Goal: Information Seeking & Learning: Check status

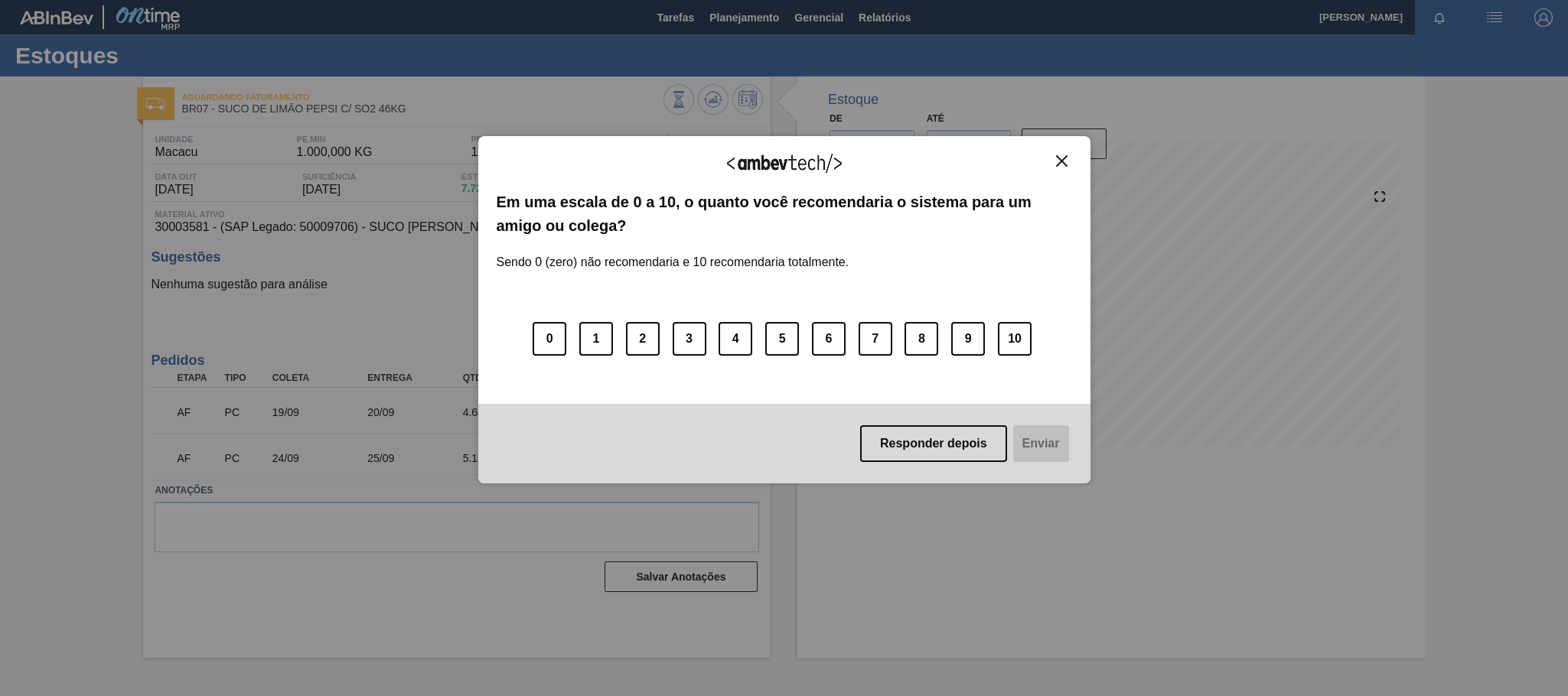
click at [1066, 163] on img "Close" at bounding box center [1062, 161] width 11 height 11
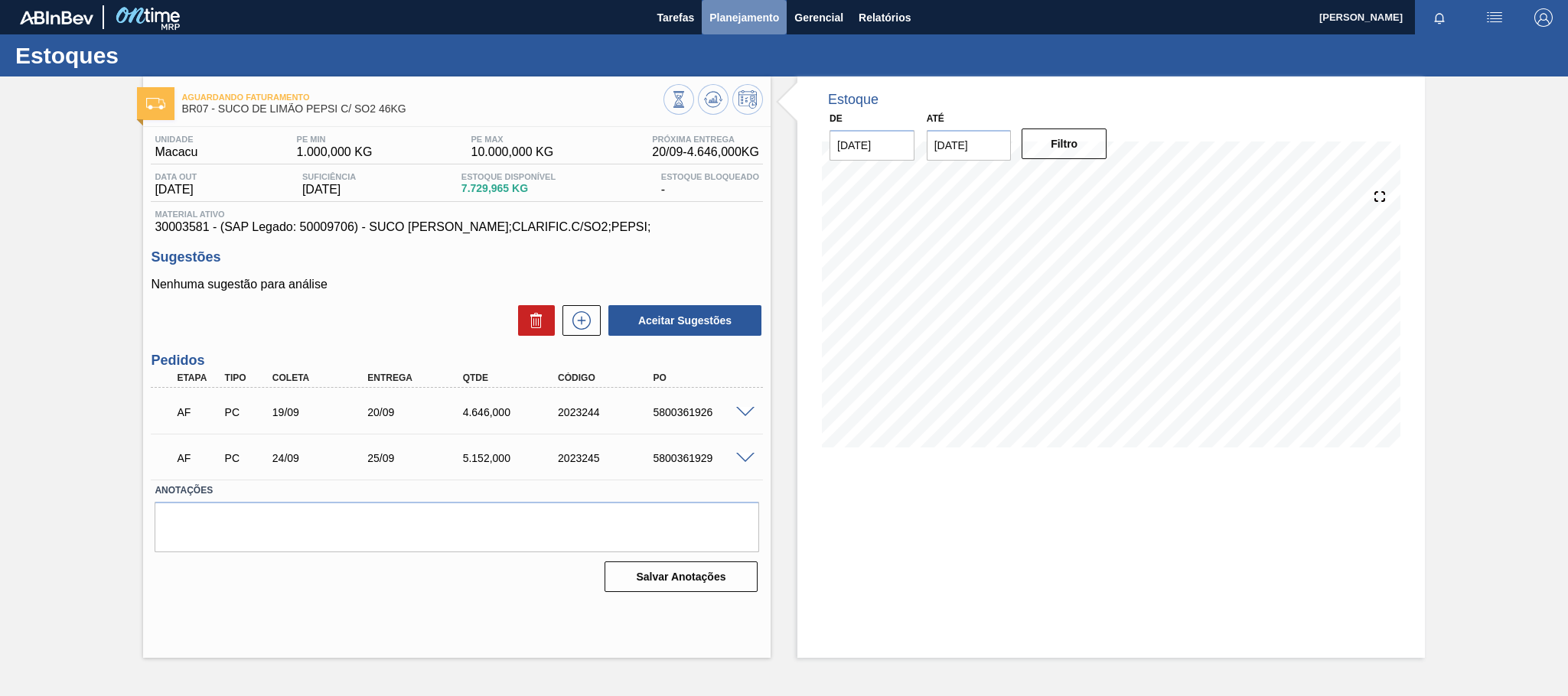
click at [749, 23] on span "Planejamento" at bounding box center [744, 17] width 70 height 19
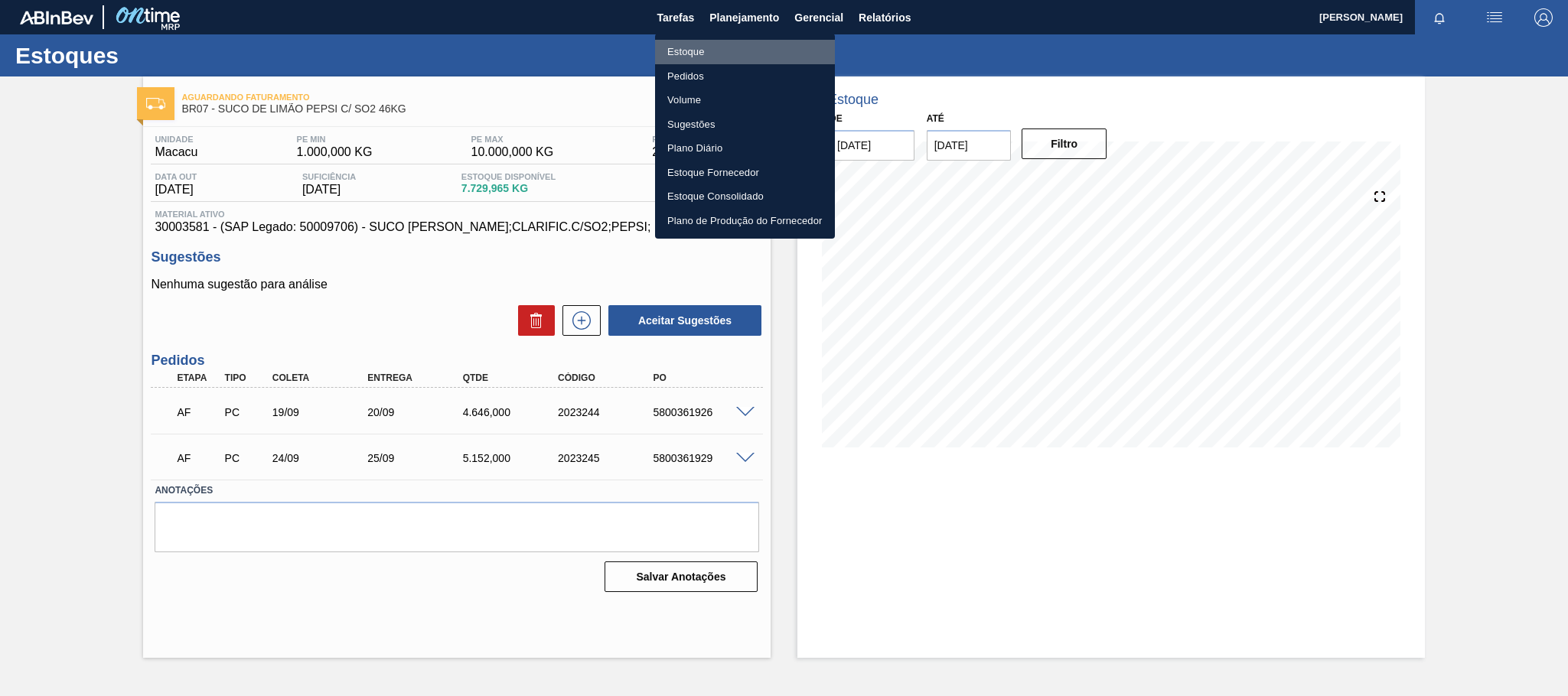
click at [687, 48] on li "Estoque" at bounding box center [745, 51] width 179 height 24
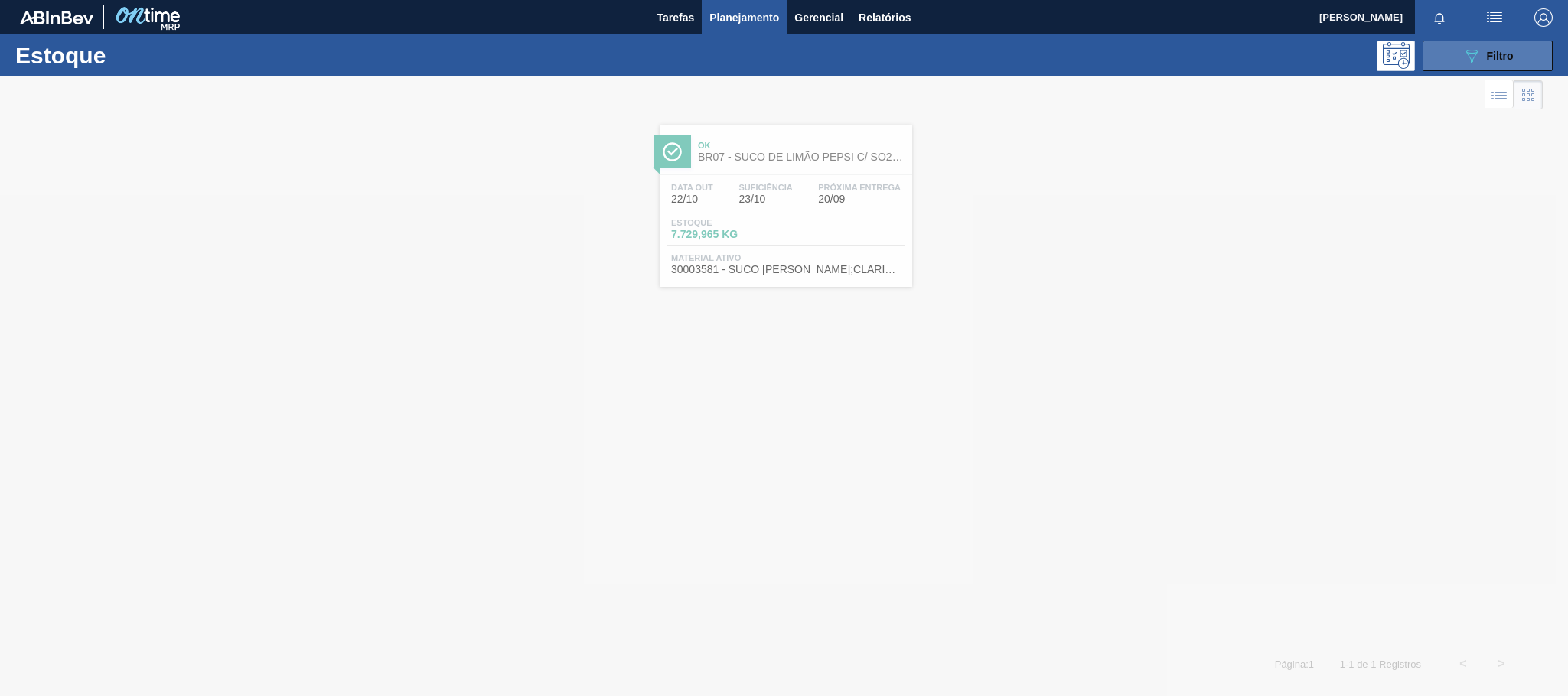
click at [1481, 49] on div "089F7B8B-B2A5-4AFE-B5C0-19BA573D28AC Filtro" at bounding box center [1488, 56] width 52 height 19
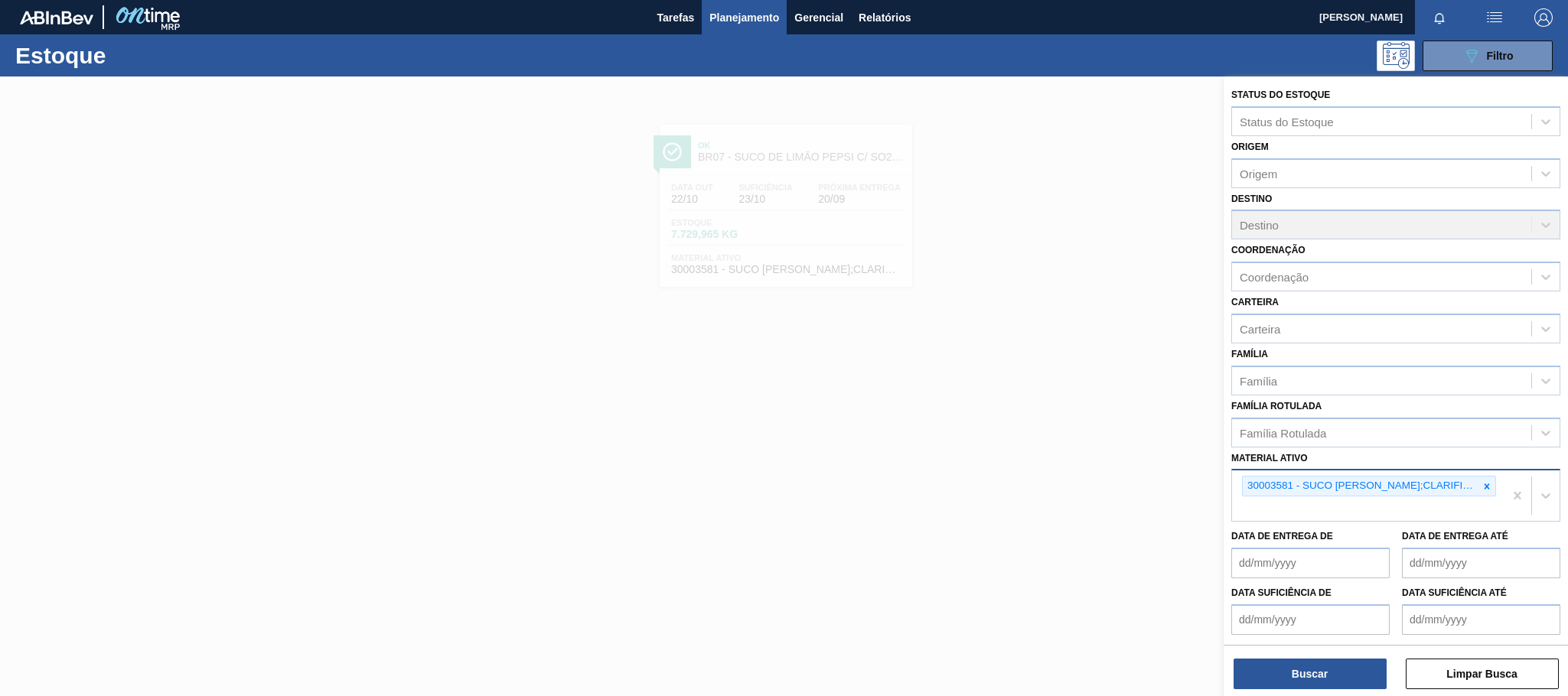
click at [1491, 485] on div at bounding box center [1487, 486] width 17 height 19
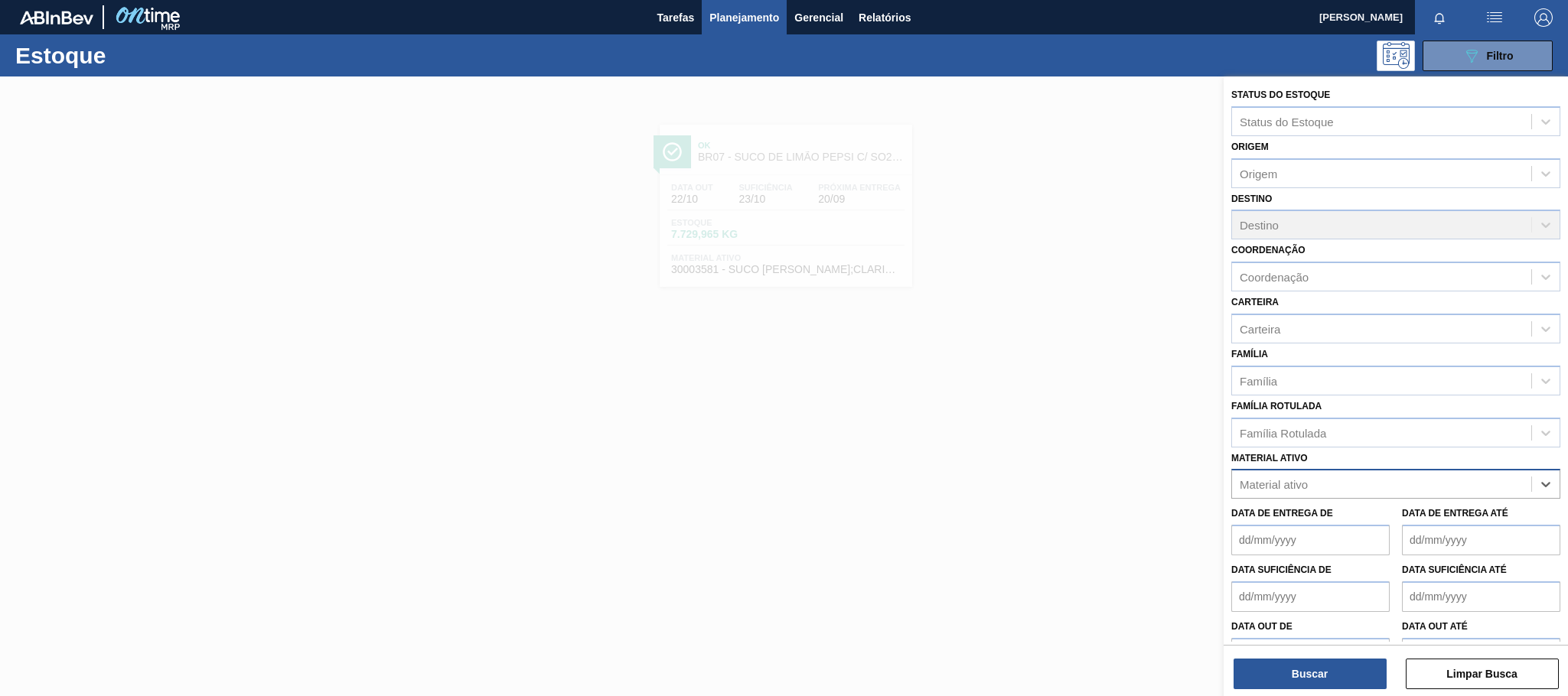
paste ativo "30031679"
type ativo "30031679"
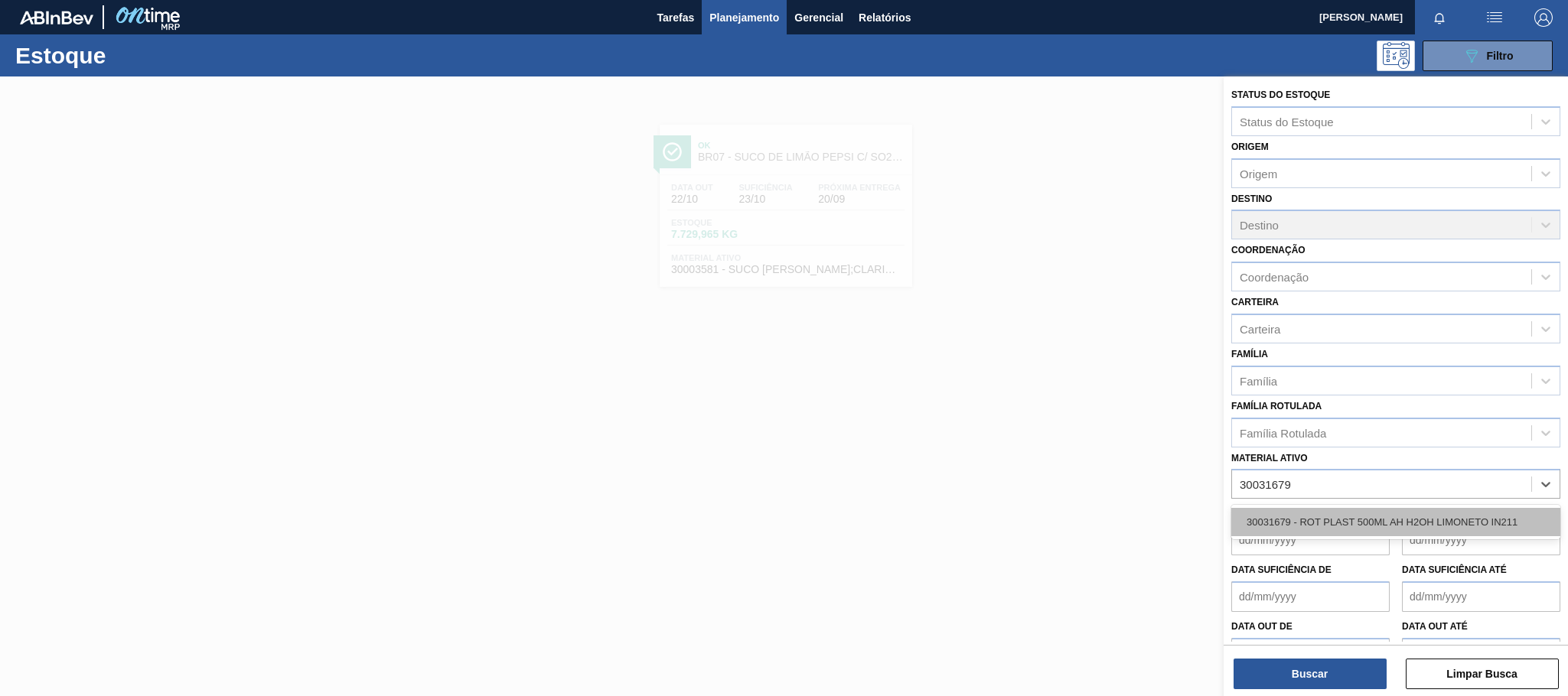
click at [1435, 525] on div "30031679 - ROT PLAST 500ML AH H2OH LIMONETO IN211" at bounding box center [1396, 521] width 329 height 28
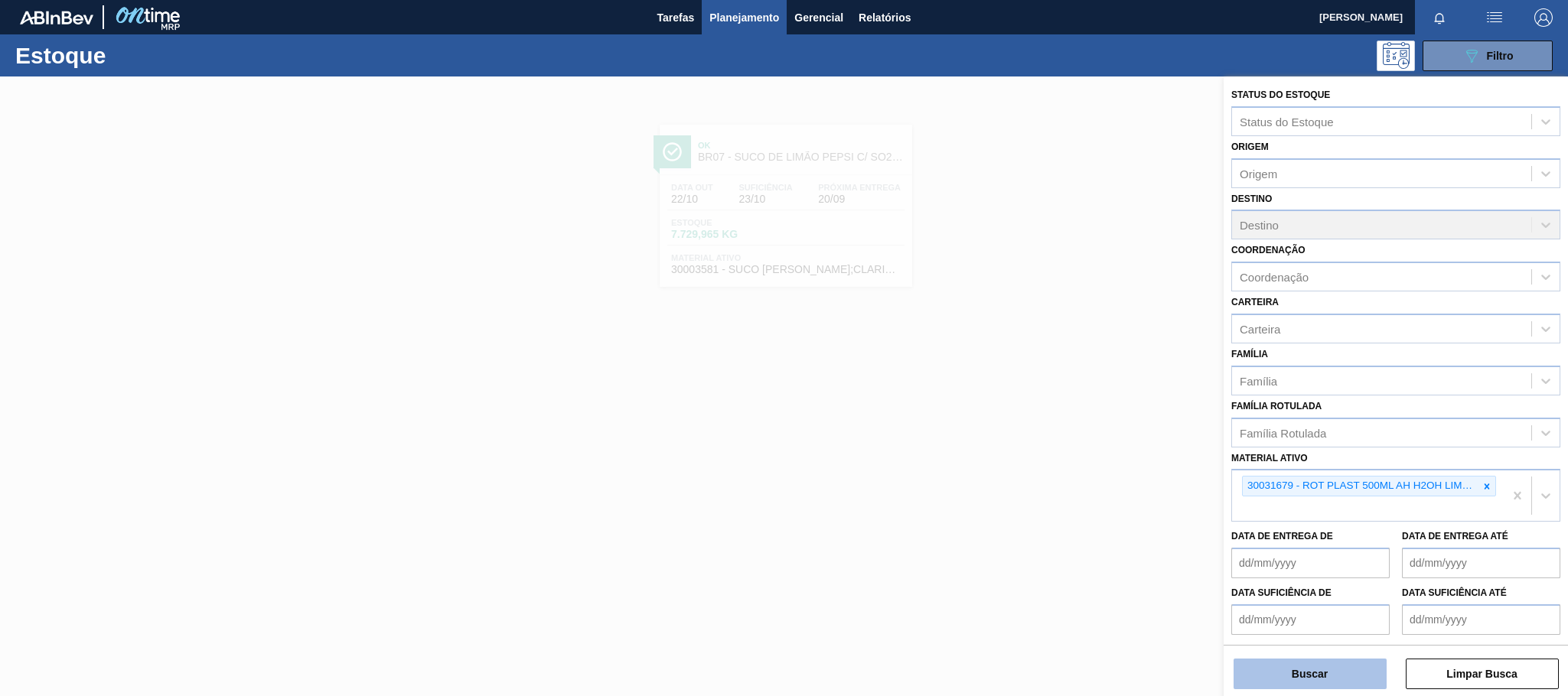
click at [1314, 668] on button "Buscar" at bounding box center [1310, 674] width 153 height 31
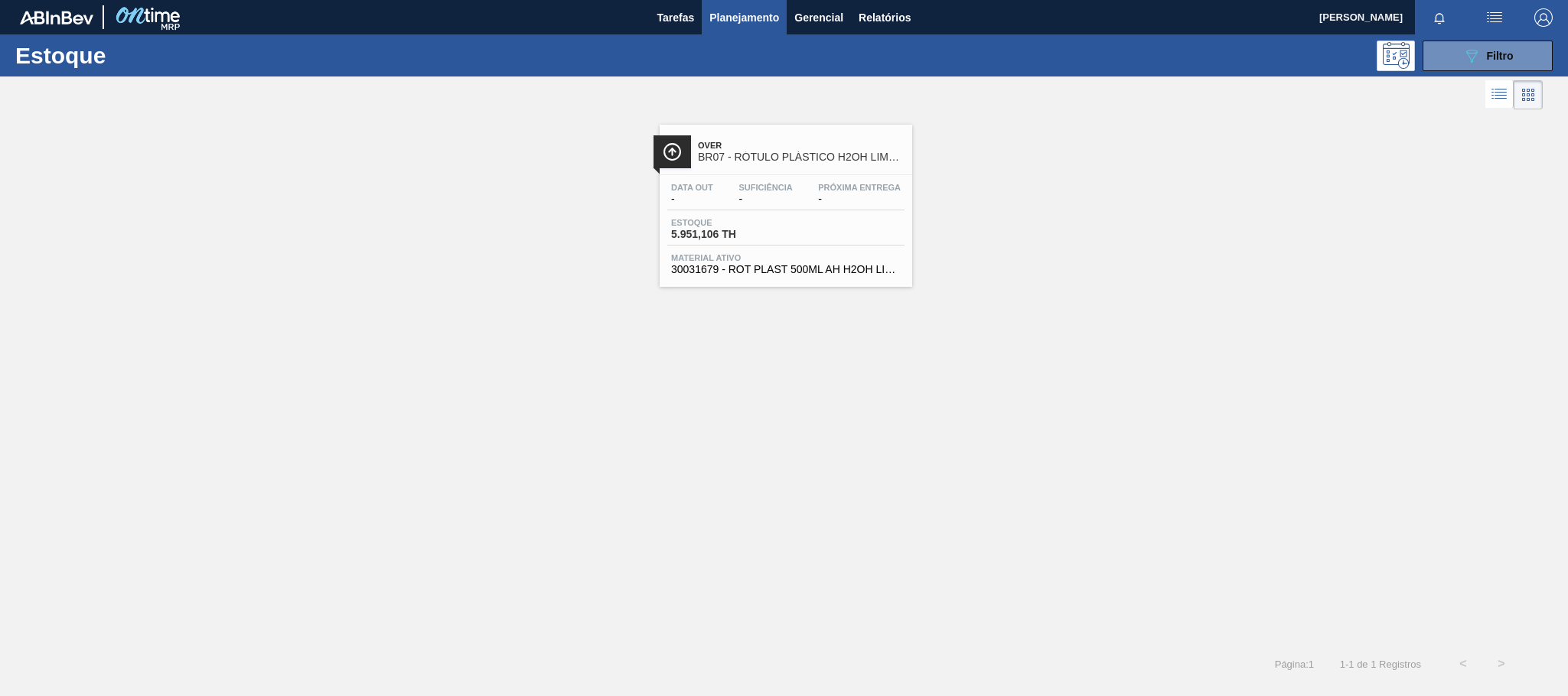
click at [762, 141] on span "Over" at bounding box center [801, 145] width 207 height 9
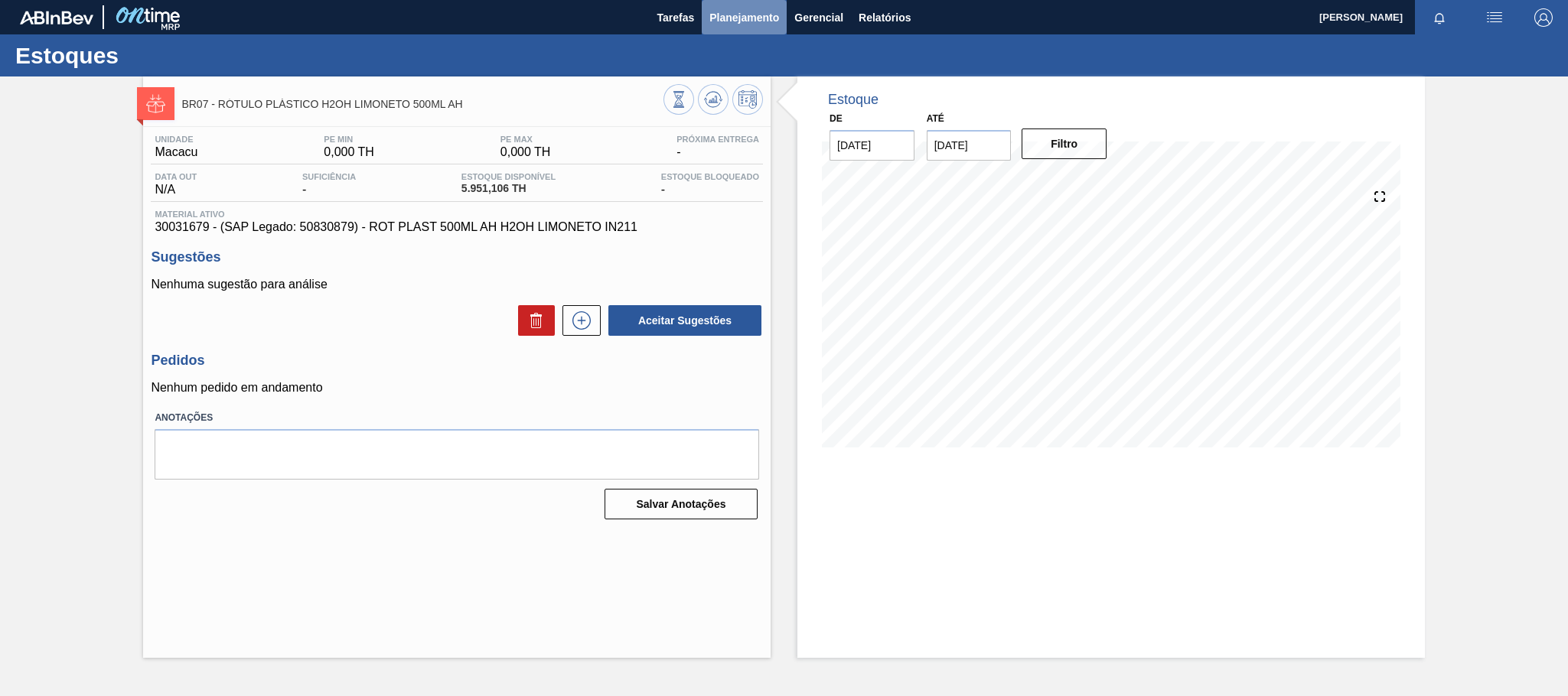
click at [751, 11] on span "Planejamento" at bounding box center [744, 17] width 70 height 19
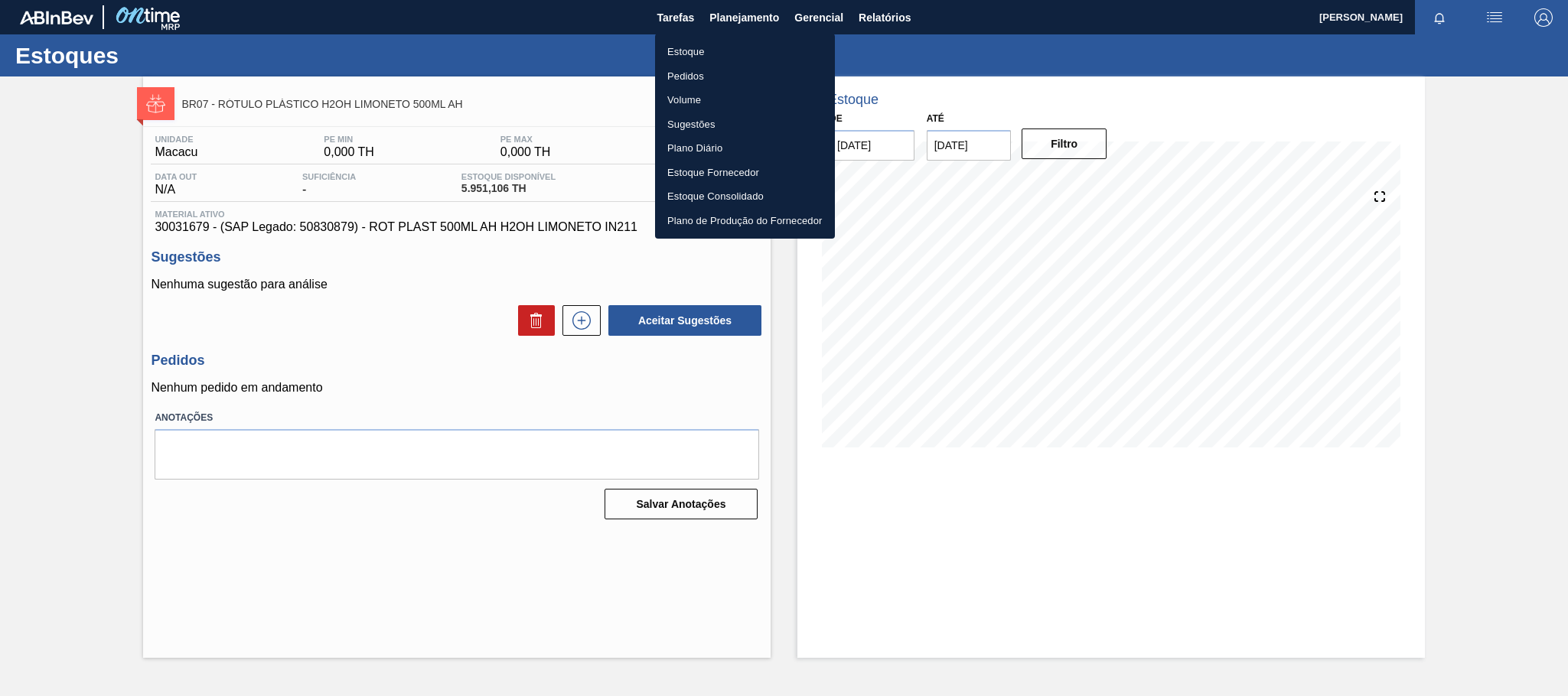
click at [708, 44] on li "Estoque" at bounding box center [745, 51] width 179 height 24
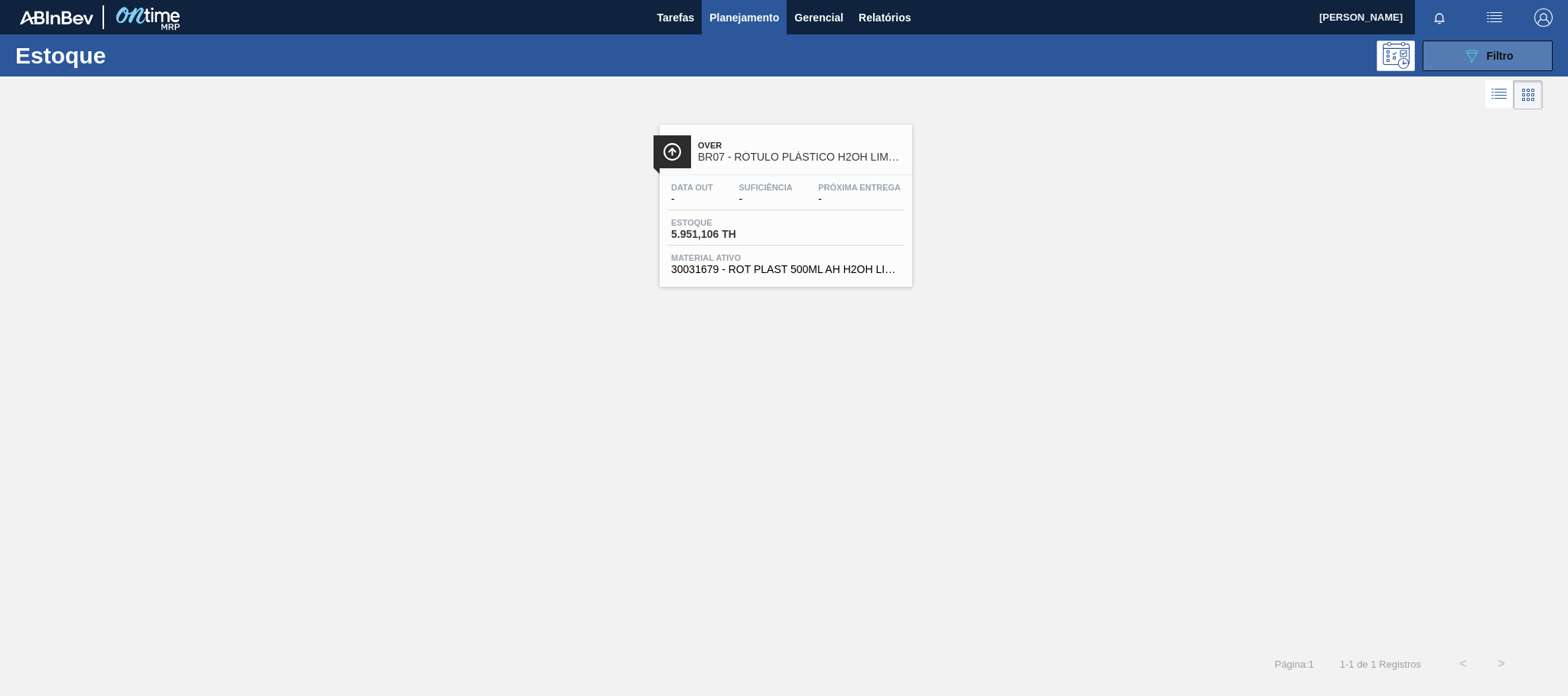
click at [1472, 51] on icon "089F7B8B-B2A5-4AFE-B5C0-19BA573D28AC" at bounding box center [1471, 56] width 19 height 19
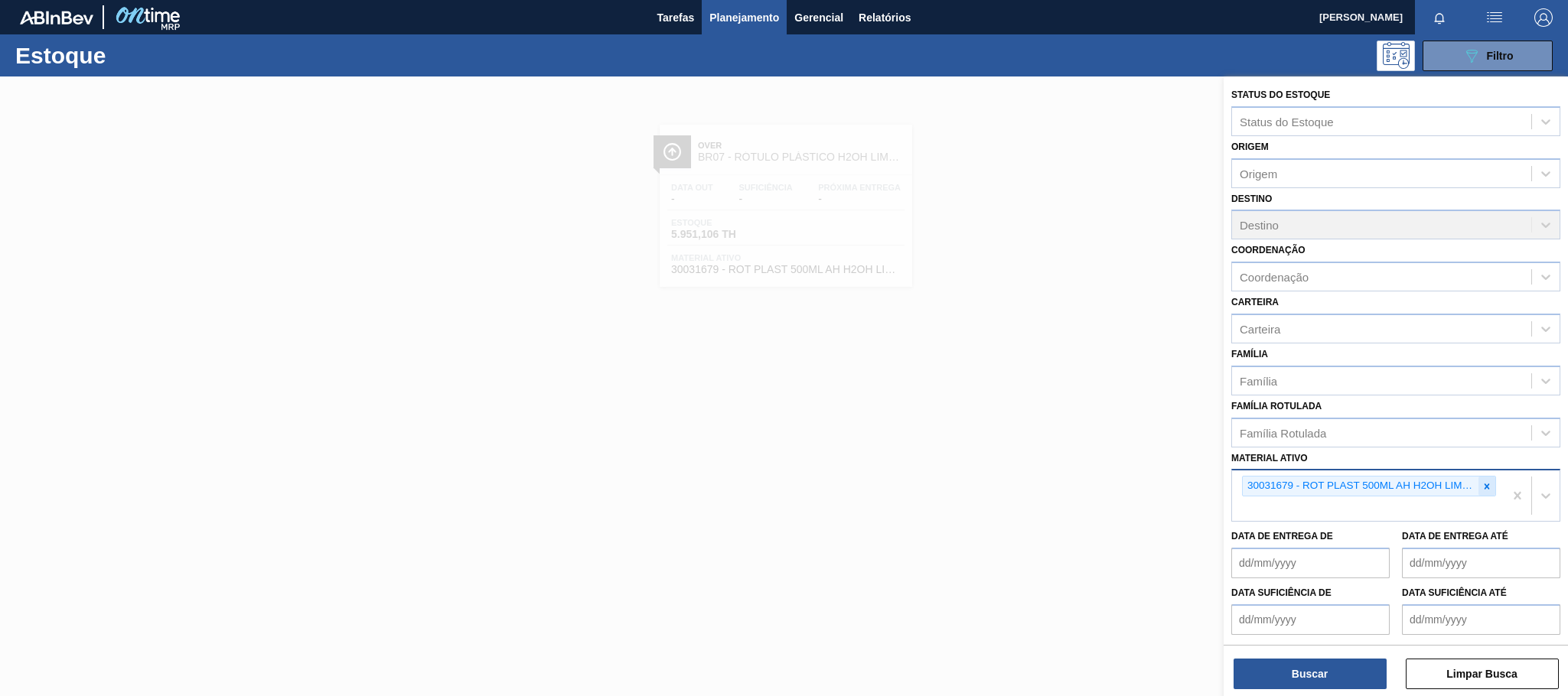
click at [1485, 488] on icon at bounding box center [1487, 486] width 6 height 6
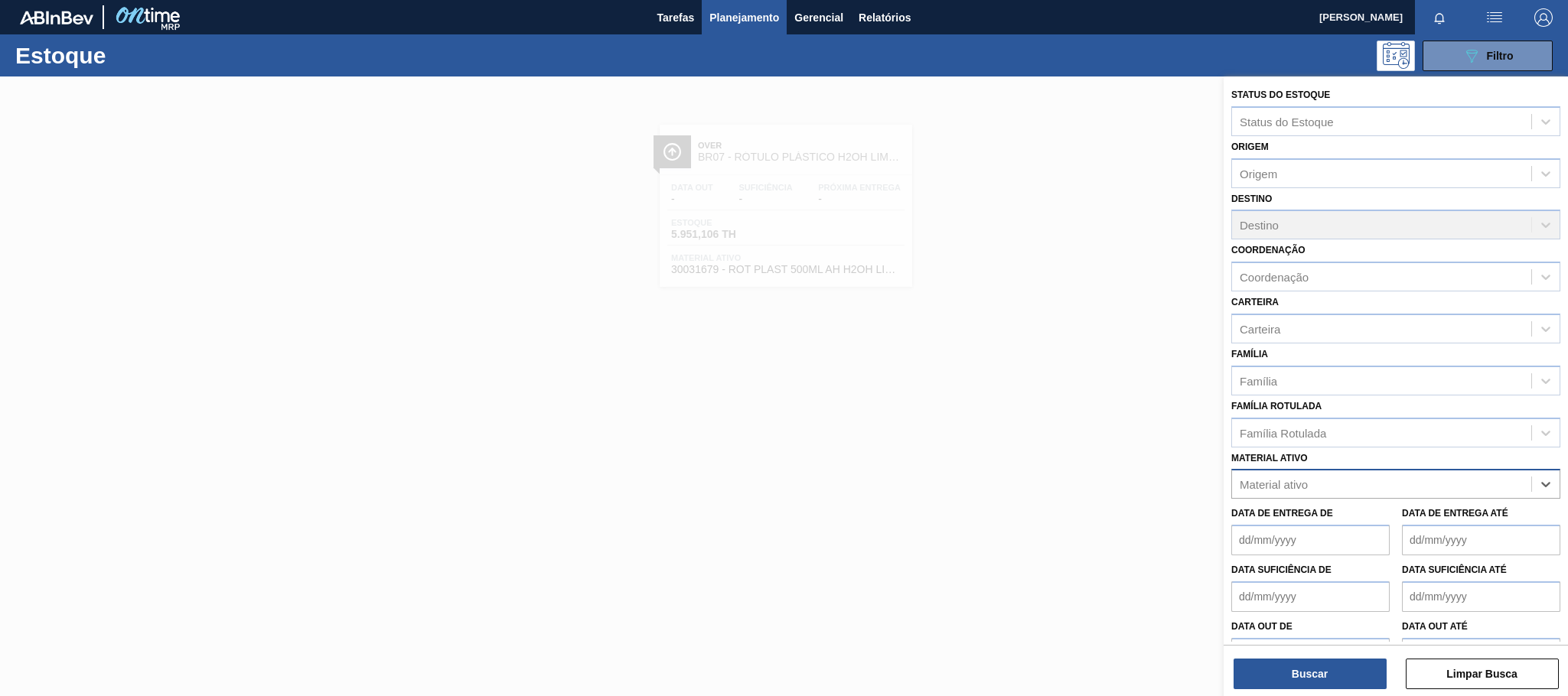
paste ativo "30003697"
type ativo "30003697"
click at [1360, 517] on div "30003697 - TAMPA PLAST INJECAP LIMONETO S/LINER" at bounding box center [1396, 521] width 329 height 28
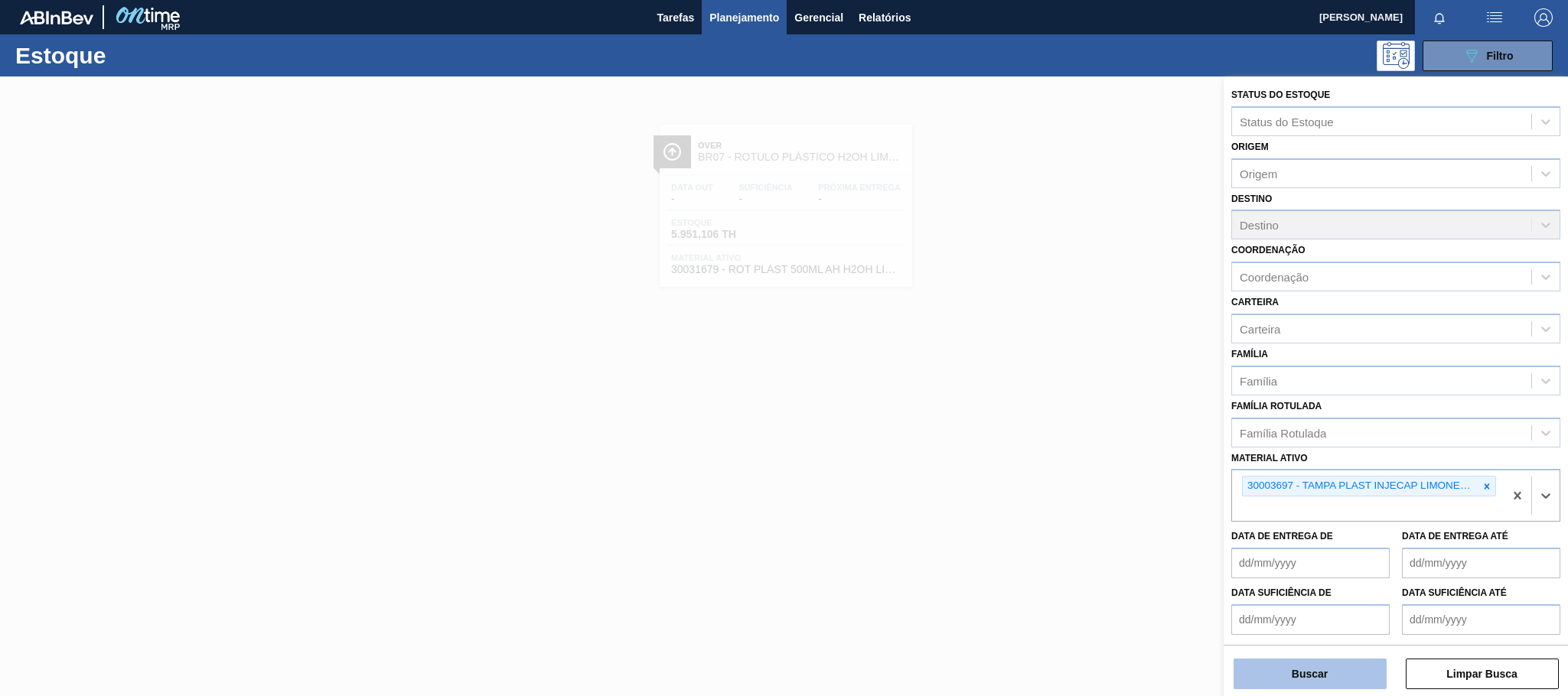
click at [1306, 675] on button "Buscar" at bounding box center [1310, 674] width 153 height 31
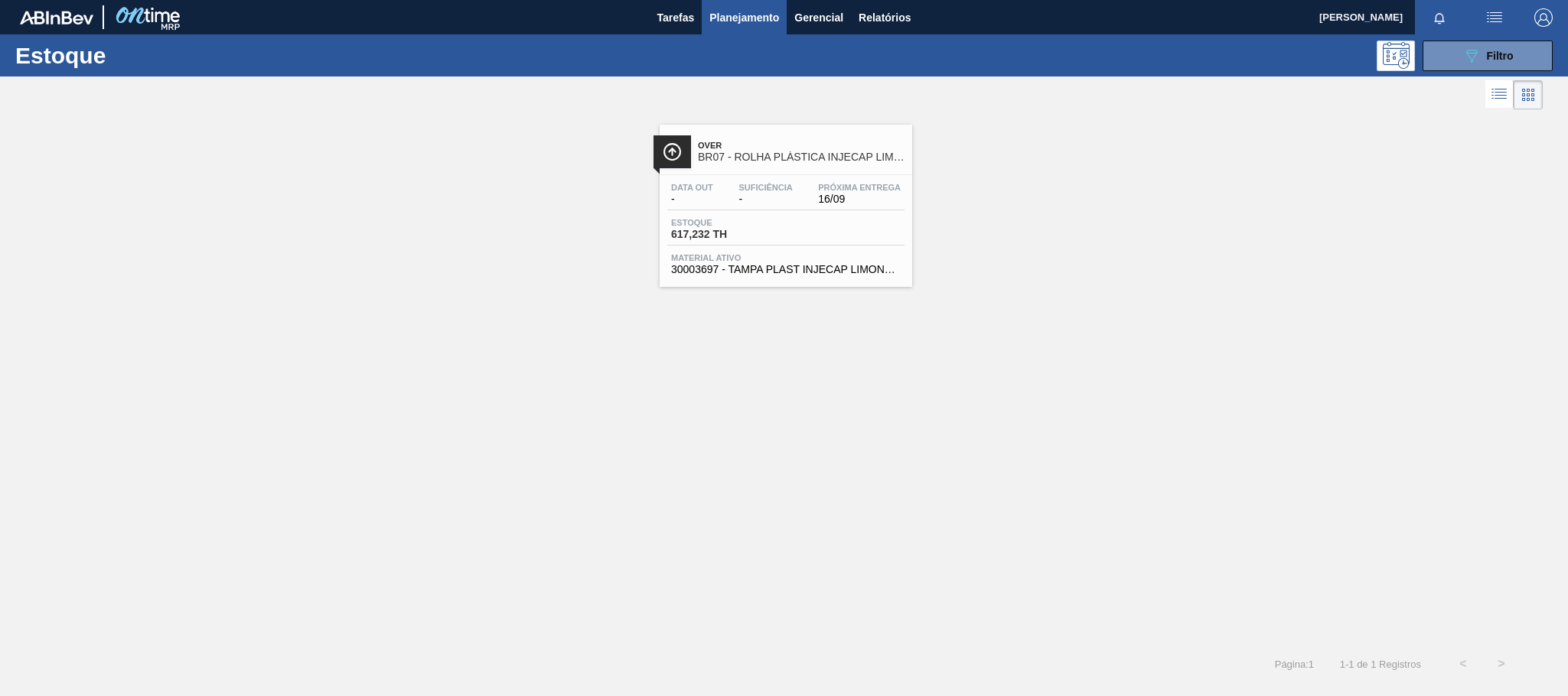
click at [825, 156] on span "BR07 - ROLHA PLÁSTICA INJECAP LIMONETO SHORT" at bounding box center [801, 157] width 207 height 11
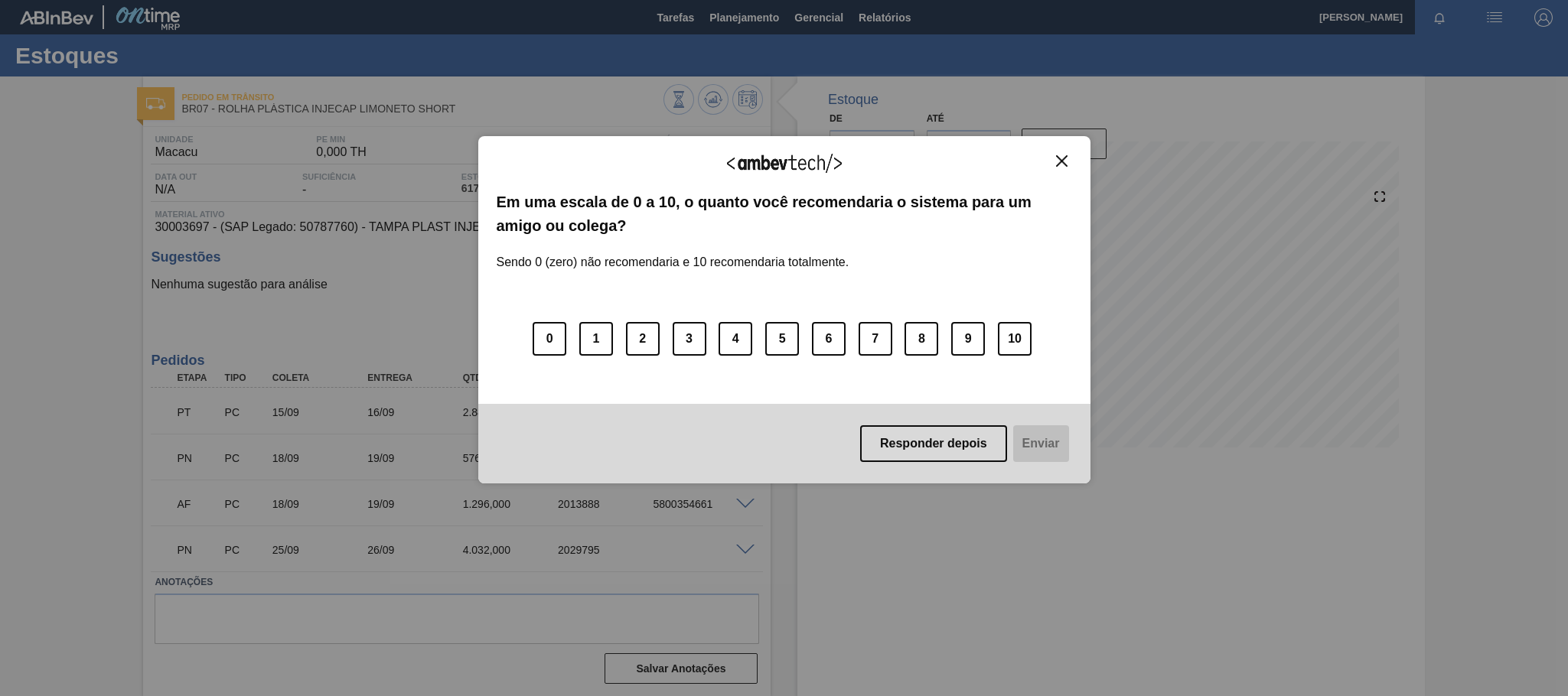
click at [1066, 152] on div "Agradecemos seu feedback! Em uma escala de 0 a 10, o quanto você recomendaria o…" at bounding box center [784, 310] width 613 height 348
click at [1052, 162] on button "Close" at bounding box center [1062, 161] width 21 height 13
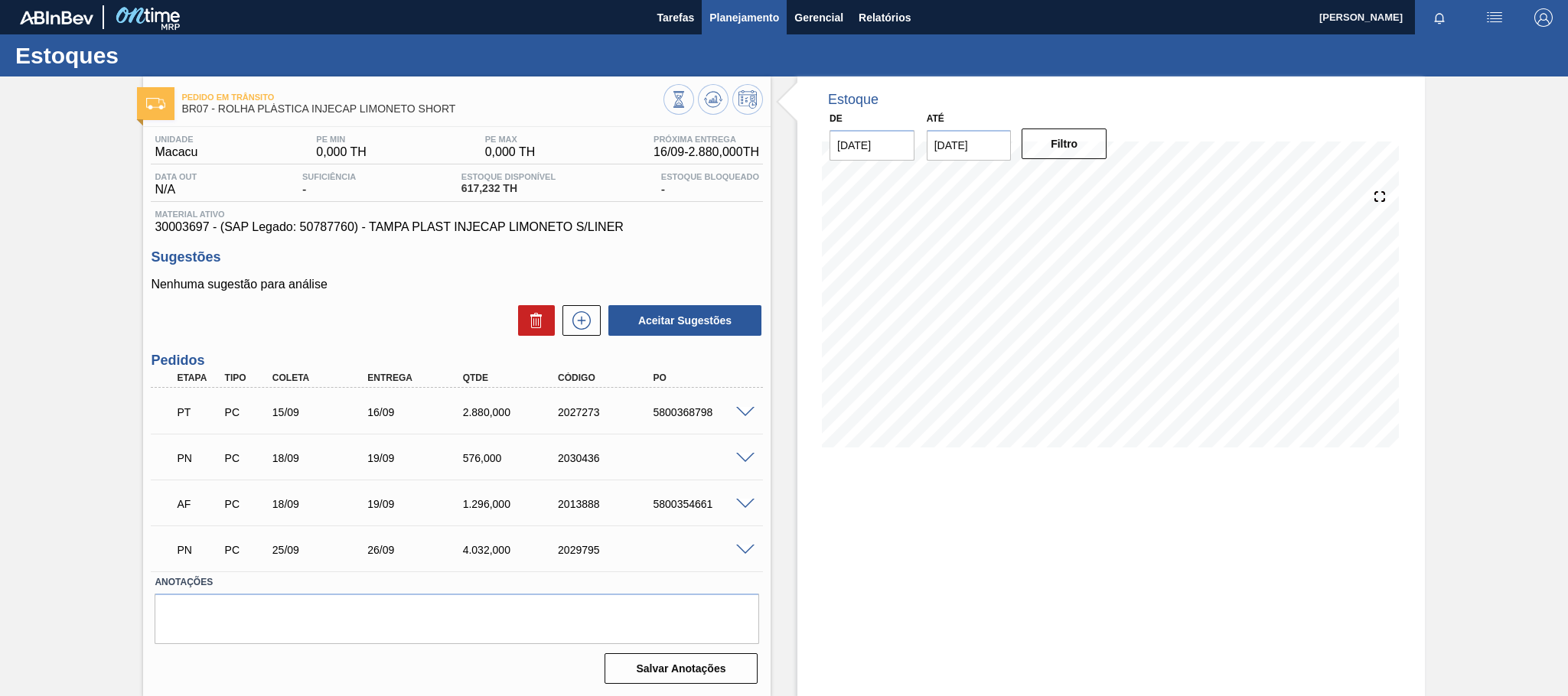
click at [733, 19] on span "Planejamento" at bounding box center [744, 17] width 70 height 19
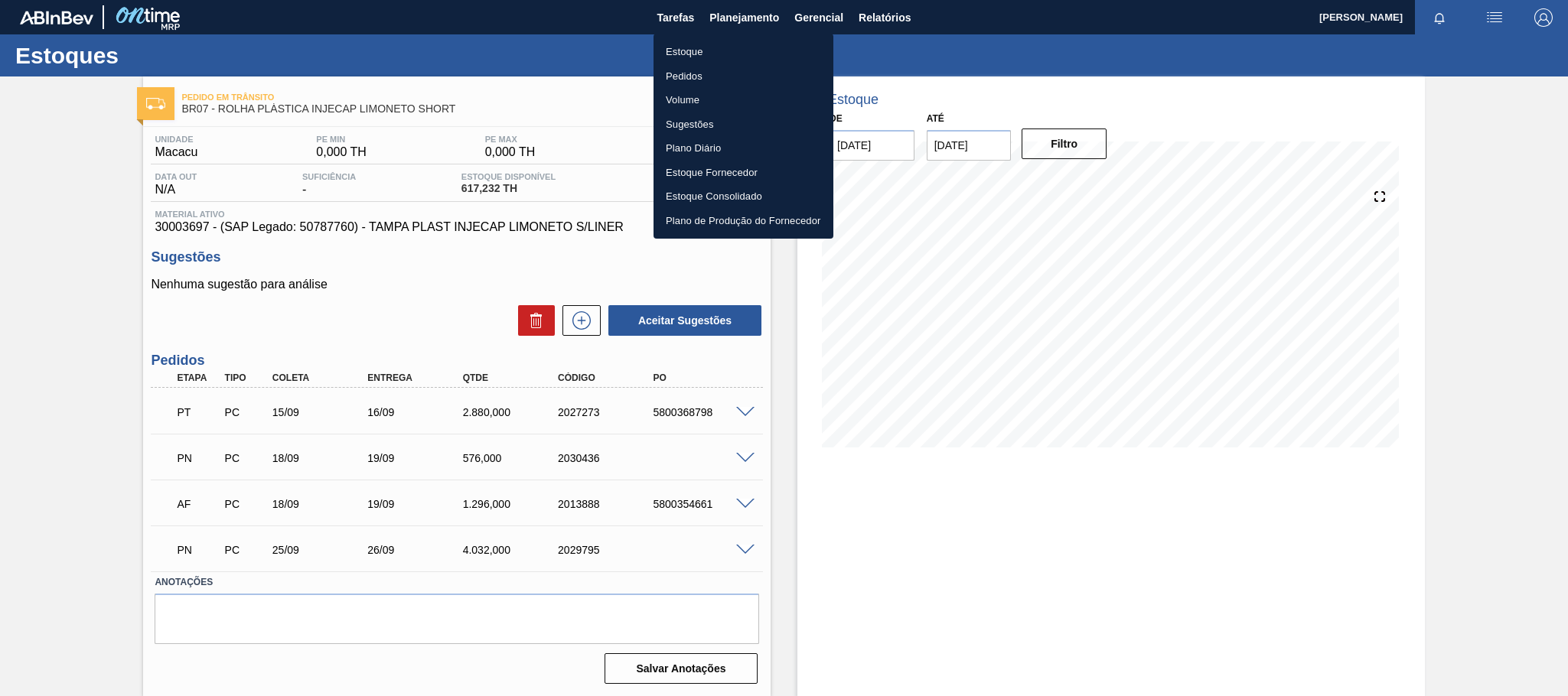
click at [689, 44] on li "Estoque" at bounding box center [743, 51] width 179 height 24
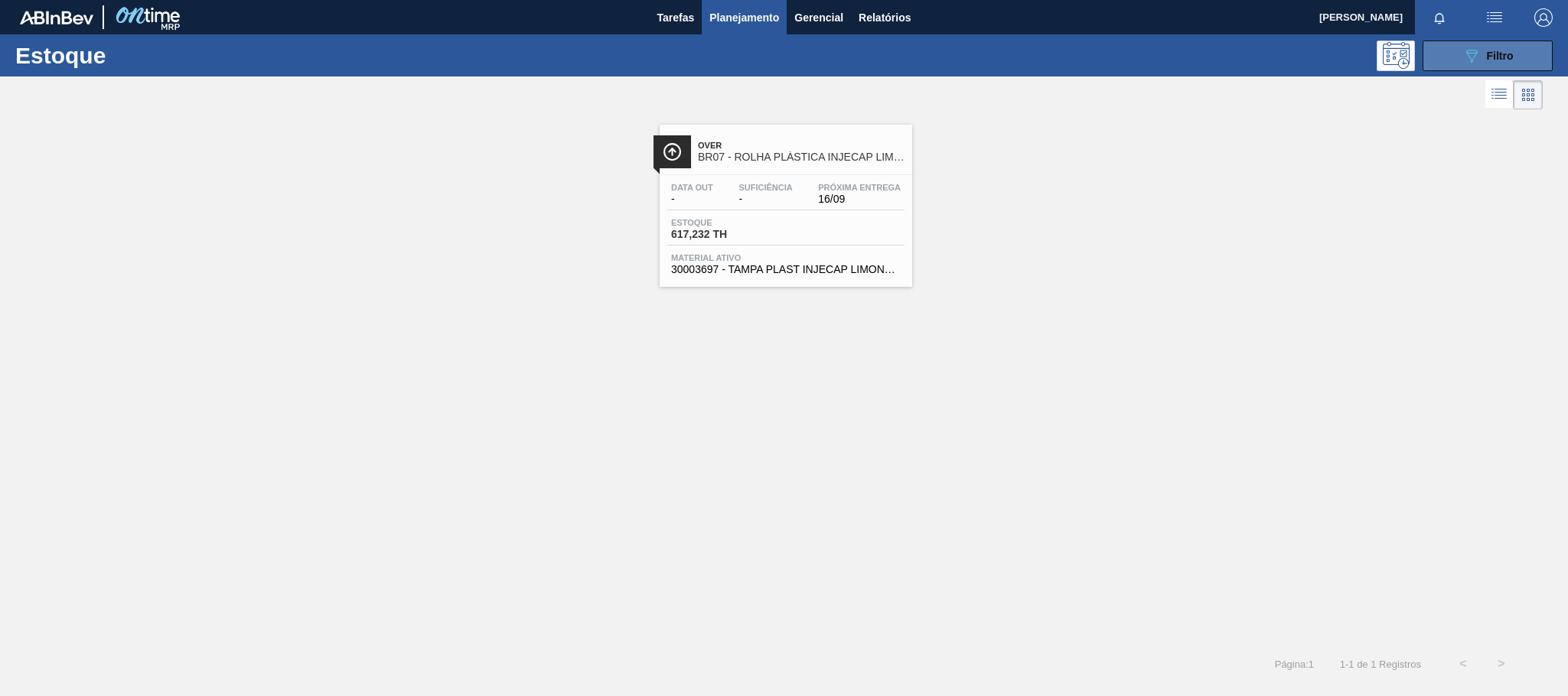
click at [1511, 51] on span "Filtro" at bounding box center [1500, 56] width 27 height 12
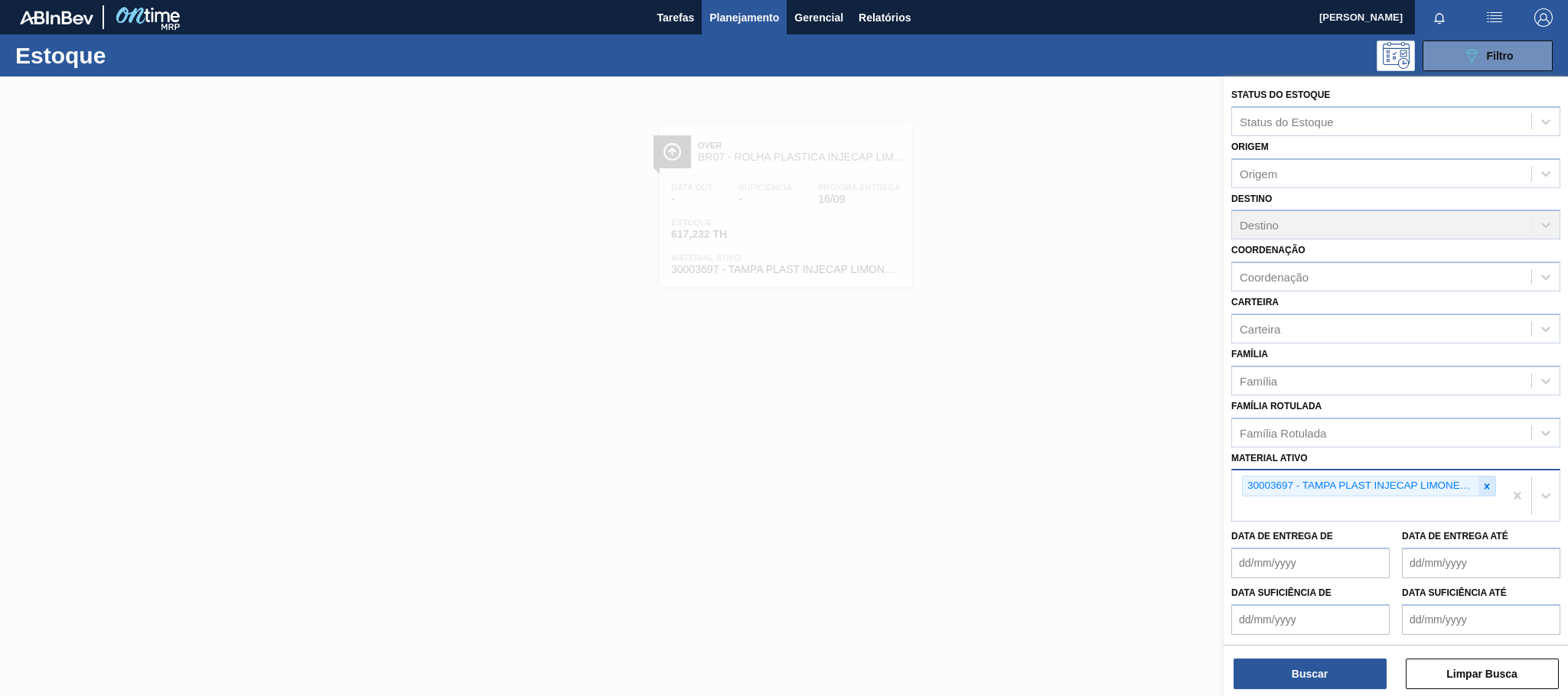
click at [1481, 491] on icon at bounding box center [1486, 486] width 10 height 10
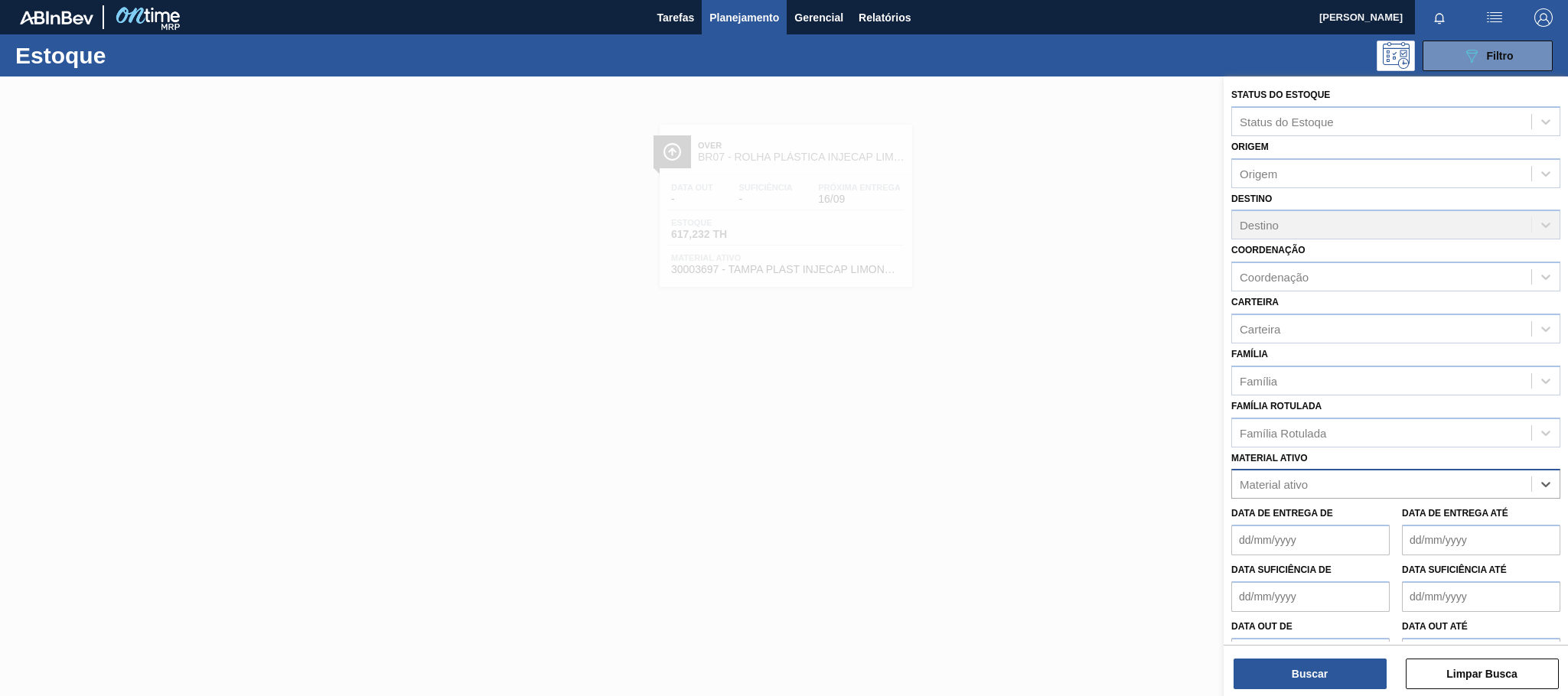
paste ativo "30009591"
type ativo "30009591"
click at [1401, 517] on div "30009591 - PREFORMA 13,7G VERDE RECICLADA" at bounding box center [1396, 521] width 329 height 28
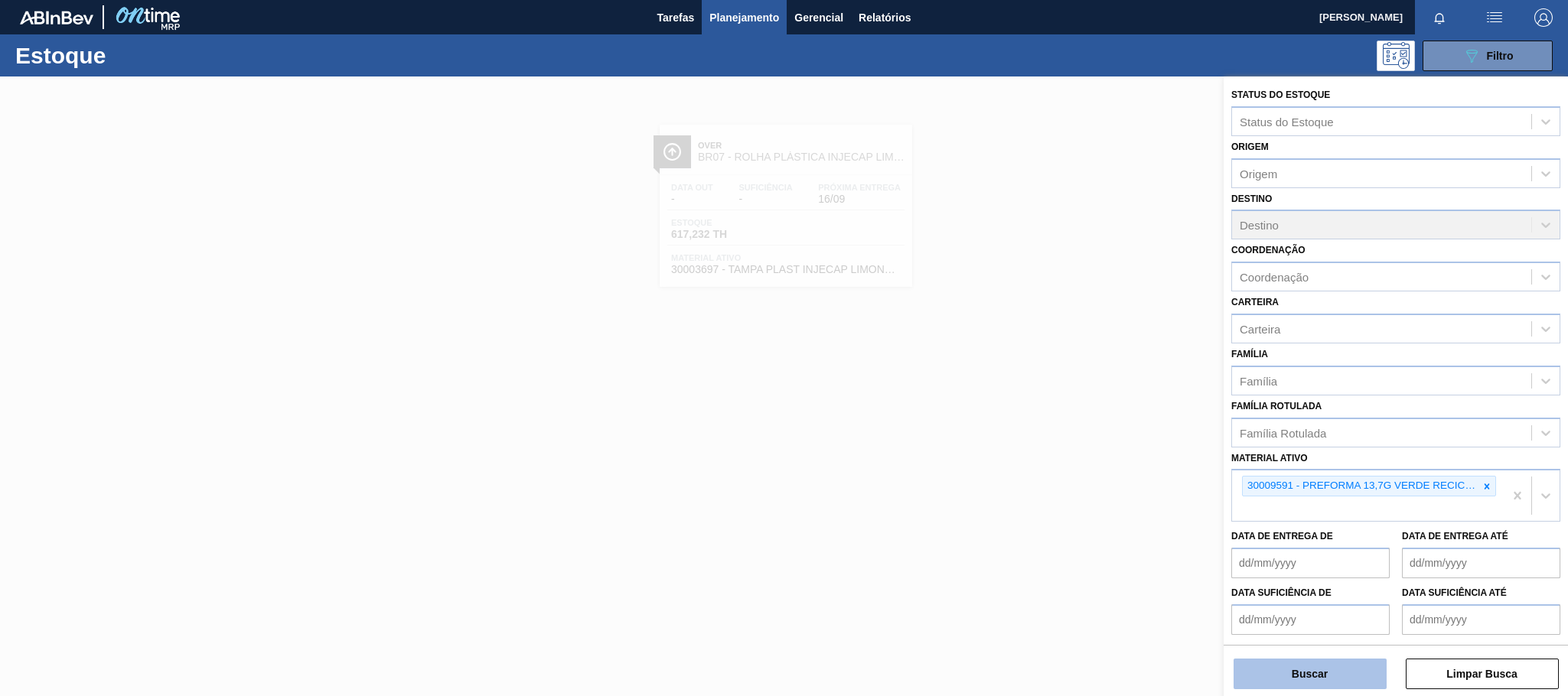
click at [1325, 673] on button "Buscar" at bounding box center [1310, 674] width 153 height 31
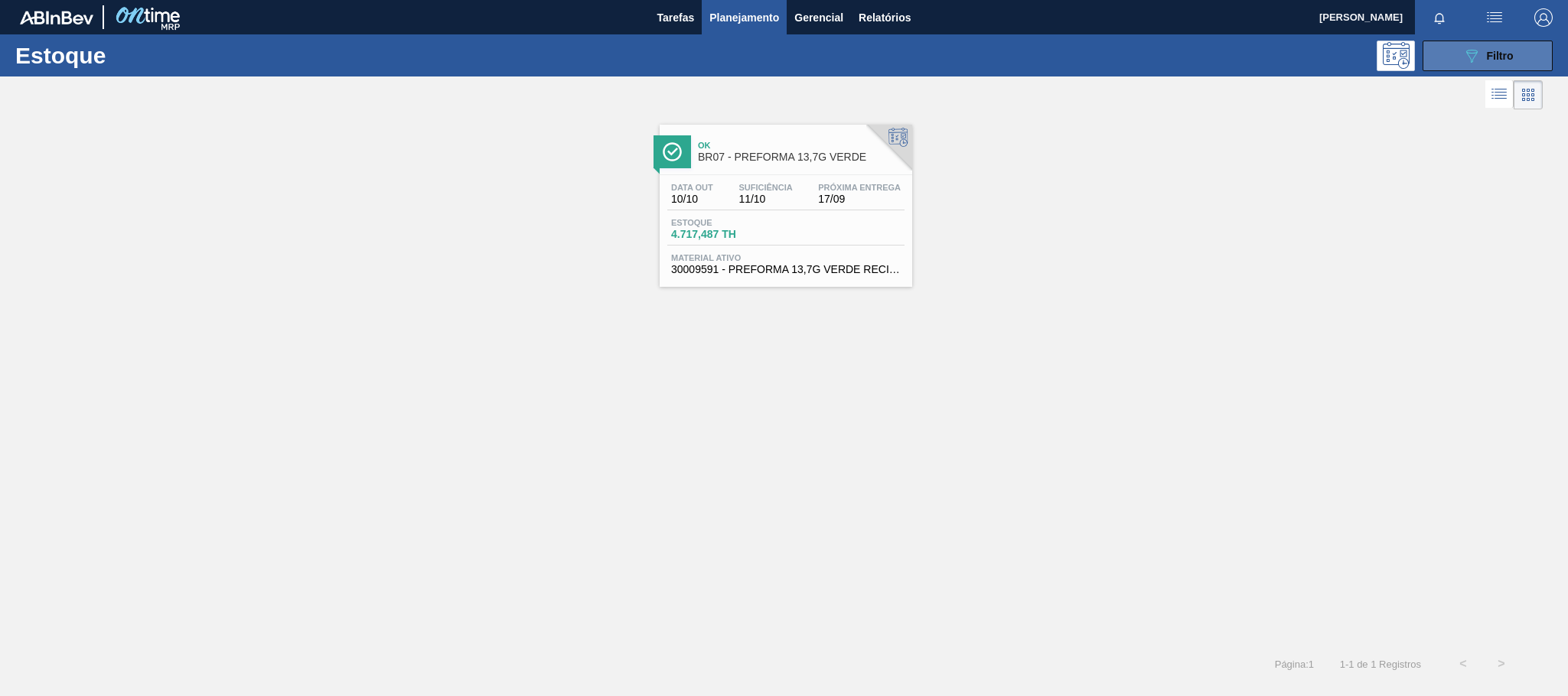
click at [1493, 57] on span "Filtro" at bounding box center [1500, 56] width 27 height 12
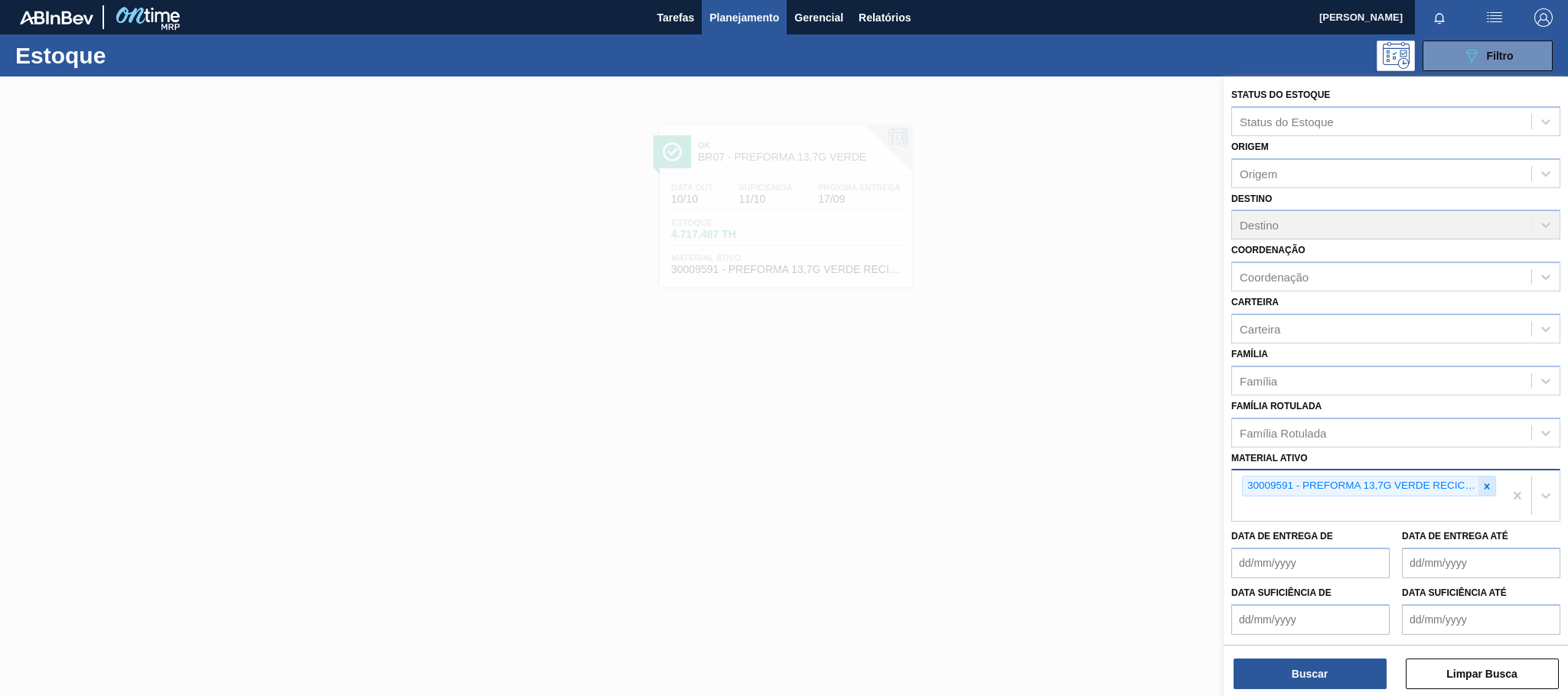
click at [1479, 488] on div at bounding box center [1487, 486] width 17 height 19
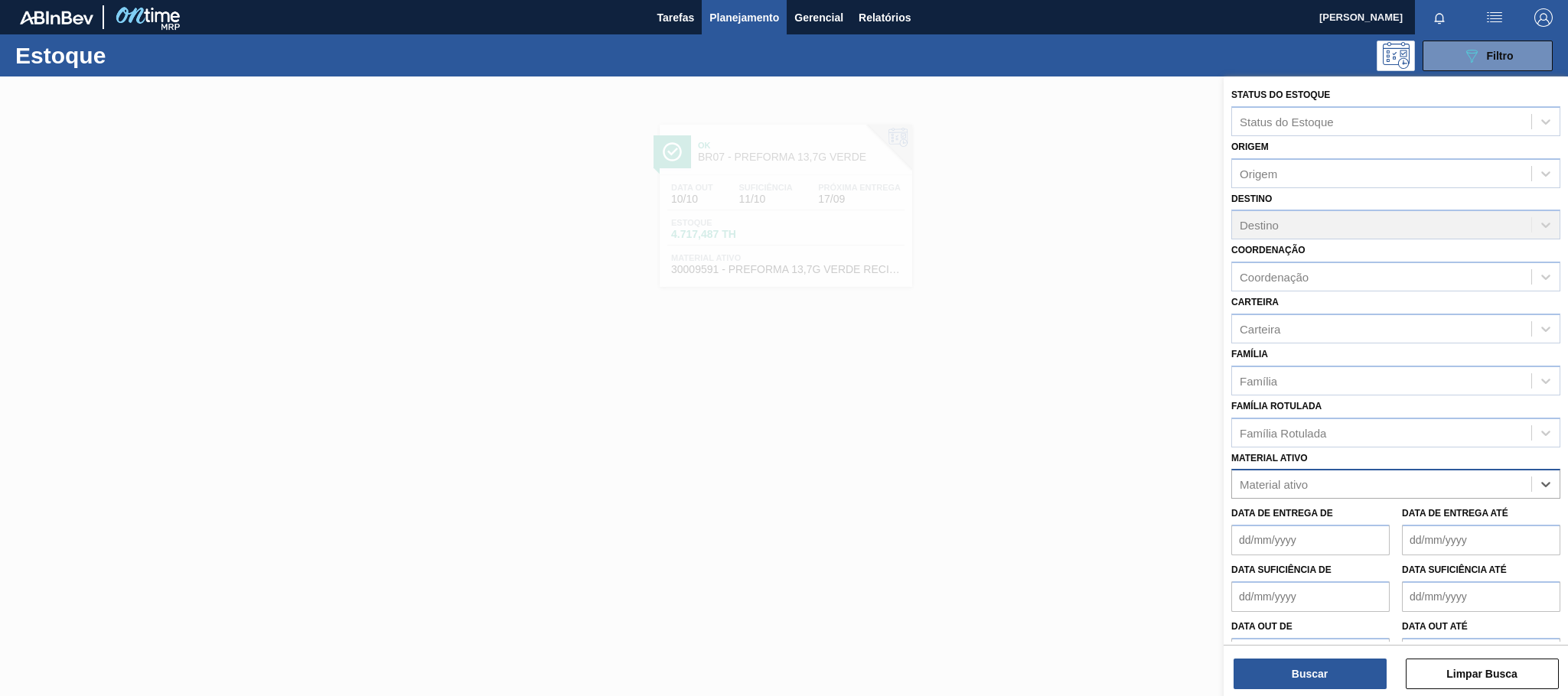
paste ativo "30003696"
type ativo "30003696"
click at [1429, 523] on div "30003696 - TAMPA PLAST INJECAP H2OH LIMAO S/LINER" at bounding box center [1396, 521] width 329 height 28
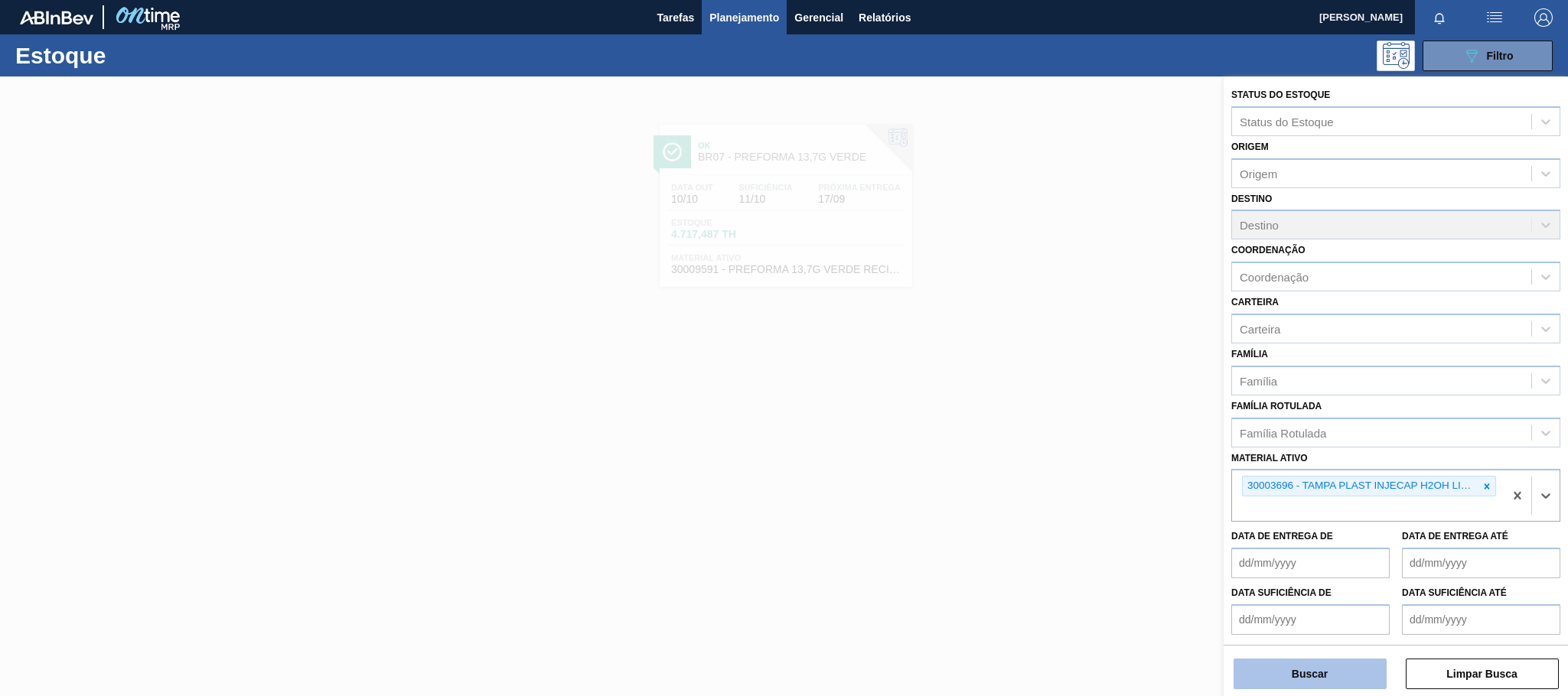
click at [1265, 687] on button "Buscar" at bounding box center [1310, 674] width 153 height 31
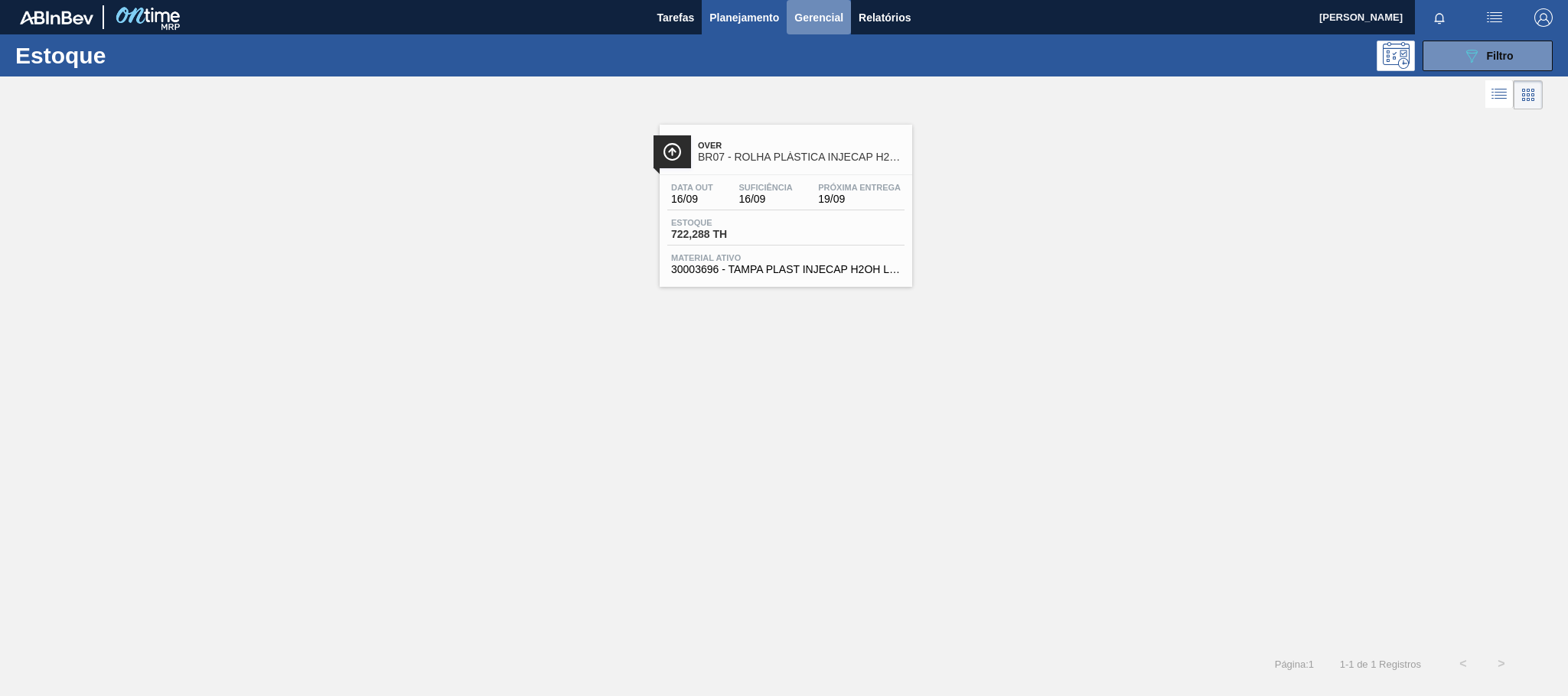
click at [820, 22] on span "Gerencial" at bounding box center [819, 17] width 49 height 19
drag, startPoint x: 1339, startPoint y: 154, endPoint x: 1347, endPoint y: 124, distance: 31.0
click at [1342, 154] on div at bounding box center [784, 348] width 1568 height 696
click at [778, 170] on div "Over BR07 - ROLHA PLÁSTICA INJECAP H2OH SHORT Data out 16/09 Suficiência 16/09 …" at bounding box center [786, 206] width 253 height 163
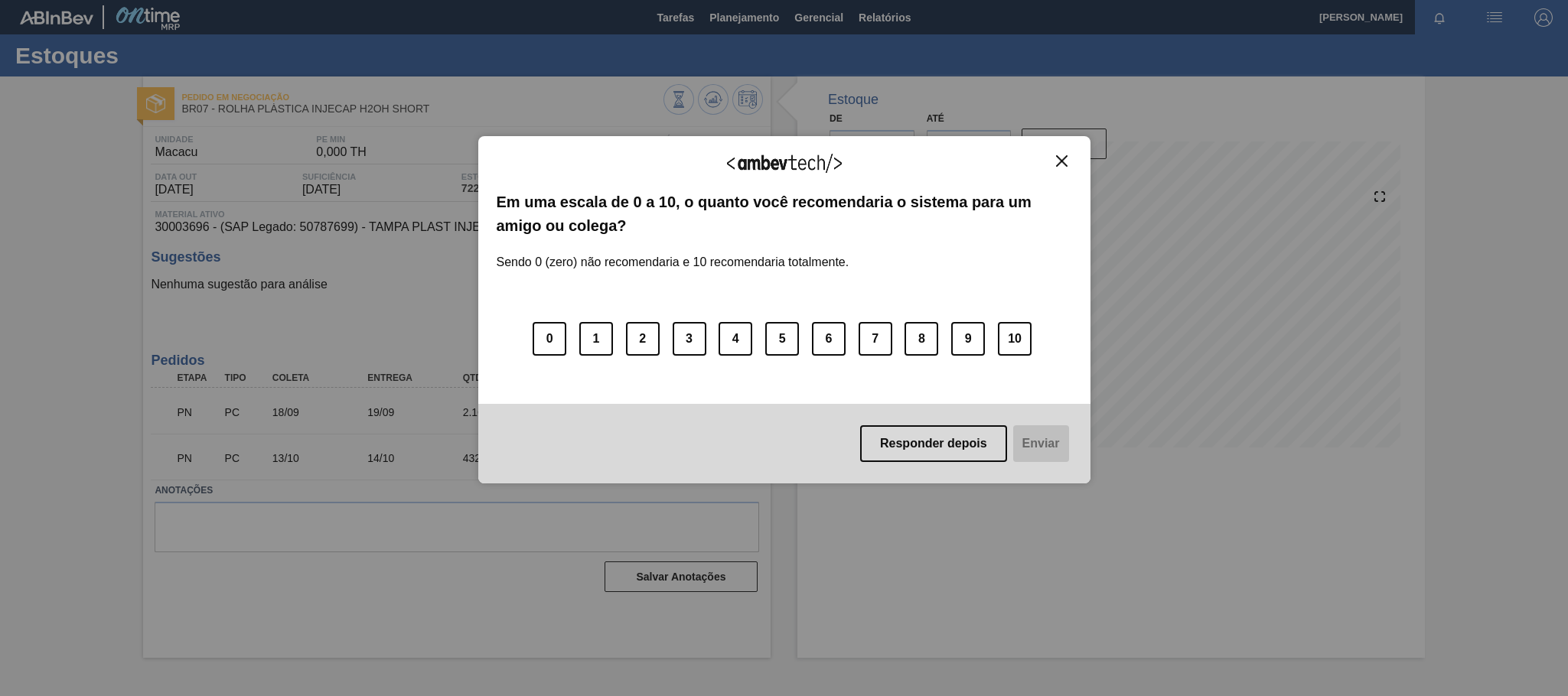
click at [1054, 154] on button "Close" at bounding box center [1062, 161] width 21 height 13
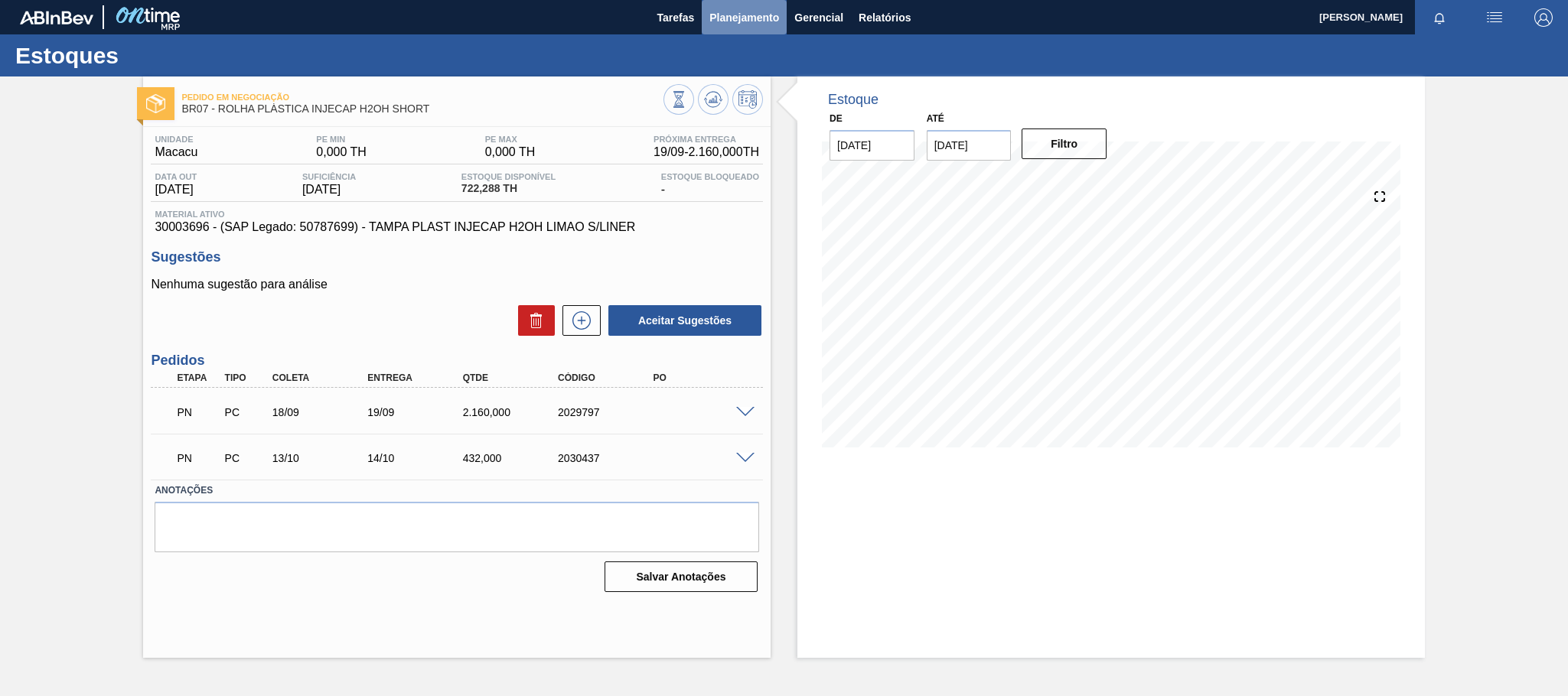
click at [736, 9] on span "Planejamento" at bounding box center [744, 17] width 70 height 19
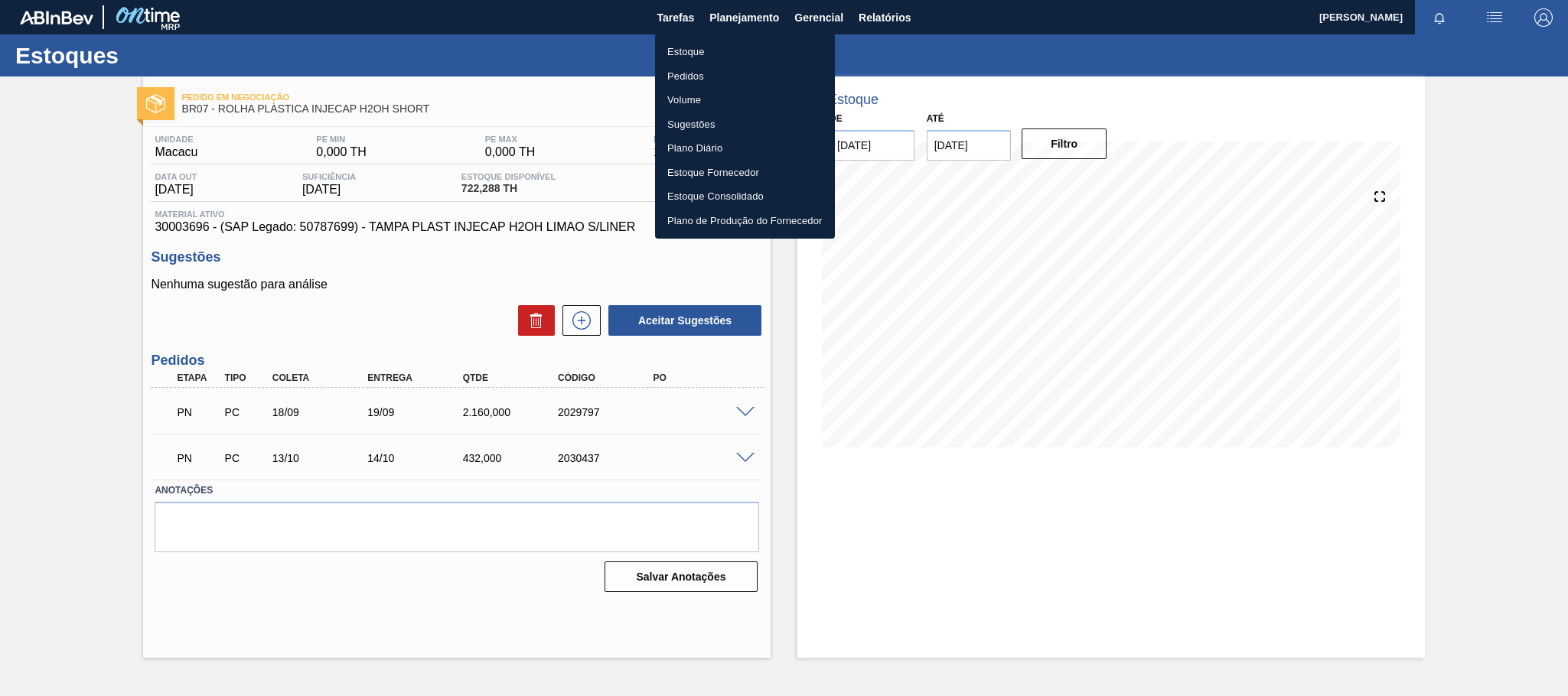
click at [704, 47] on li "Estoque" at bounding box center [745, 51] width 179 height 24
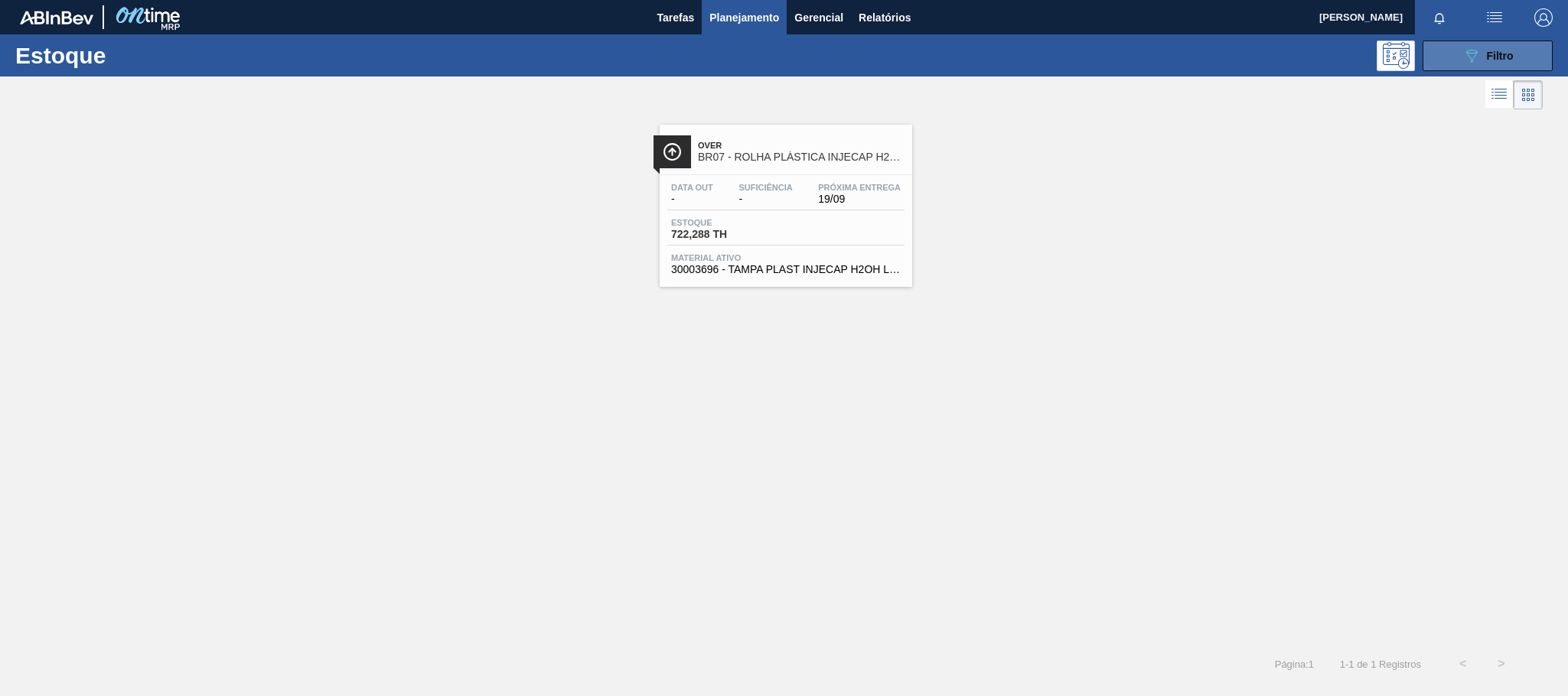
click at [1438, 54] on button "089F7B8B-B2A5-4AFE-B5C0-19BA573D28AC Filtro" at bounding box center [1488, 56] width 130 height 31
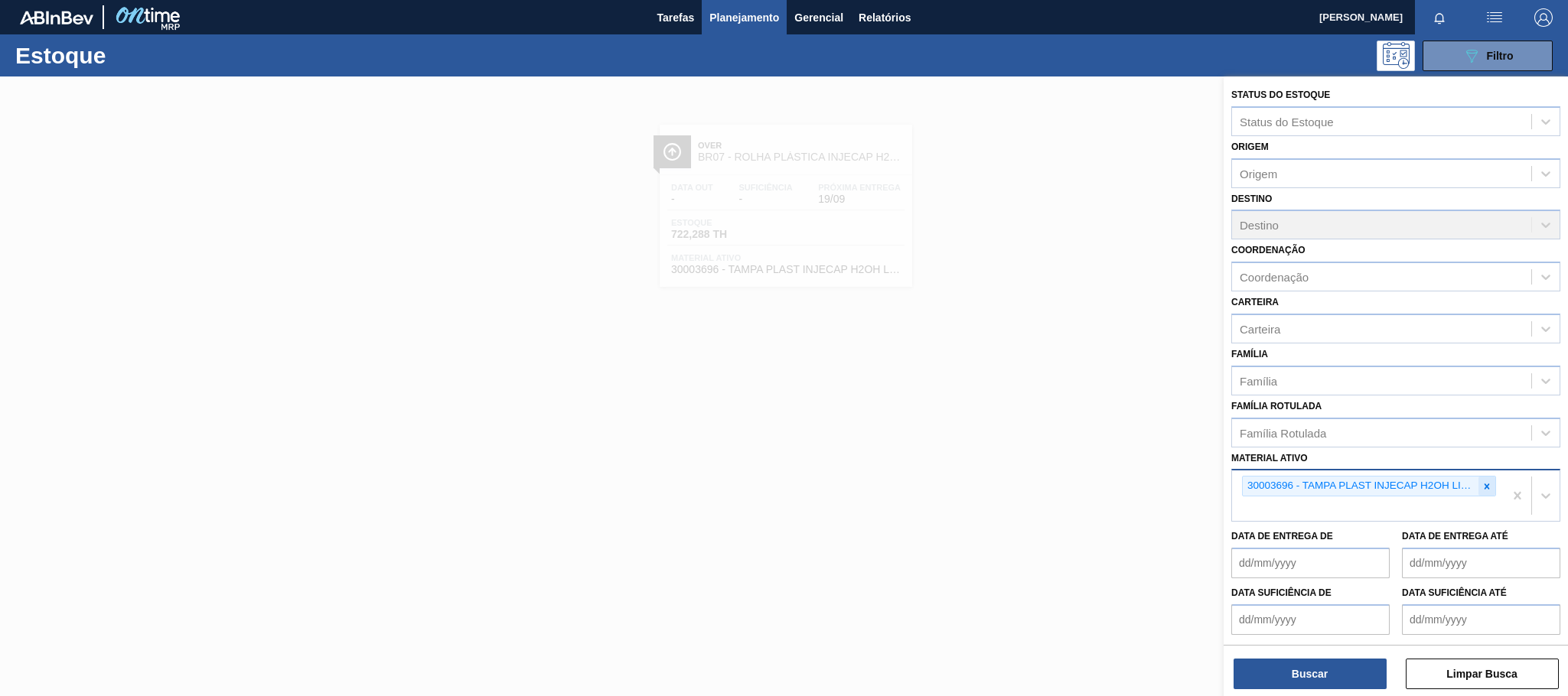
click at [1479, 483] on div at bounding box center [1487, 486] width 17 height 19
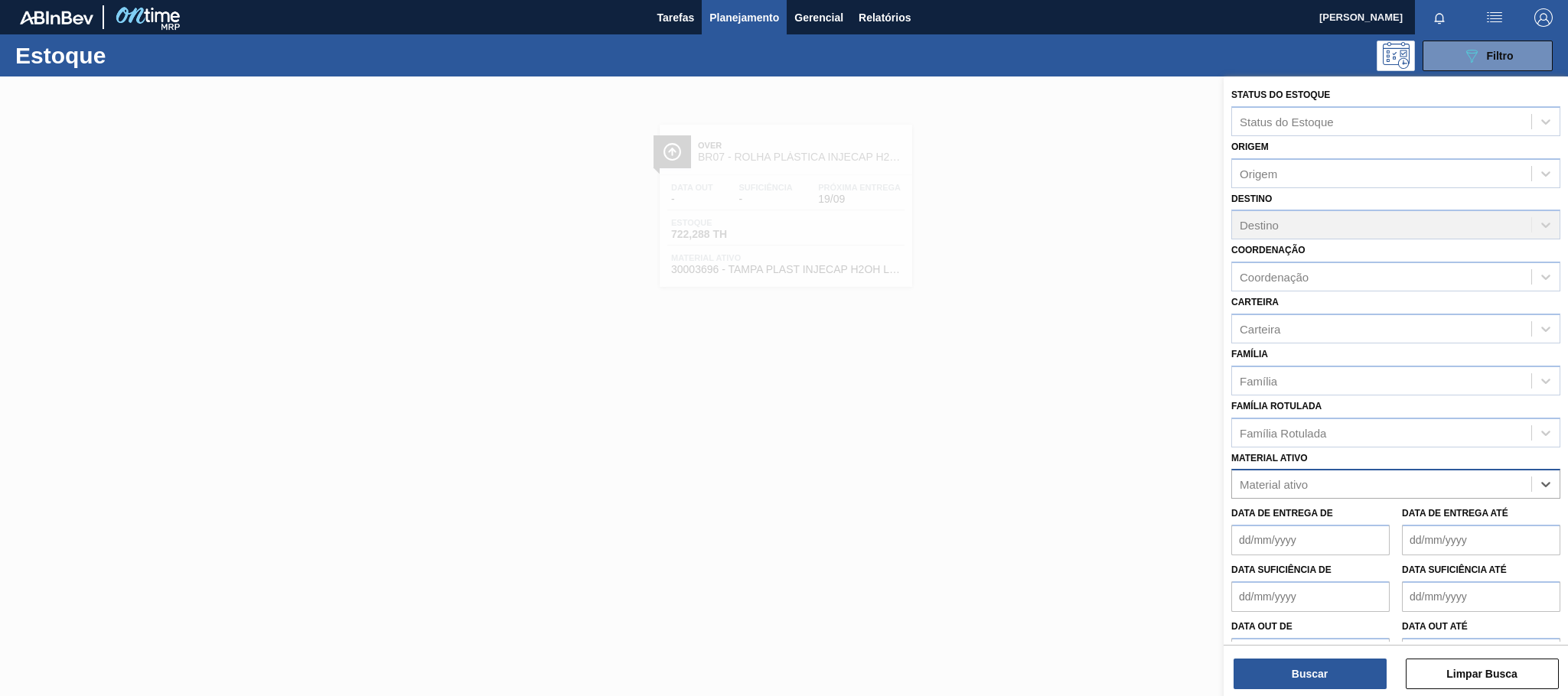
paste ativo "30002876"
type ativo "30002876"
click at [1305, 523] on div "30002876 - KIT PEPSI COLA ZERO NF" at bounding box center [1396, 521] width 329 height 28
click at [1288, 682] on button "Buscar" at bounding box center [1310, 674] width 153 height 31
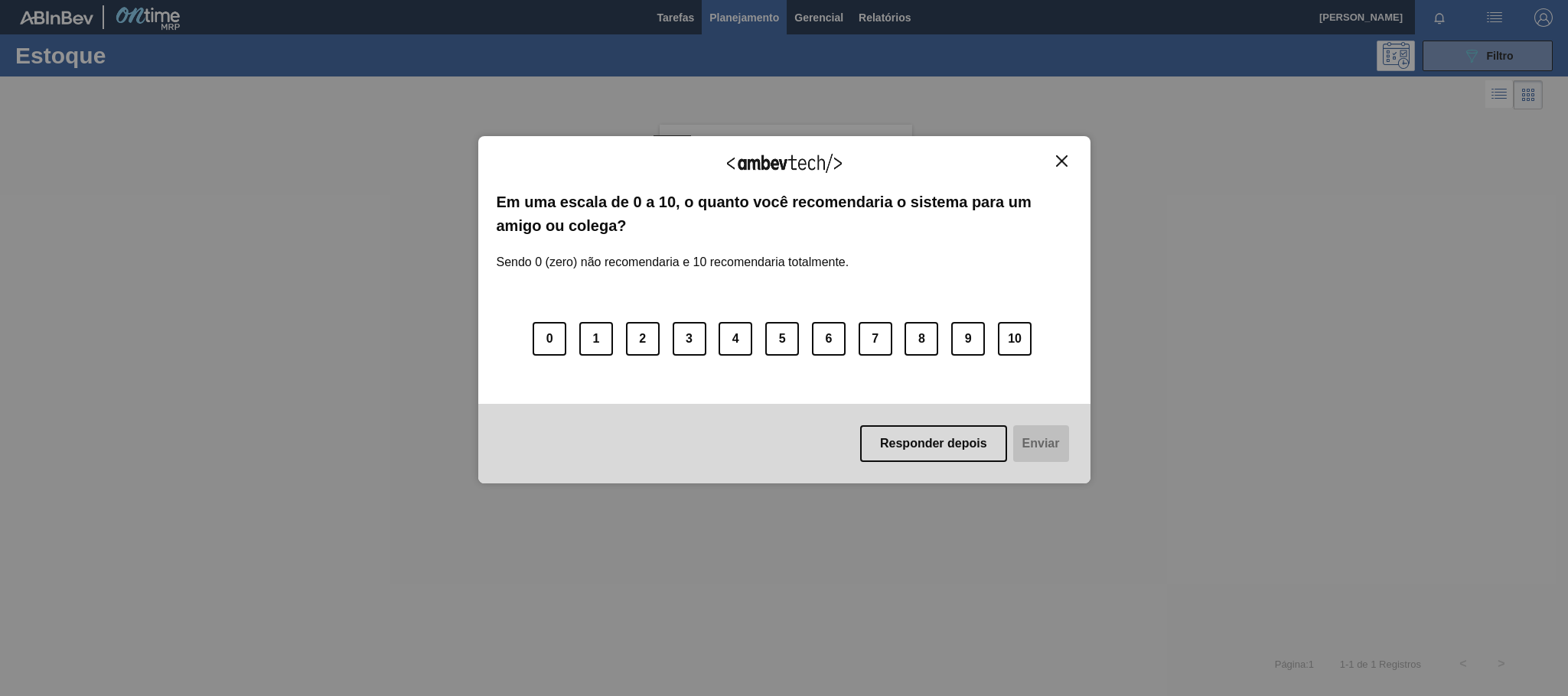
click at [1228, 625] on div "Agradecemos seu feedback! Em uma escala de 0 a 10, o quanto você recomendaria o…" at bounding box center [784, 348] width 1568 height 696
click at [1382, 432] on div "Agradecemos seu feedback! Em uma escala de 0 a 10, o quanto você recomendaria o…" at bounding box center [784, 348] width 1568 height 696
click at [1047, 162] on div "Agradecemos seu feedback!" at bounding box center [784, 172] width 576 height 36
click at [1056, 157] on img "Close" at bounding box center [1062, 161] width 11 height 11
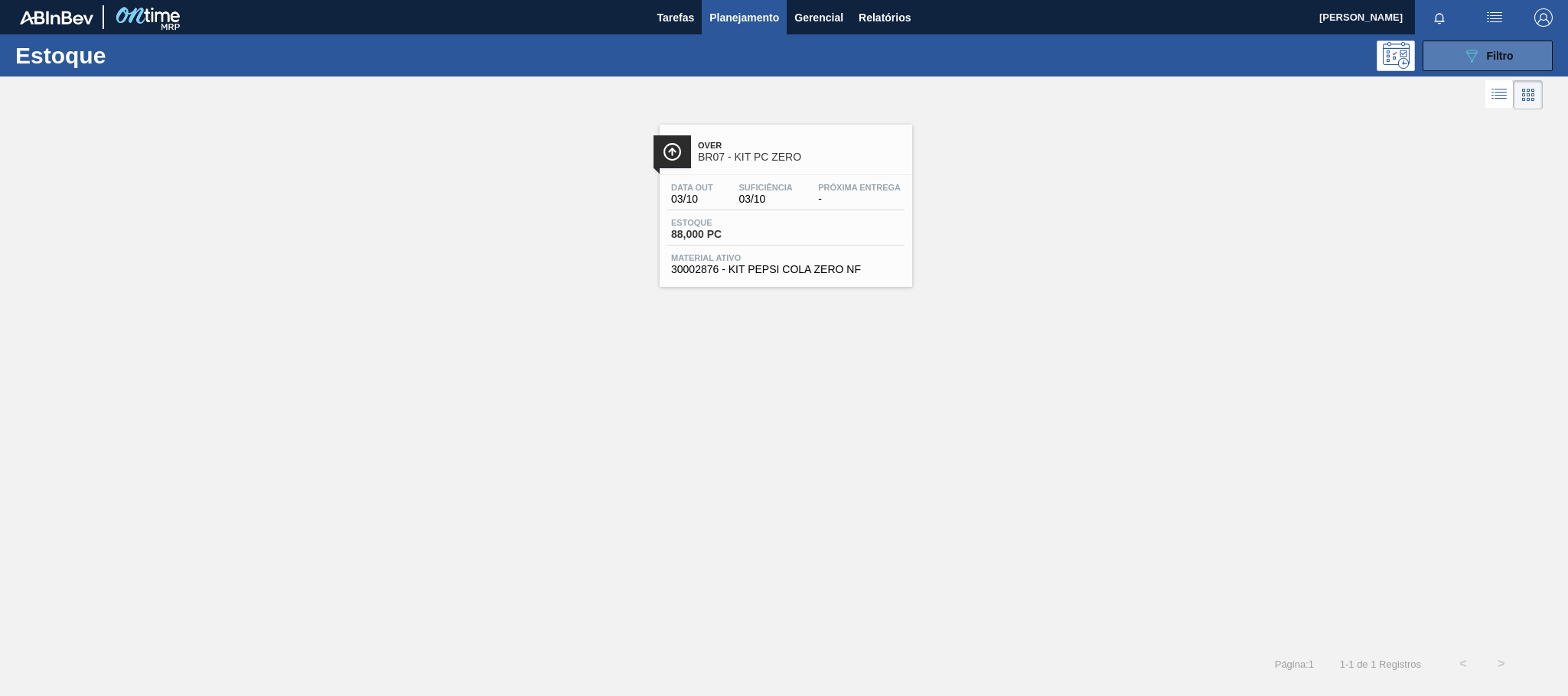
click at [1511, 55] on span "Filtro" at bounding box center [1500, 56] width 27 height 12
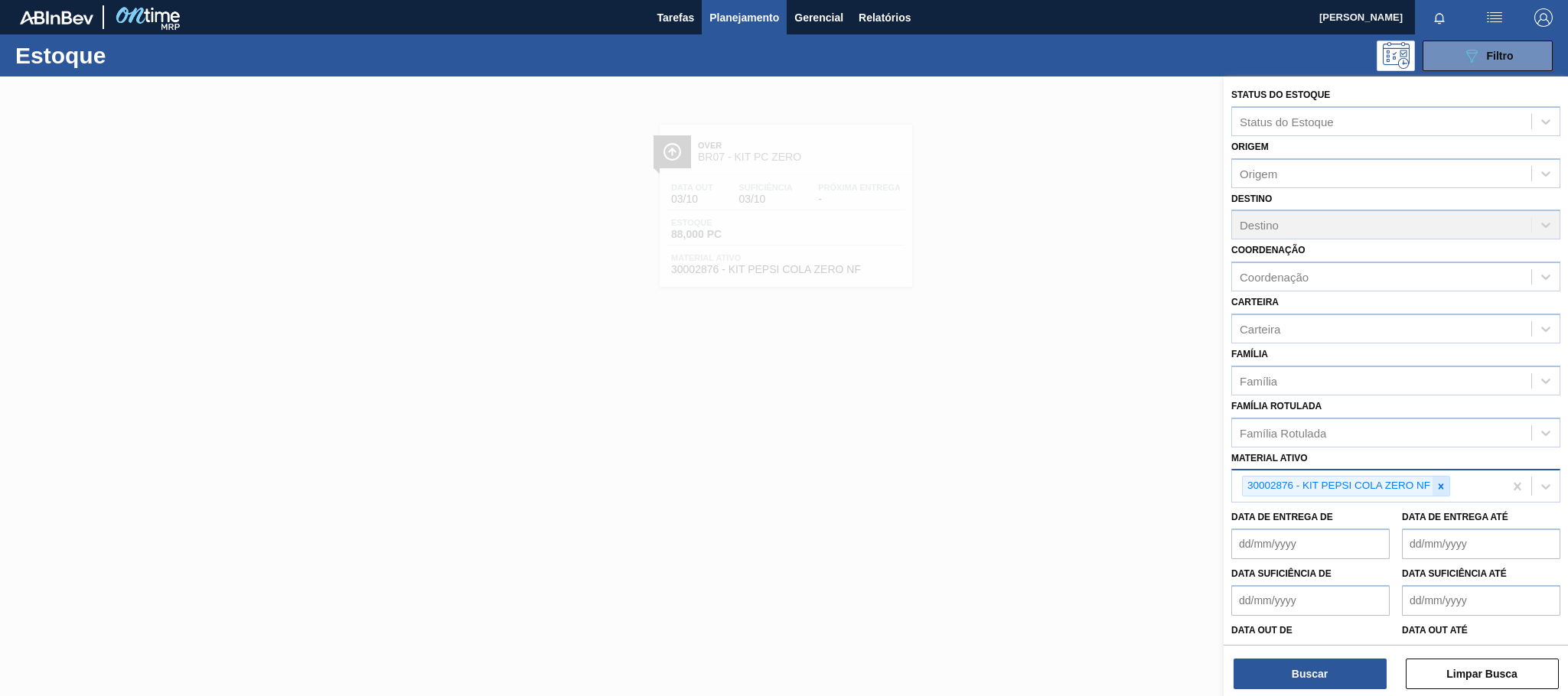
click at [1442, 493] on div at bounding box center [1441, 486] width 17 height 19
paste ativo "30003696"
type ativo "30003696"
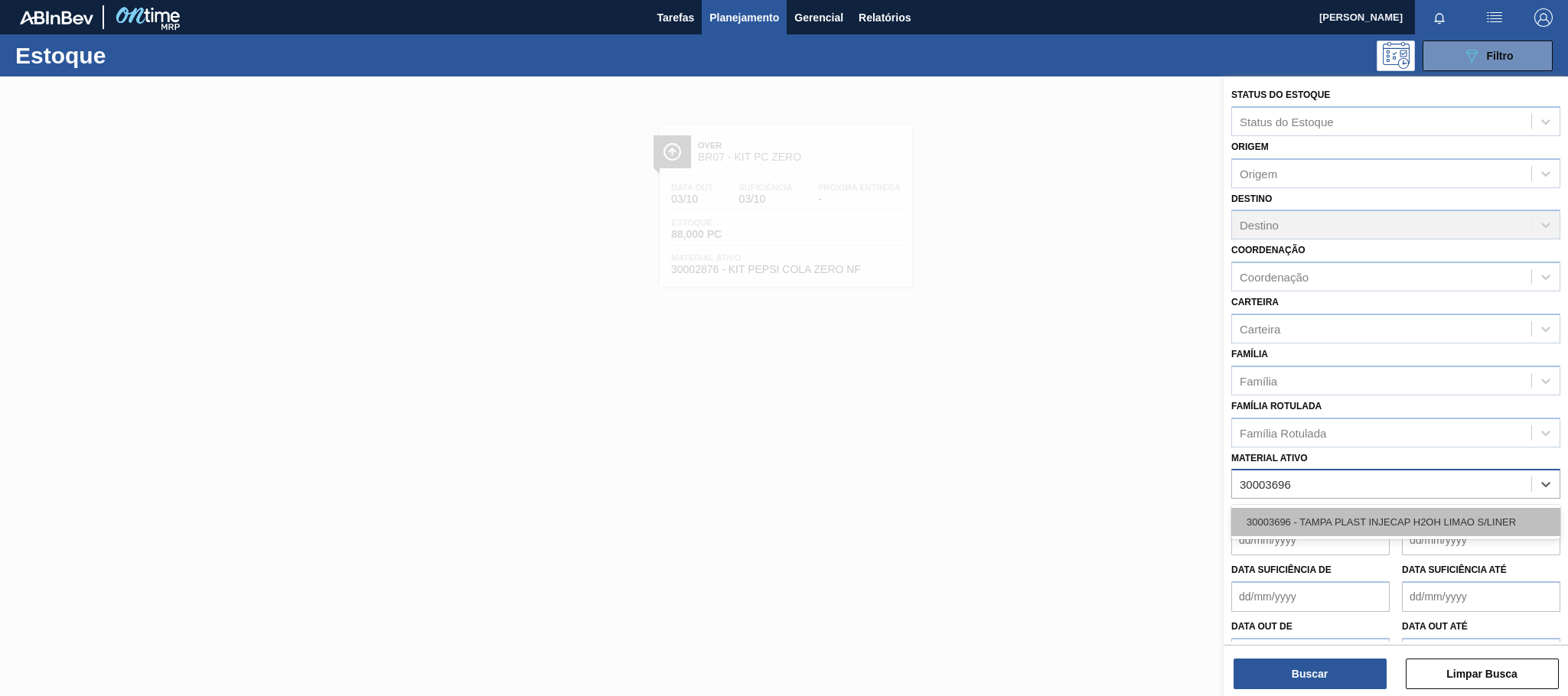
click at [1388, 529] on div "30003696 - TAMPA PLAST INJECAP H2OH LIMAO S/LINER" at bounding box center [1396, 521] width 329 height 28
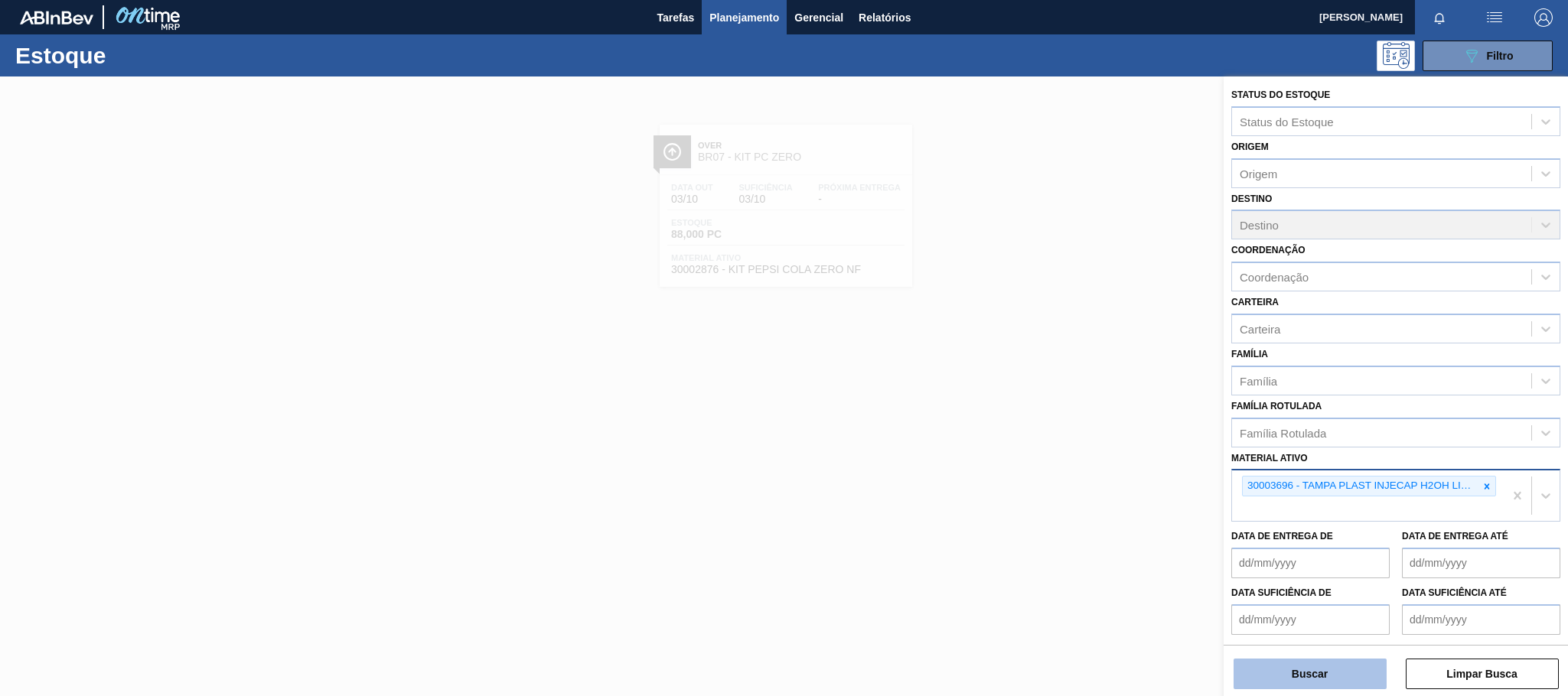
click at [1322, 673] on button "Buscar" at bounding box center [1310, 674] width 153 height 31
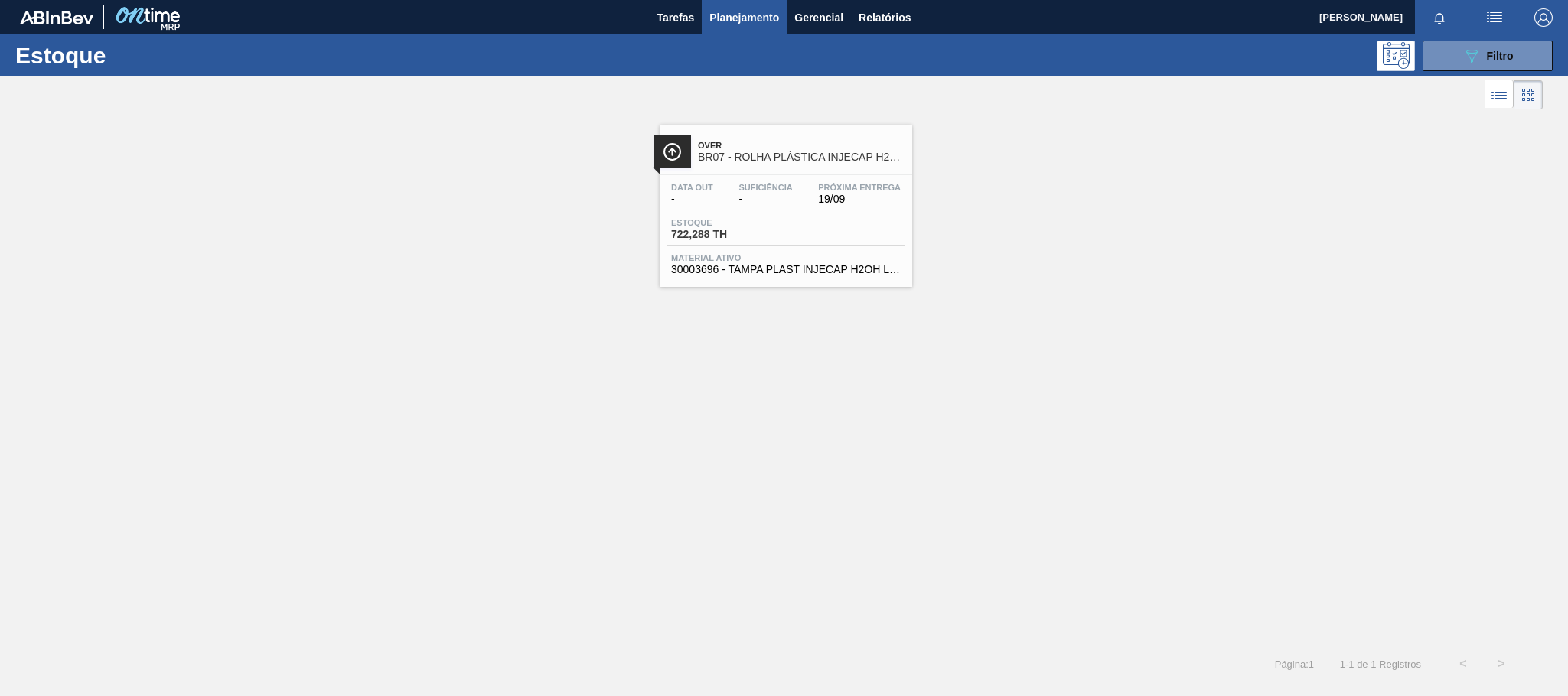
click at [864, 157] on span "BR07 - ROLHA PLÁSTICA INJECAP H2OH SHORT" at bounding box center [801, 157] width 207 height 11
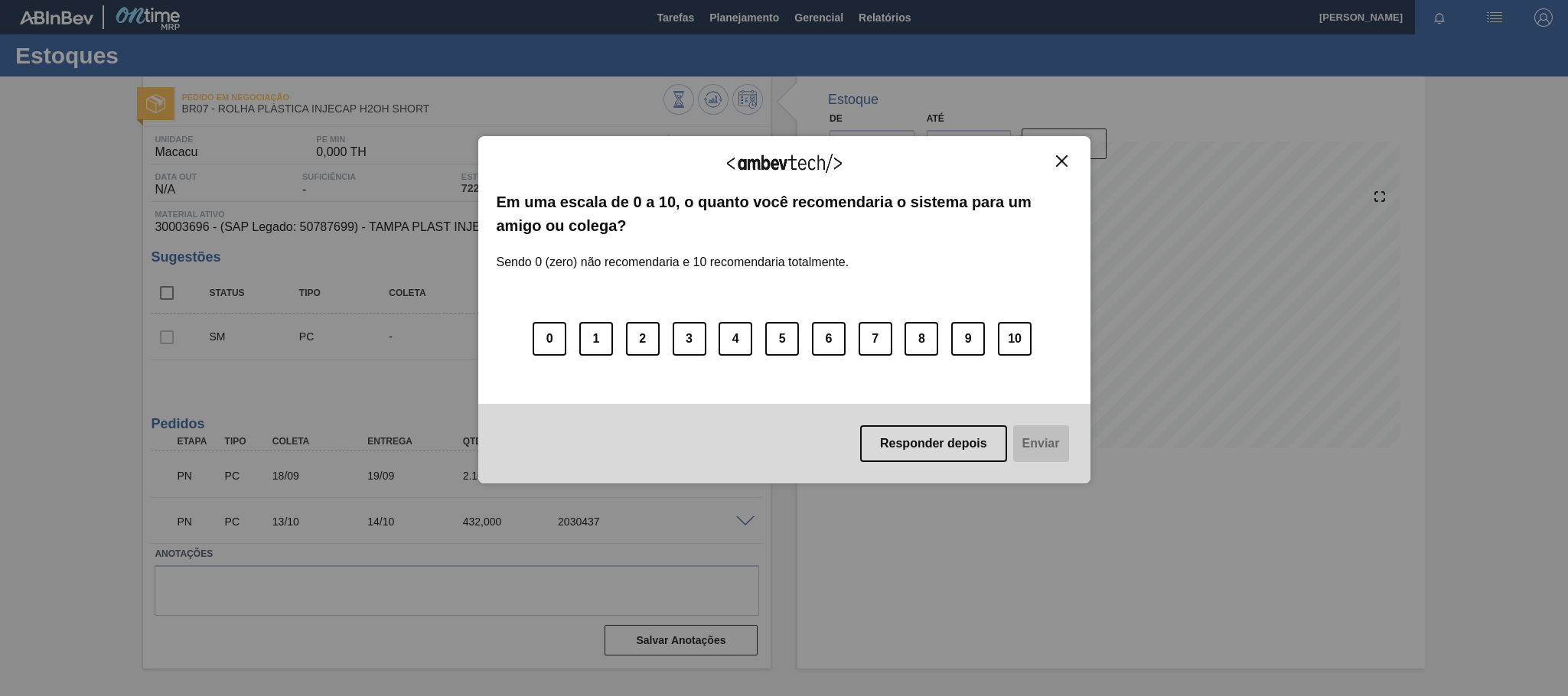
click at [1058, 163] on img "Close" at bounding box center [1062, 161] width 11 height 11
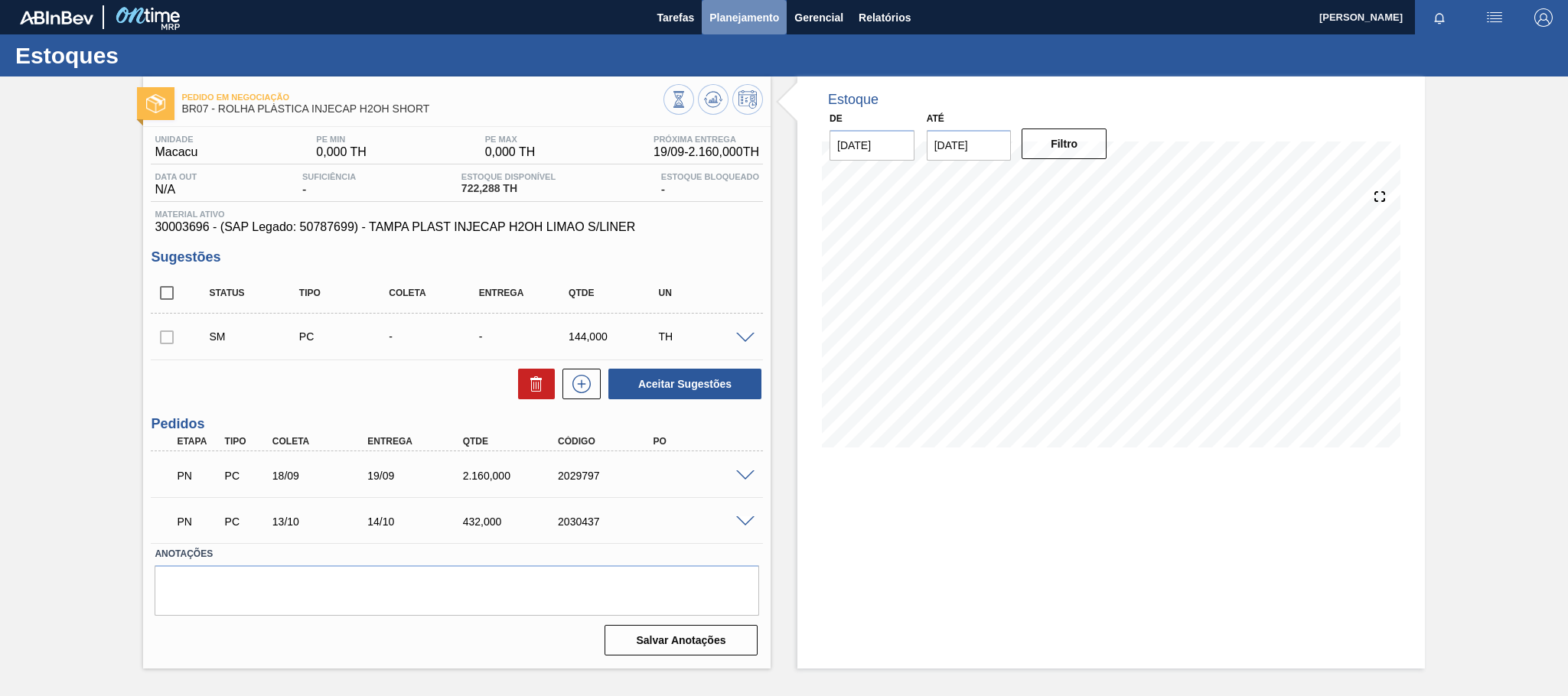
click at [760, 19] on span "Planejamento" at bounding box center [744, 17] width 70 height 19
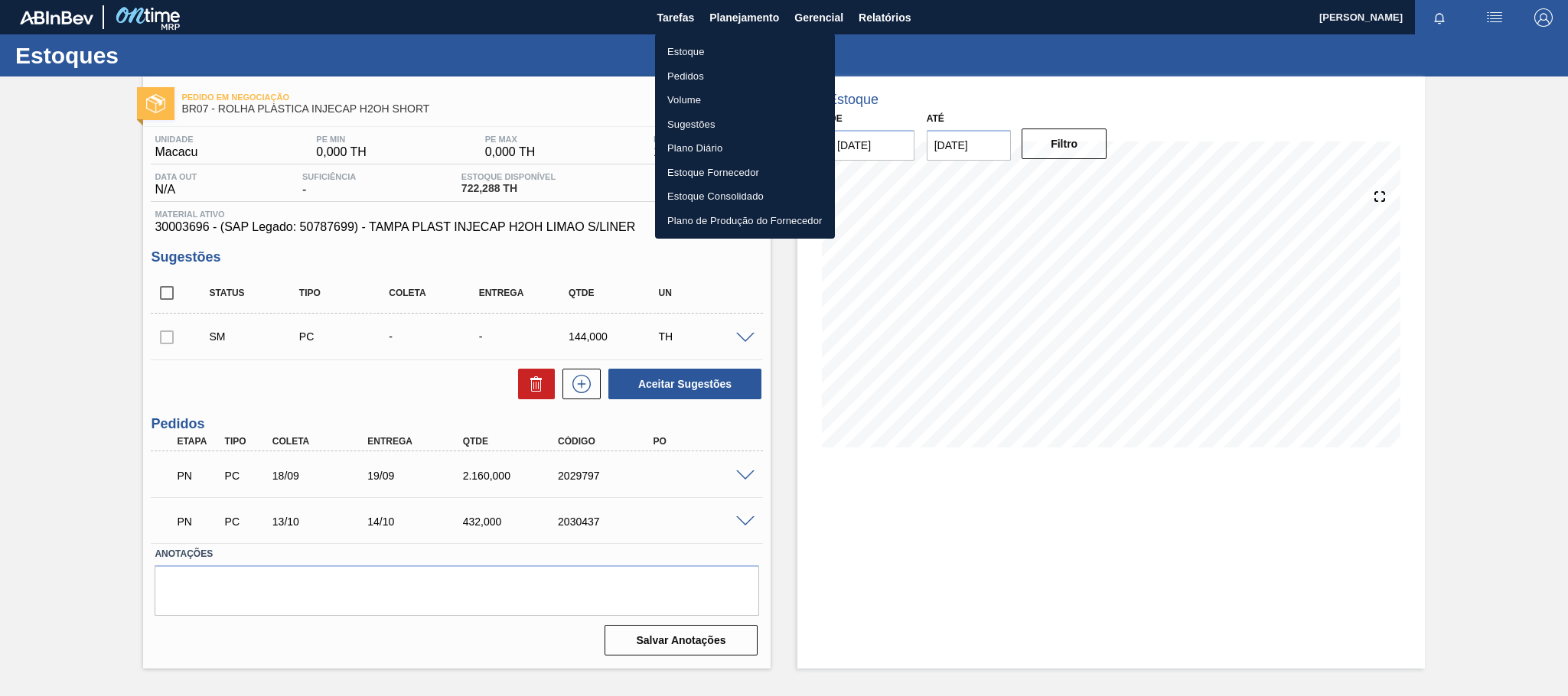
click at [664, 53] on li "Estoque" at bounding box center [745, 51] width 179 height 24
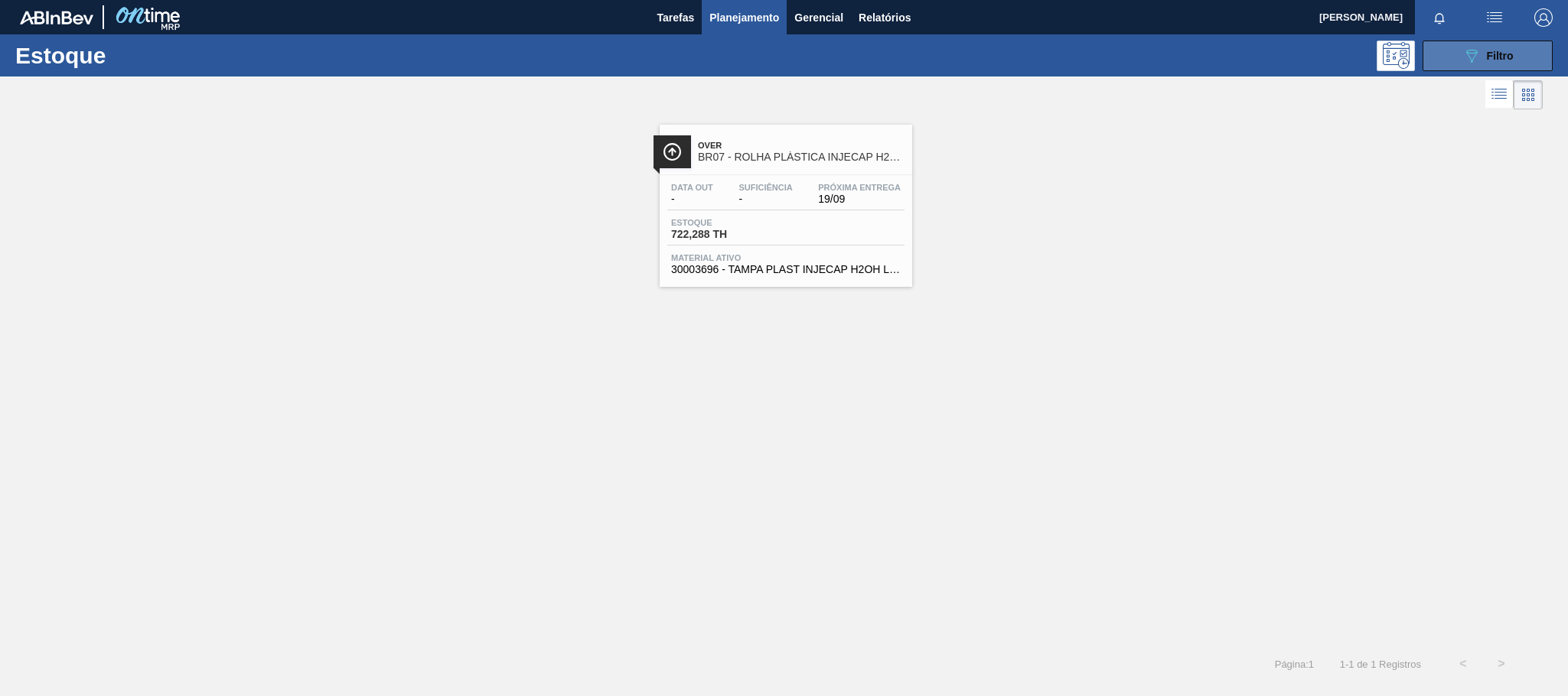
click at [1463, 49] on icon "089F7B8B-B2A5-4AFE-B5C0-19BA573D28AC" at bounding box center [1471, 56] width 19 height 19
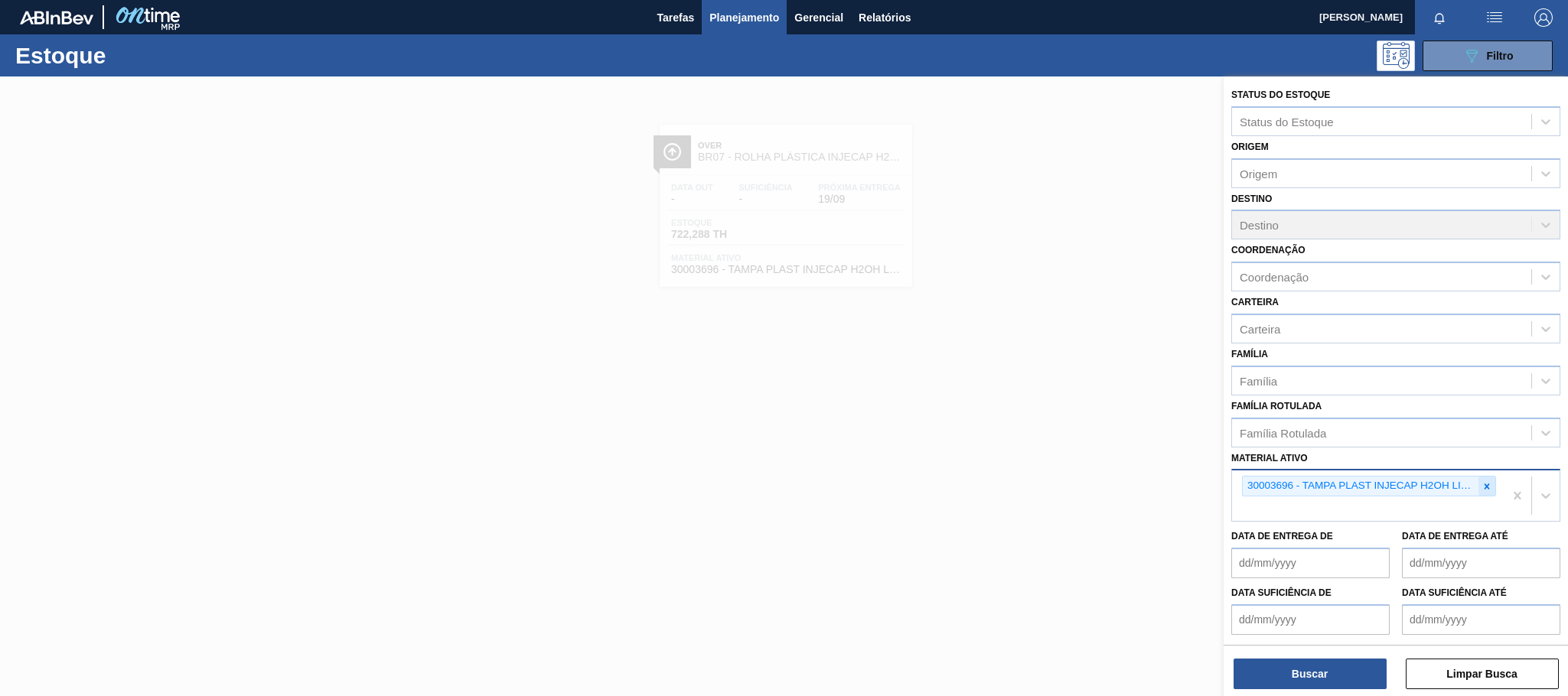
click at [1481, 480] on div at bounding box center [1487, 486] width 17 height 19
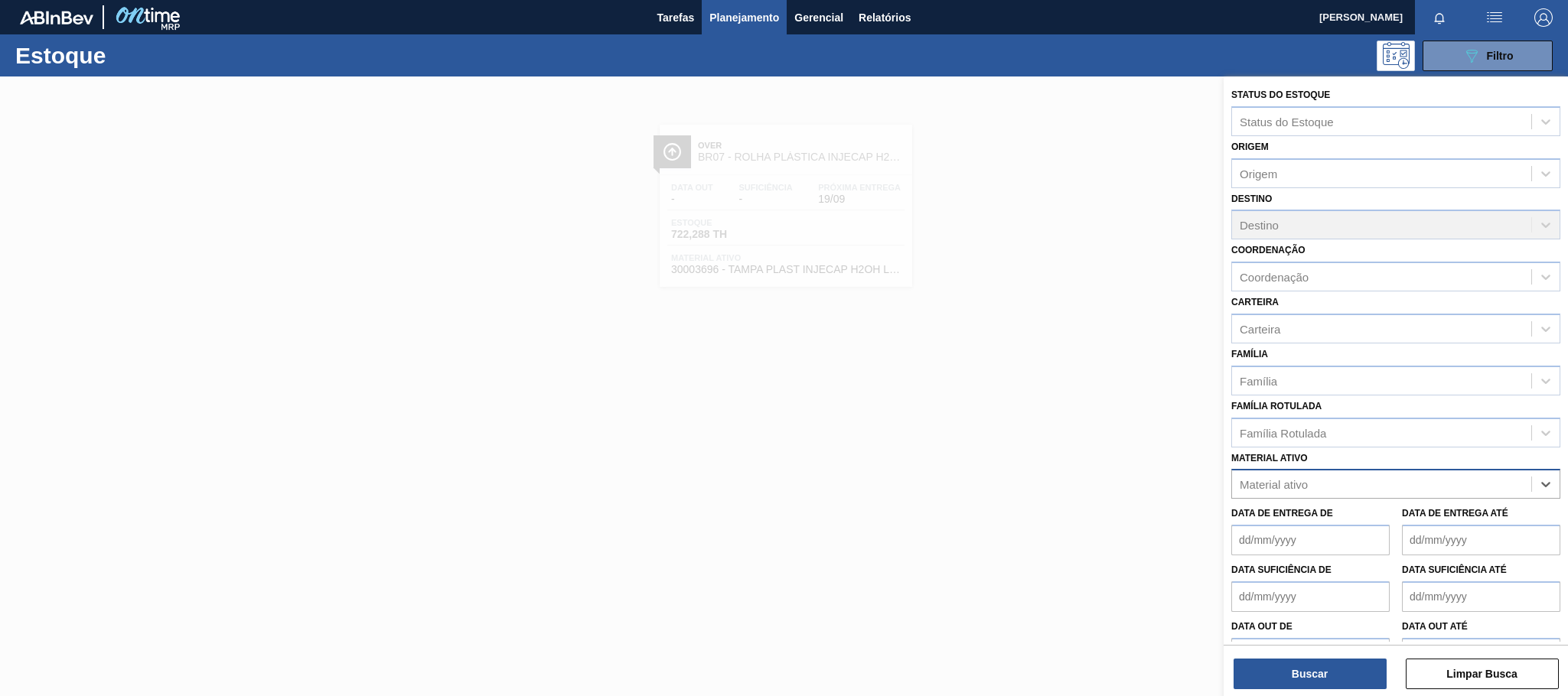
paste ativo "30003513"
type ativo "30003513"
click at [1318, 524] on div "30003513 - ACUCAR;CRISTAL;;" at bounding box center [1396, 521] width 329 height 28
click at [1310, 677] on button "Buscar" at bounding box center [1310, 674] width 153 height 31
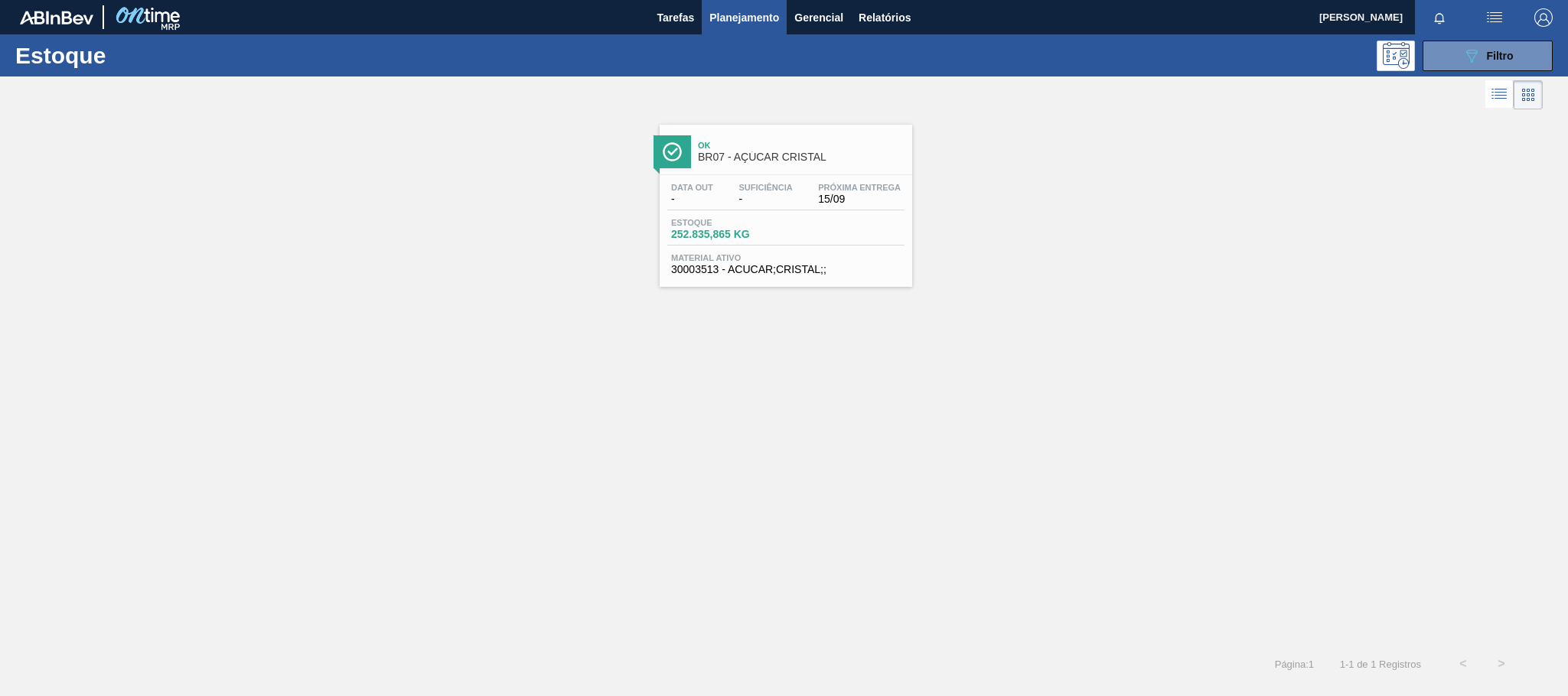
click at [861, 181] on div "Data out - Suficiência - Próxima Entrega 15/09 [DEMOGRAPHIC_DATA] 252.835,865 K…" at bounding box center [786, 227] width 253 height 104
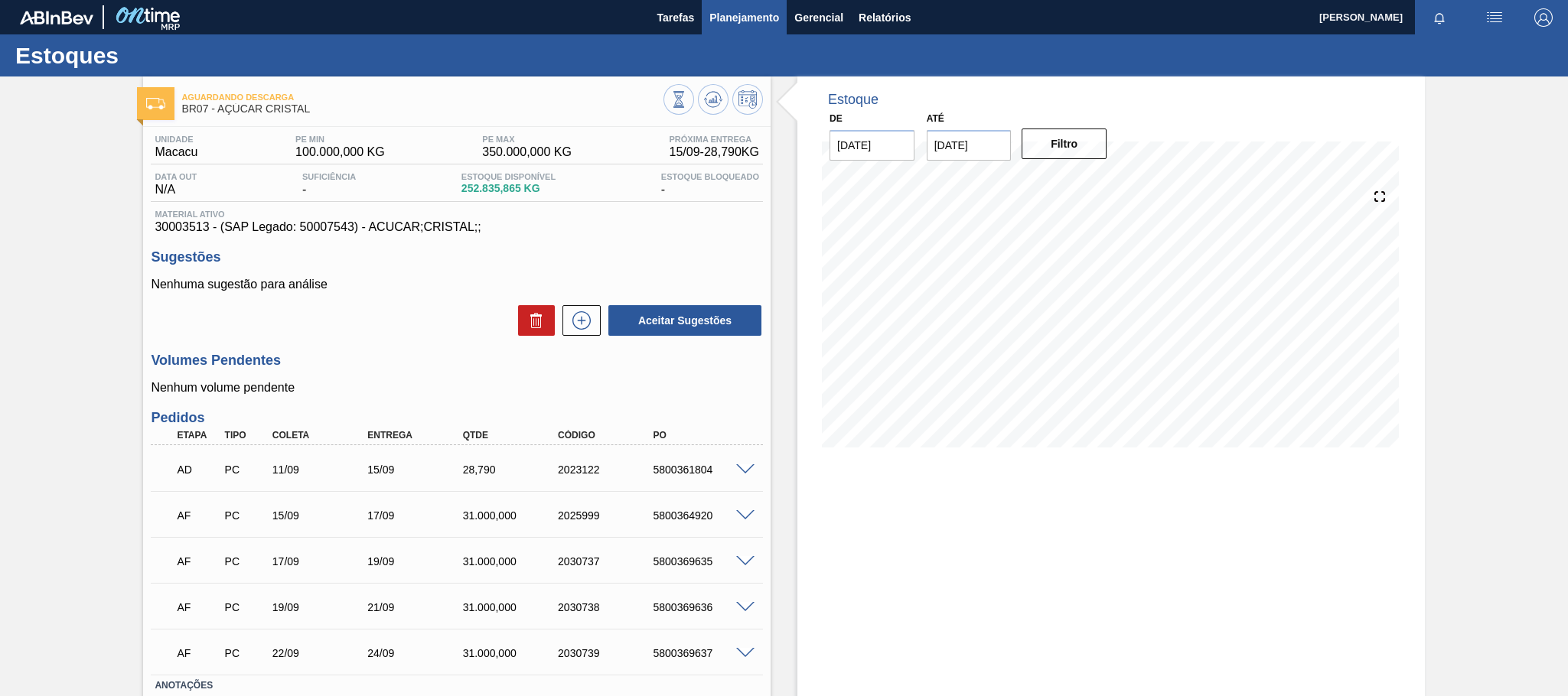
click at [724, 14] on span "Planejamento" at bounding box center [744, 17] width 70 height 19
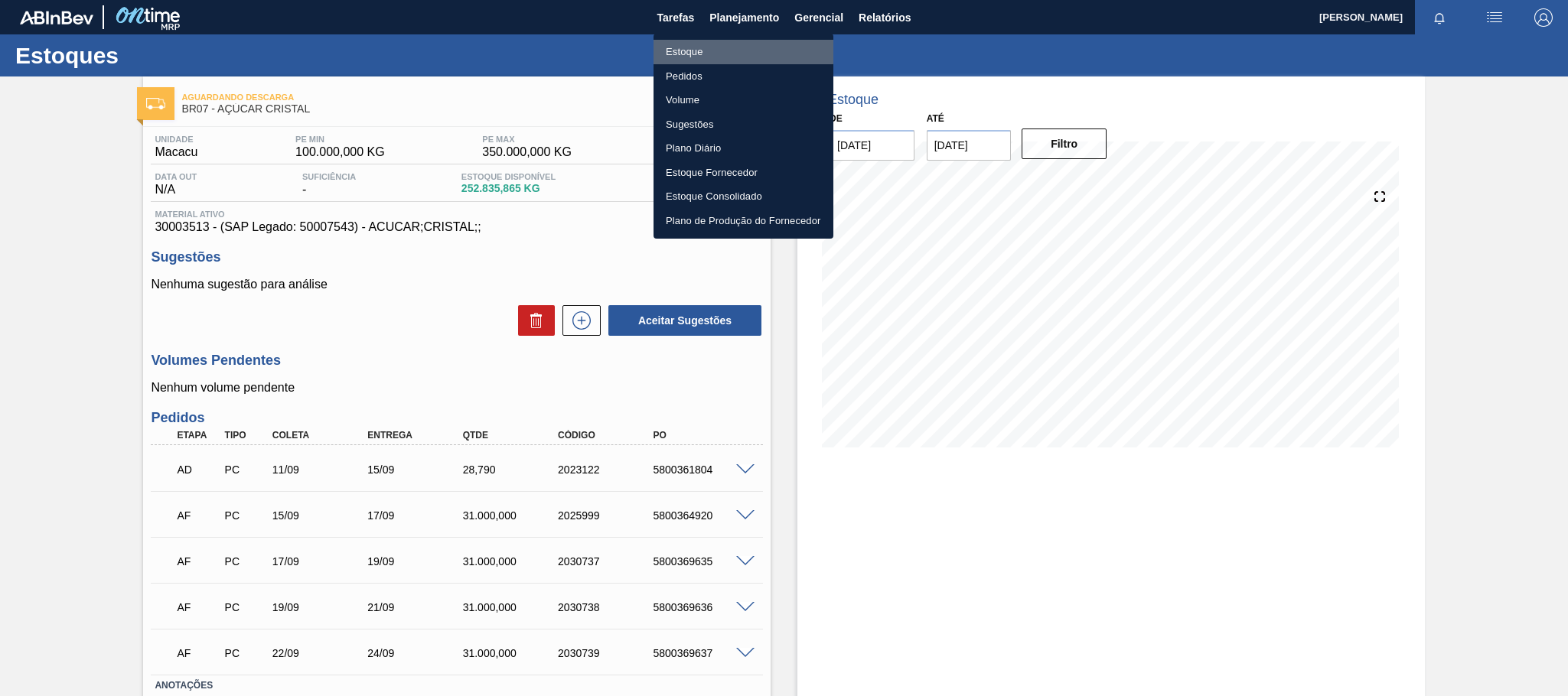
click at [707, 49] on li "Estoque" at bounding box center [743, 51] width 179 height 24
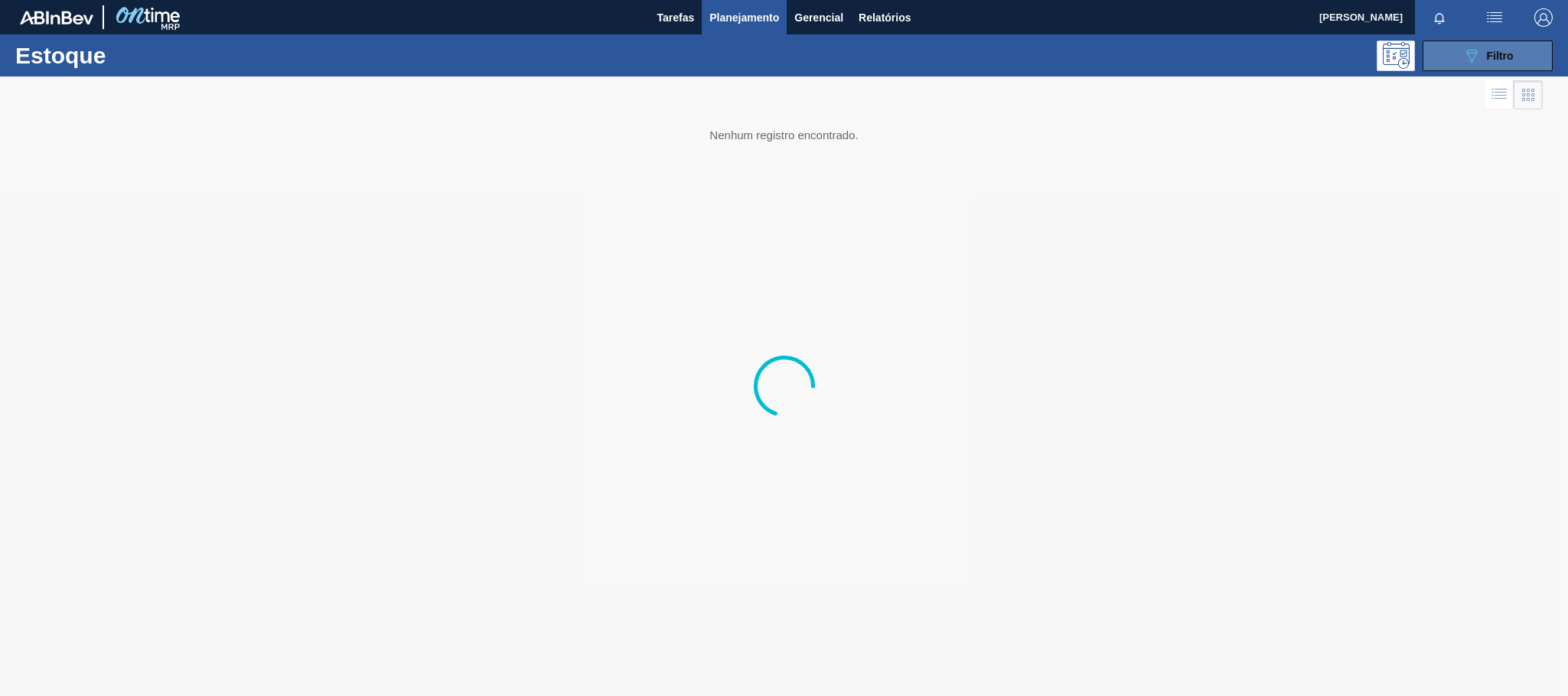
click at [1463, 49] on icon "089F7B8B-B2A5-4AFE-B5C0-19BA573D28AC" at bounding box center [1471, 56] width 19 height 19
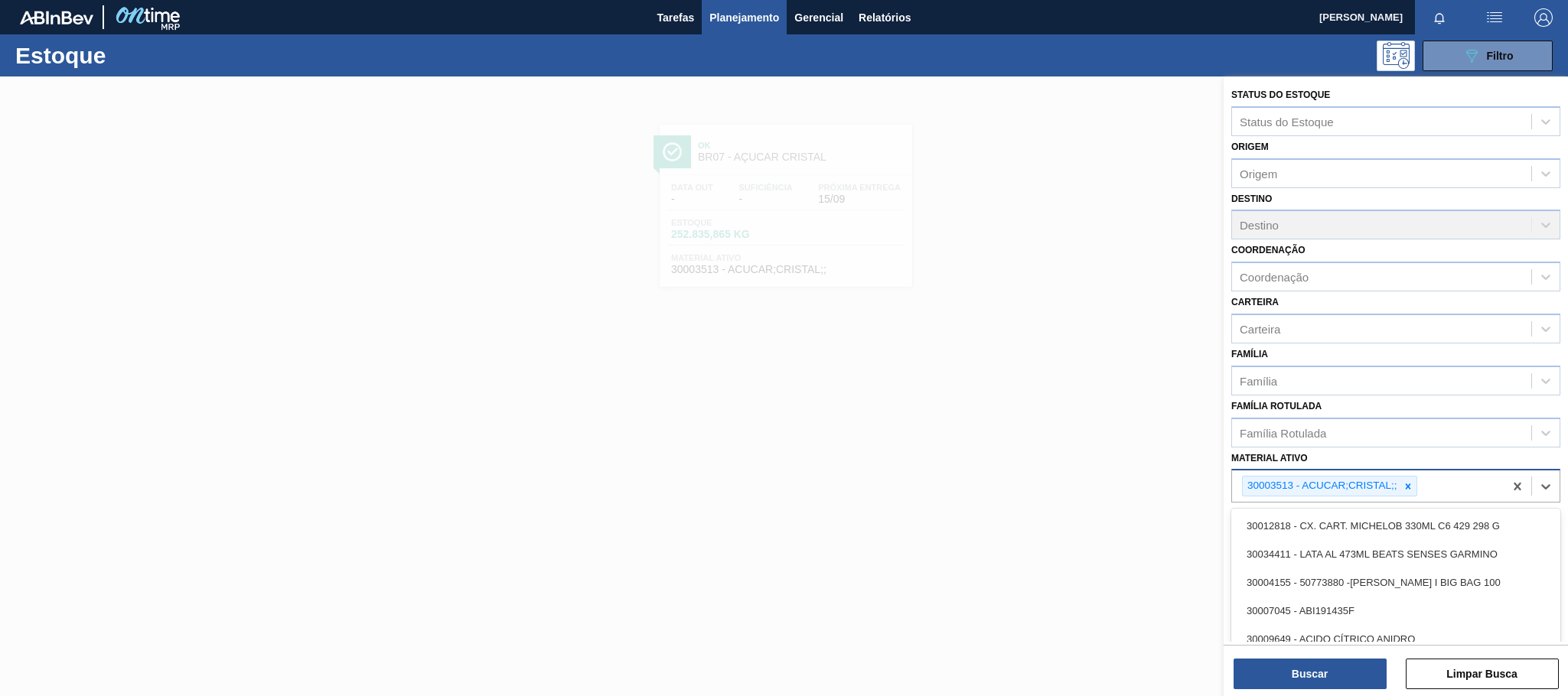
click at [1417, 485] on div "30003513 - ACUCAR;CRISTAL;;" at bounding box center [1330, 486] width 175 height 21
click at [1404, 488] on icon at bounding box center [1408, 486] width 10 height 10
paste ativo "30029598BR07"
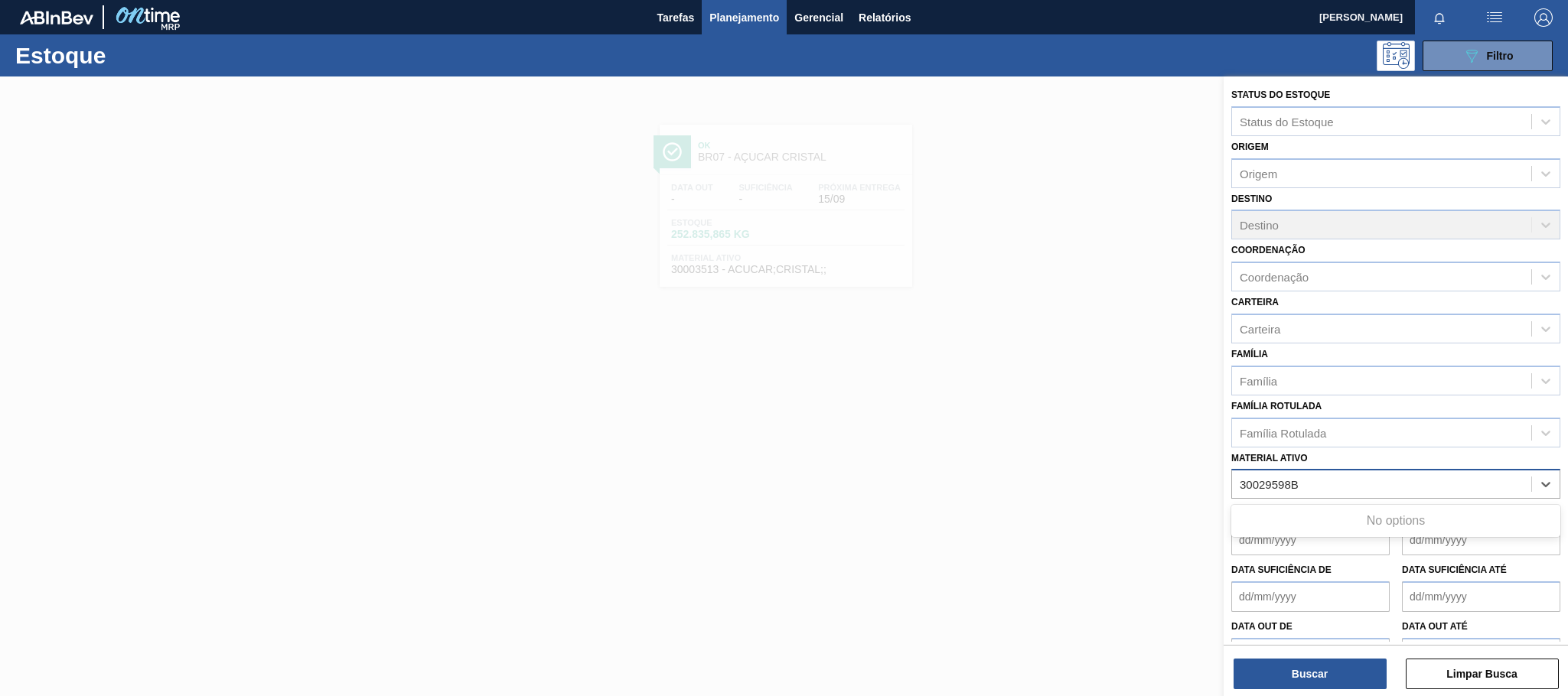
type ativo "30029598"
click at [1337, 524] on div "30029598 - CX PAP PATAG AMBER 740ML C6 NIV24" at bounding box center [1396, 521] width 329 height 28
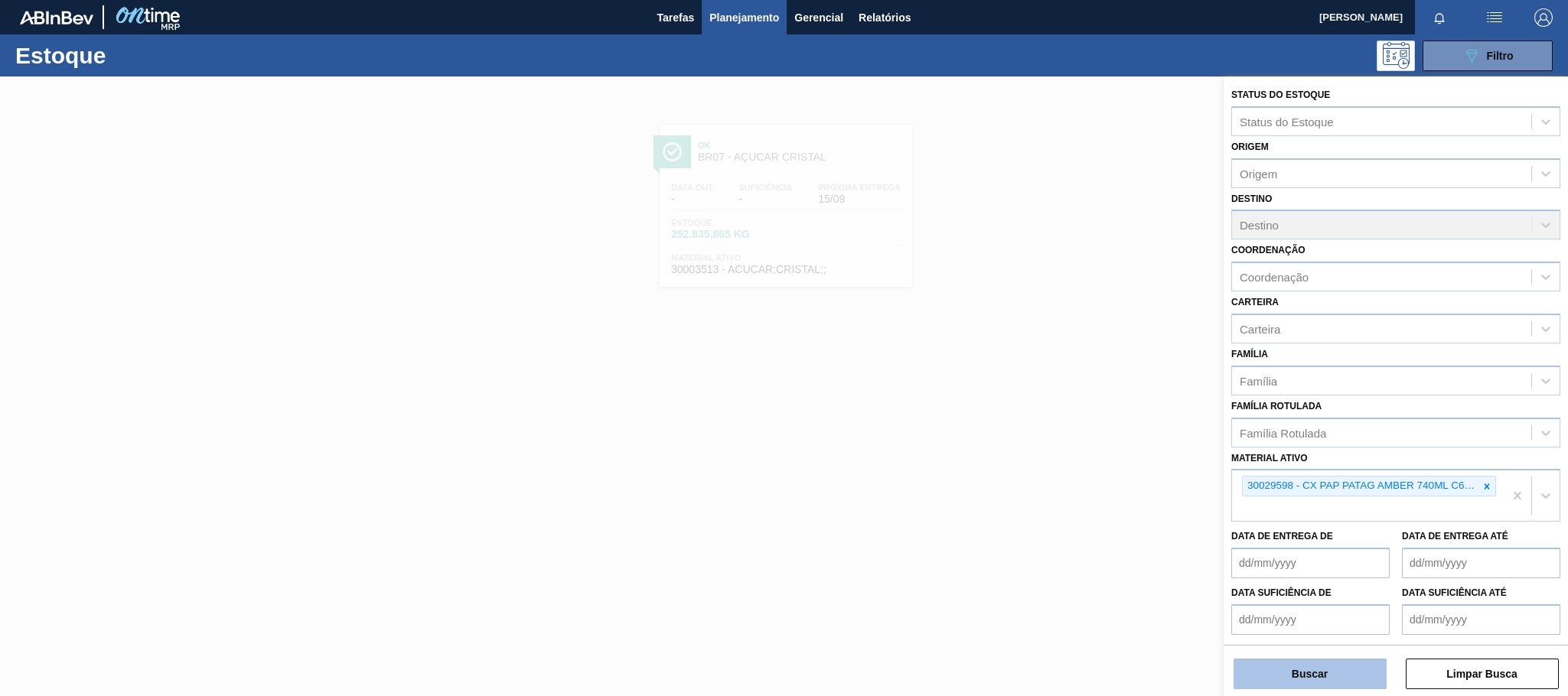
click at [1330, 673] on button "Buscar" at bounding box center [1310, 674] width 153 height 31
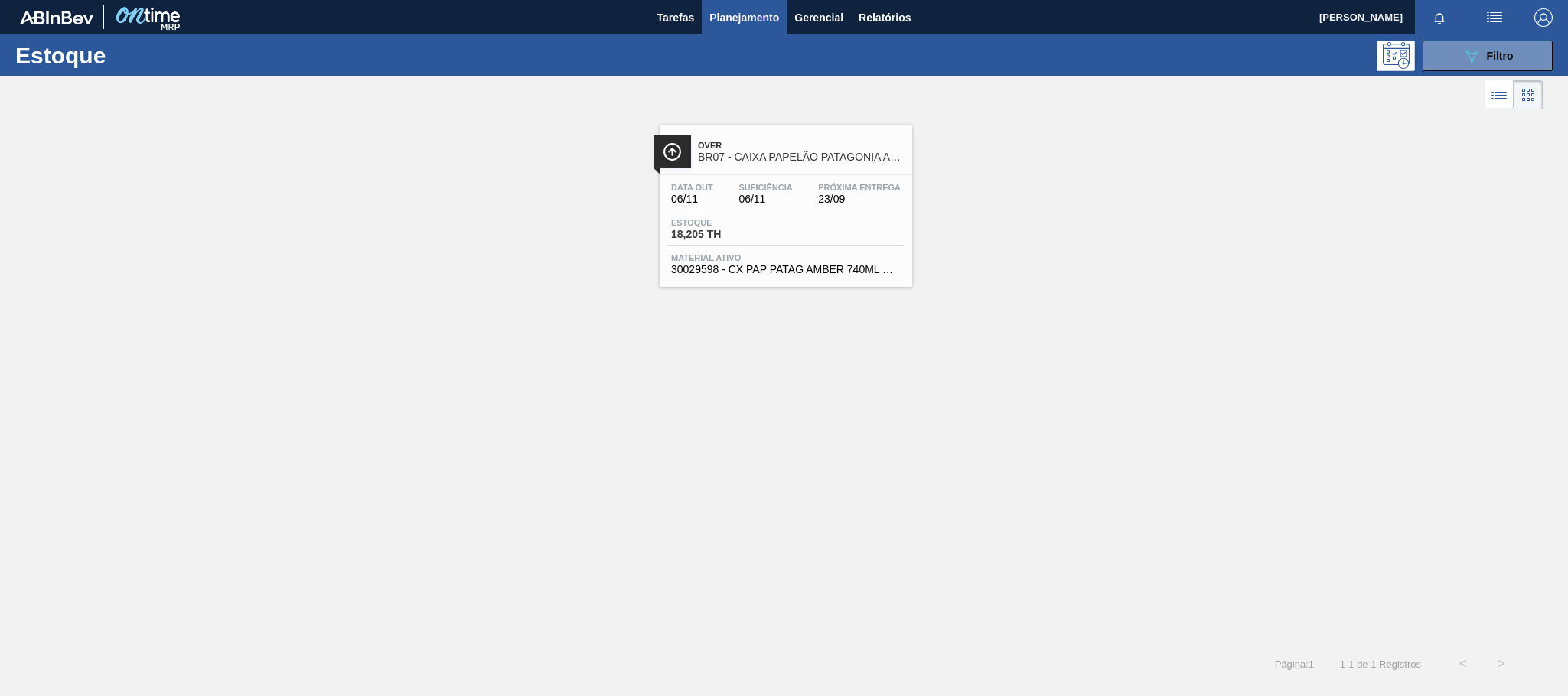
click at [755, 141] on span "Over" at bounding box center [801, 145] width 207 height 9
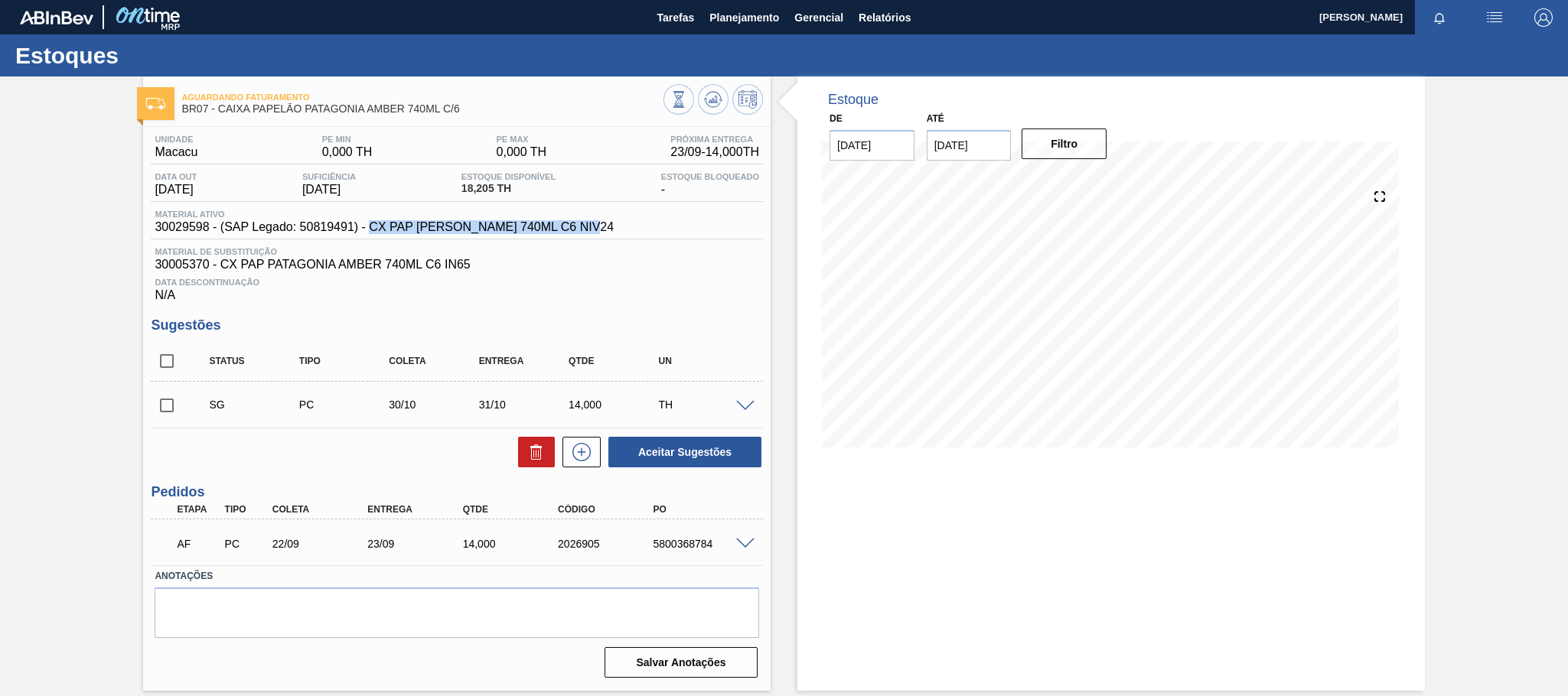
drag, startPoint x: 609, startPoint y: 232, endPoint x: 394, endPoint y: 224, distance: 215.1
click at [377, 224] on div "Material ativo 30029598 - (SAP Legado: 50819491) - CX PAP [PERSON_NAME] 740ML C…" at bounding box center [456, 224] width 613 height 30
copy span "X PAP [PERSON_NAME] 740ML C6 NIV24"
click at [693, 230] on div "Material ativo 30029598 - (SAP Legado: 50819491) - CX PAP [PERSON_NAME] 740ML C…" at bounding box center [456, 224] width 613 height 30
drag, startPoint x: 617, startPoint y: 229, endPoint x: 369, endPoint y: 235, distance: 248.1
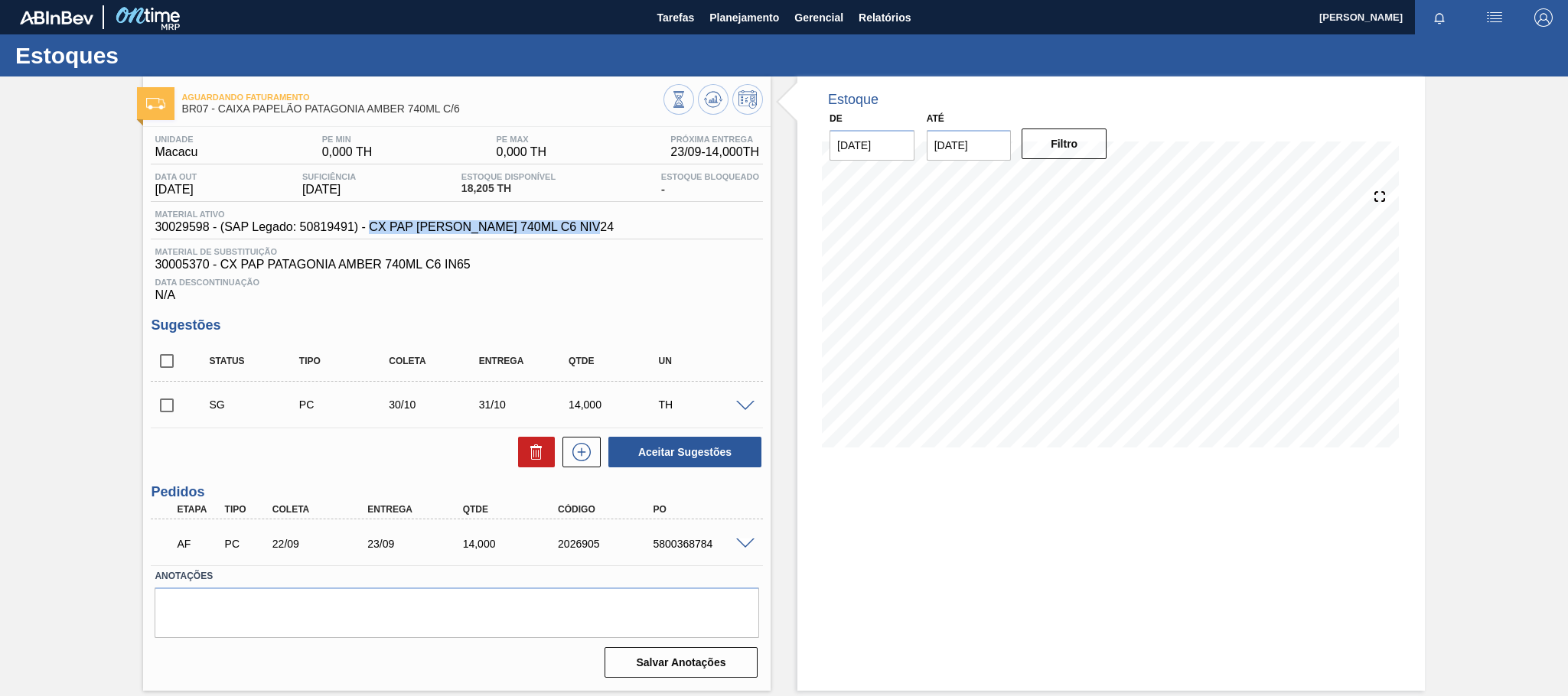
click at [369, 235] on div "Material ativo 30029598 - (SAP Legado: 50819491) - CX PAP [PERSON_NAME] 740ML C…" at bounding box center [456, 224] width 613 height 30
copy span "CX PAP [PERSON_NAME] 740ML C6 NIV24"
drag, startPoint x: 147, startPoint y: 232, endPoint x: 209, endPoint y: 229, distance: 62.1
click at [209, 229] on div "Unidade Macacu PE MIN 0,000 TH PE MAX 0,000 TH Próxima Entrega 23/09 - 14,000 T…" at bounding box center [457, 405] width 628 height 556
copy span "30029598"
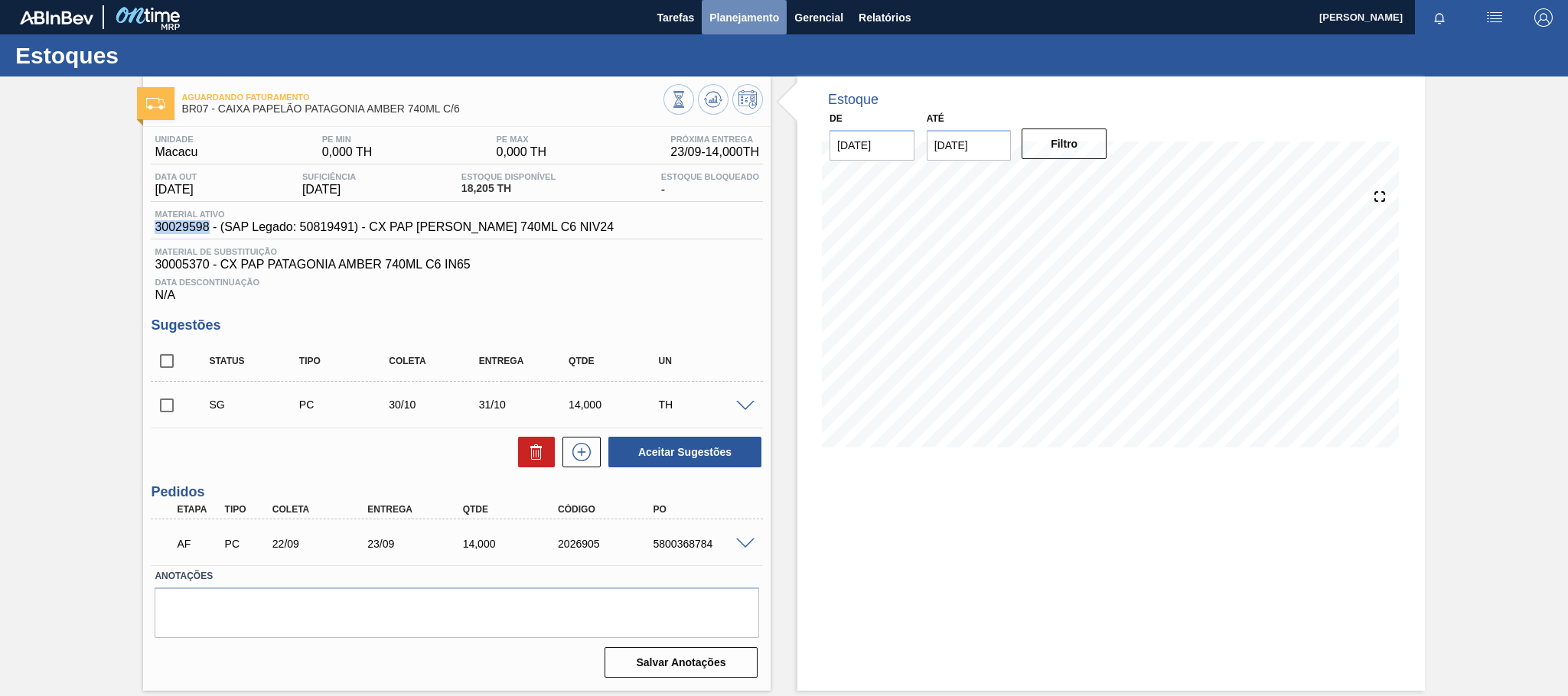
click at [721, 11] on span "Planejamento" at bounding box center [744, 17] width 70 height 19
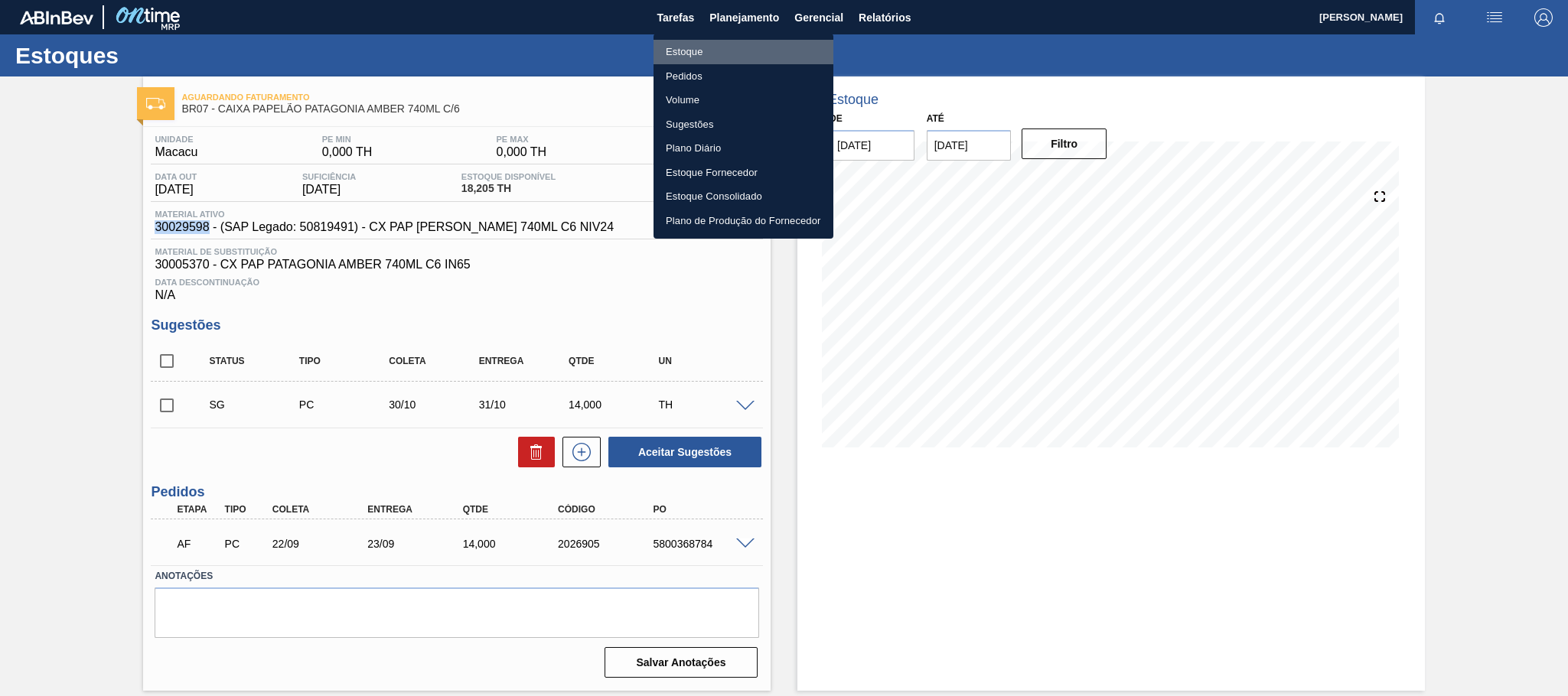
click at [696, 53] on li "Estoque" at bounding box center [743, 51] width 179 height 24
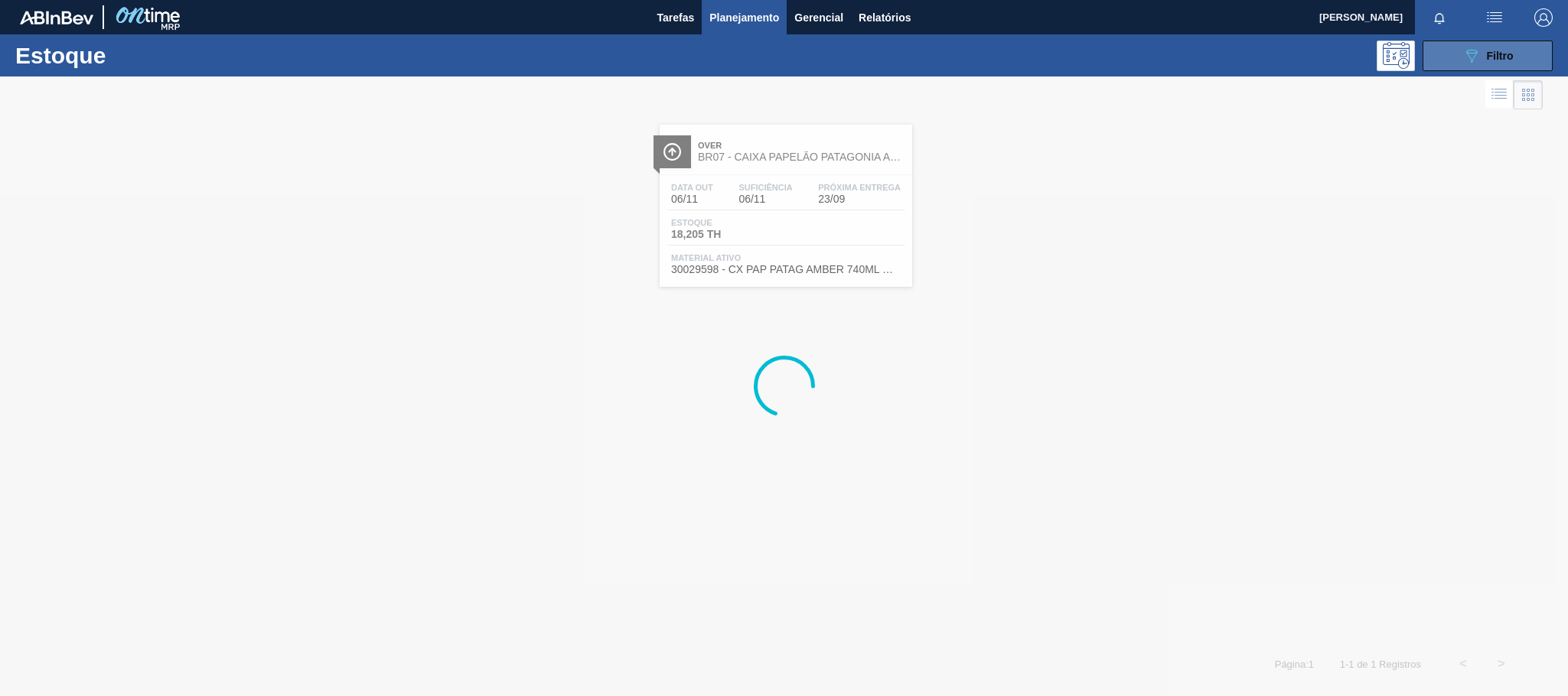
click at [1477, 47] on icon "089F7B8B-B2A5-4AFE-B5C0-19BA573D28AC" at bounding box center [1471, 56] width 19 height 19
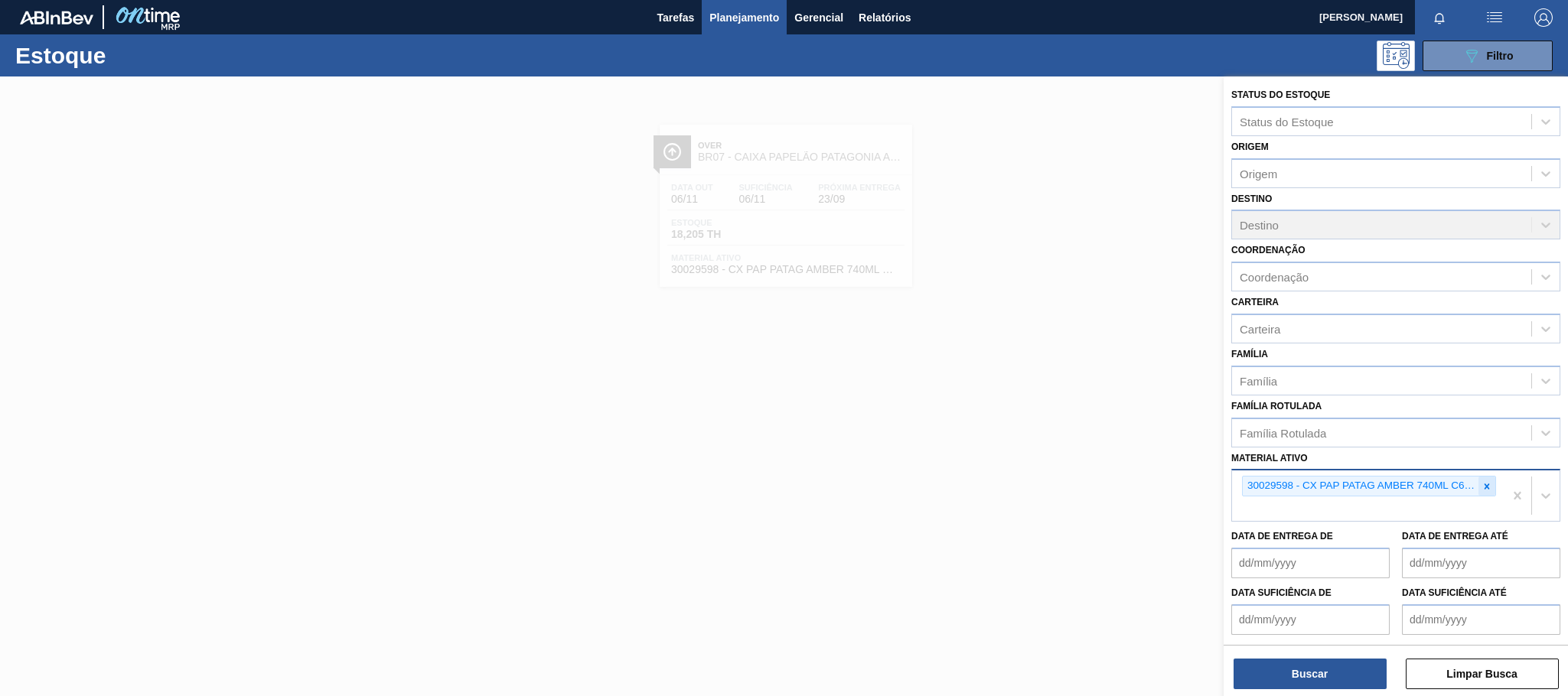
click at [1486, 482] on icon at bounding box center [1486, 486] width 10 height 10
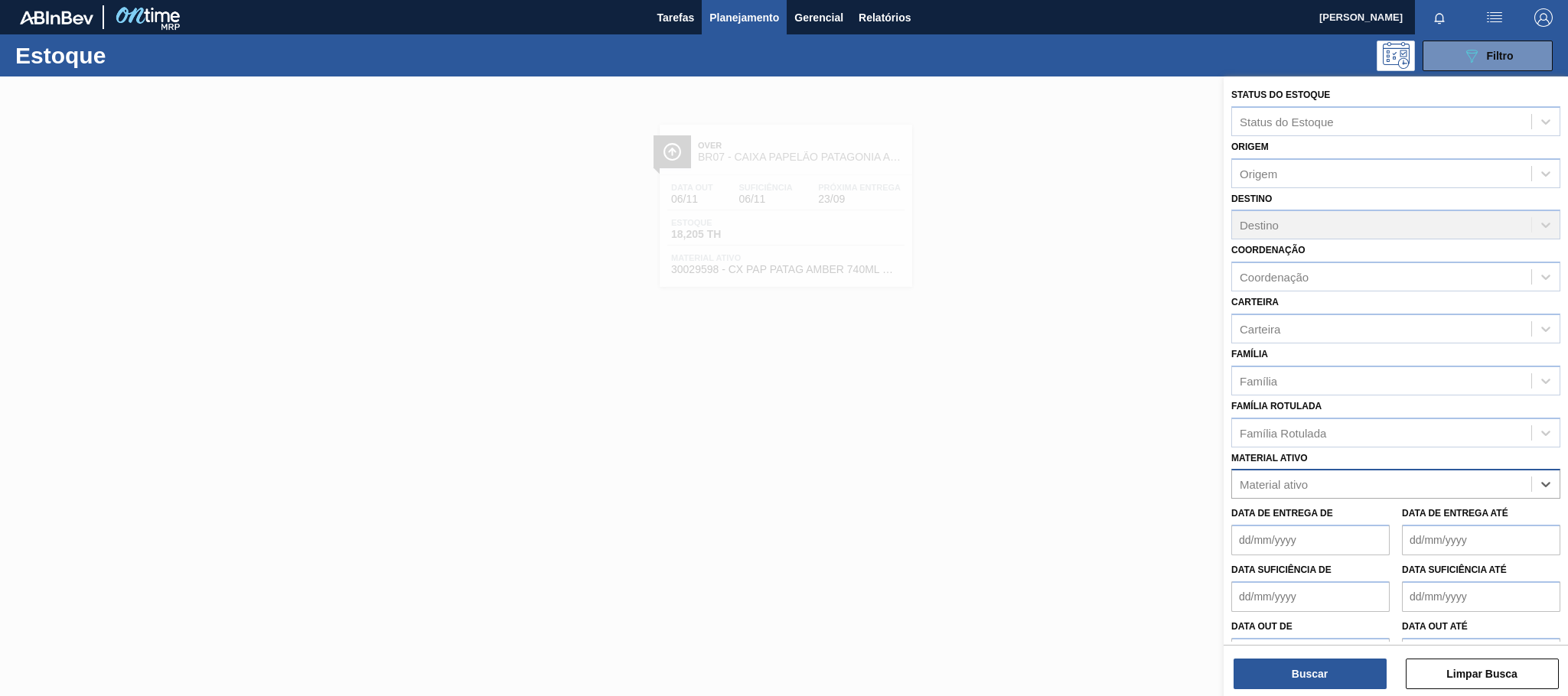
paste ativo "30031674"
drag, startPoint x: 1368, startPoint y: 521, endPoint x: 1310, endPoint y: 670, distance: 159.9
click at [1350, 558] on div "Status do Estoque Status do Estoque Origem Origem Destino Destino Coordenação C…" at bounding box center [1396, 376] width 345 height 599
type ativo "30031674"
click at [1314, 671] on button "Buscar" at bounding box center [1310, 674] width 153 height 31
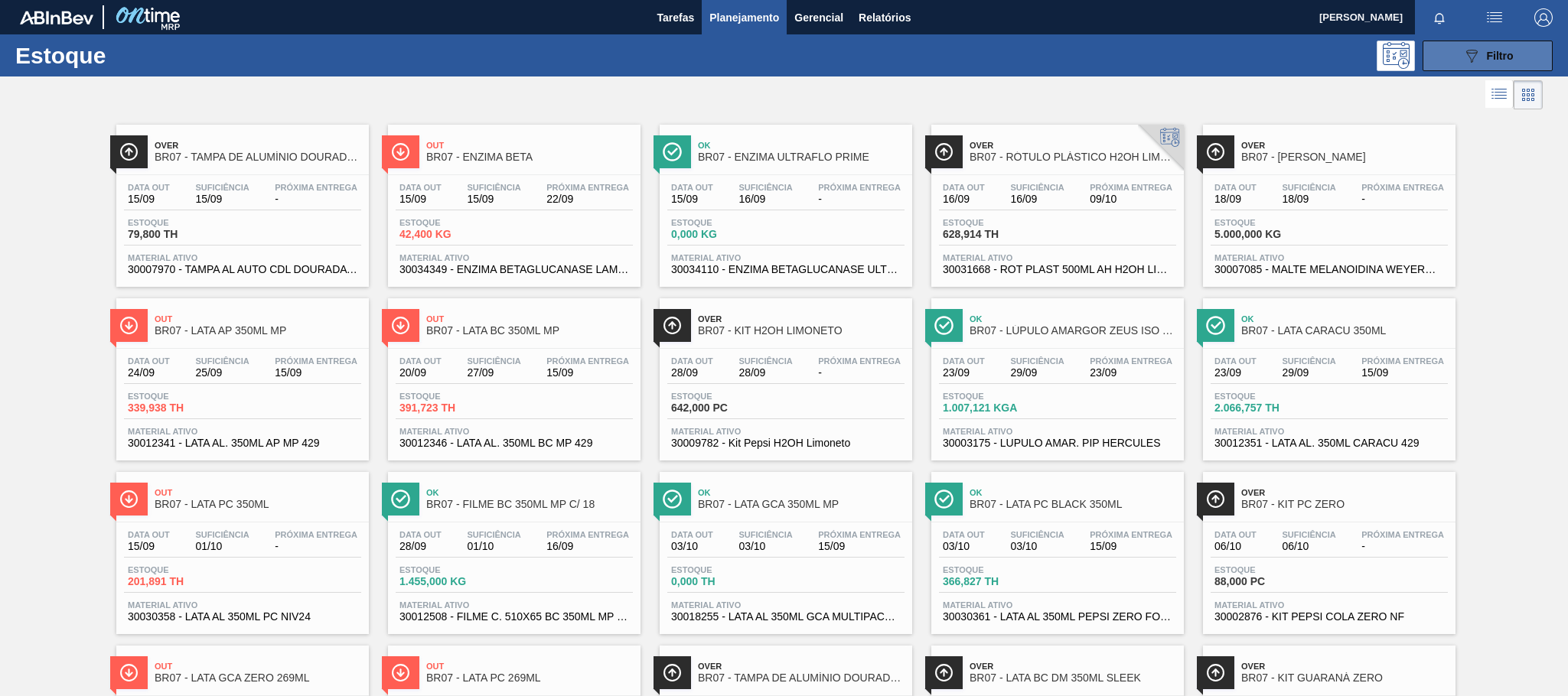
click at [1472, 55] on icon at bounding box center [1471, 56] width 11 height 13
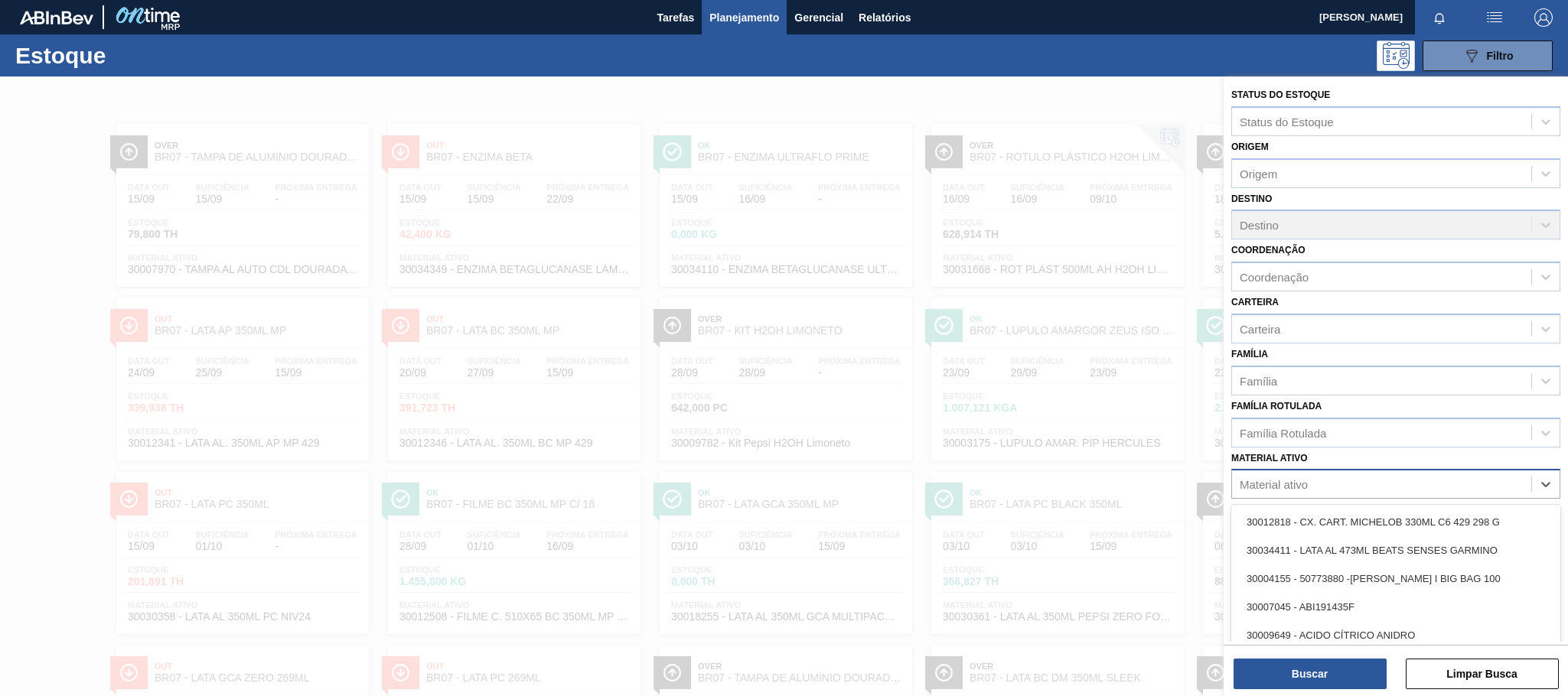
click at [1310, 487] on div "Material ativo" at bounding box center [1382, 484] width 299 height 23
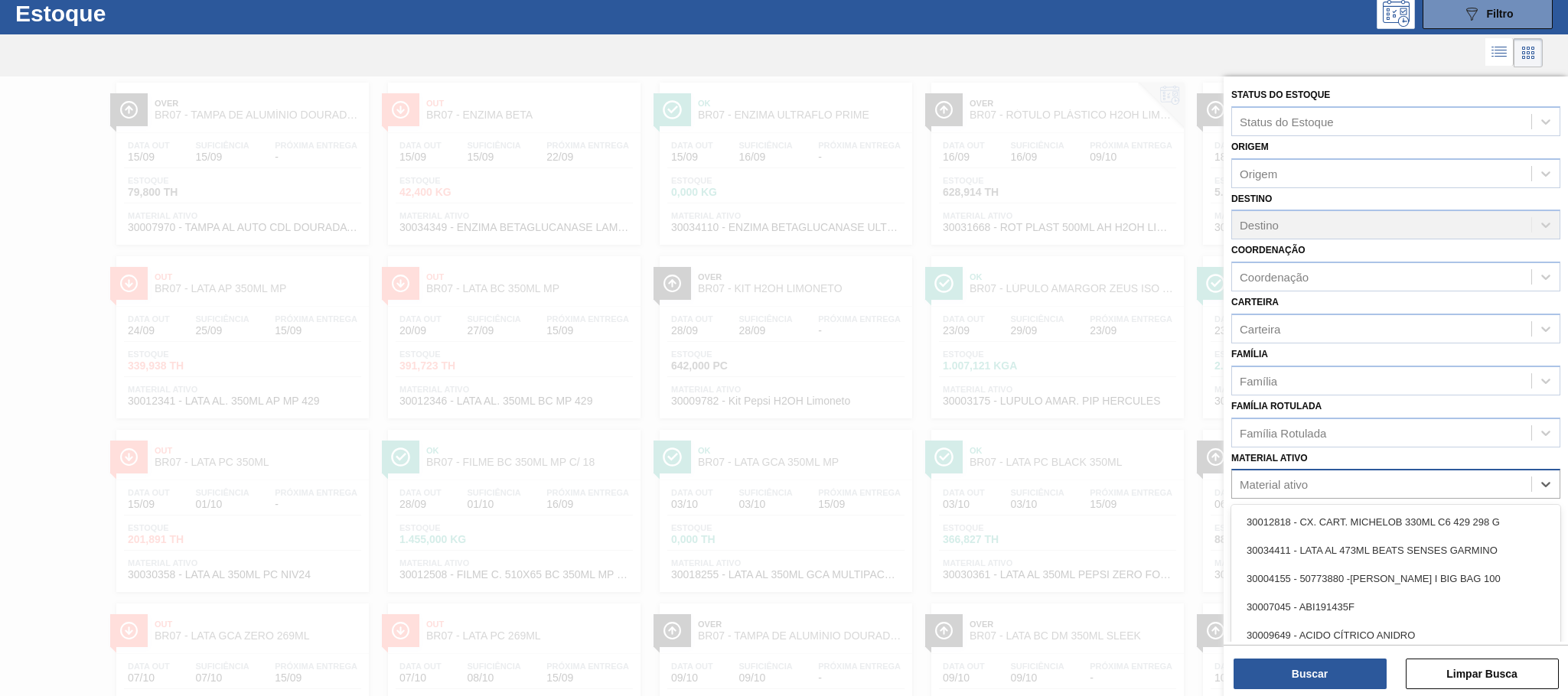
scroll to position [44, 0]
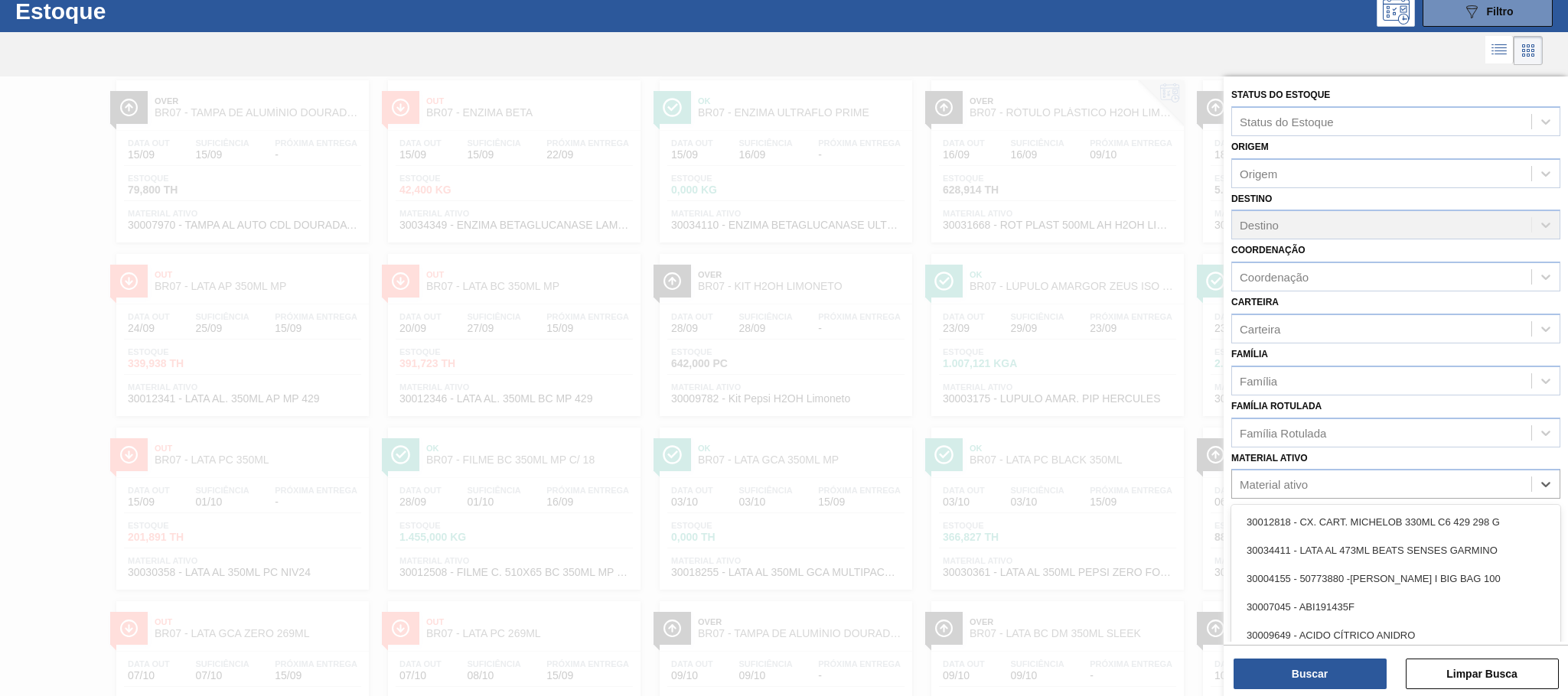
paste ativo "30031674"
type ativo "30031674"
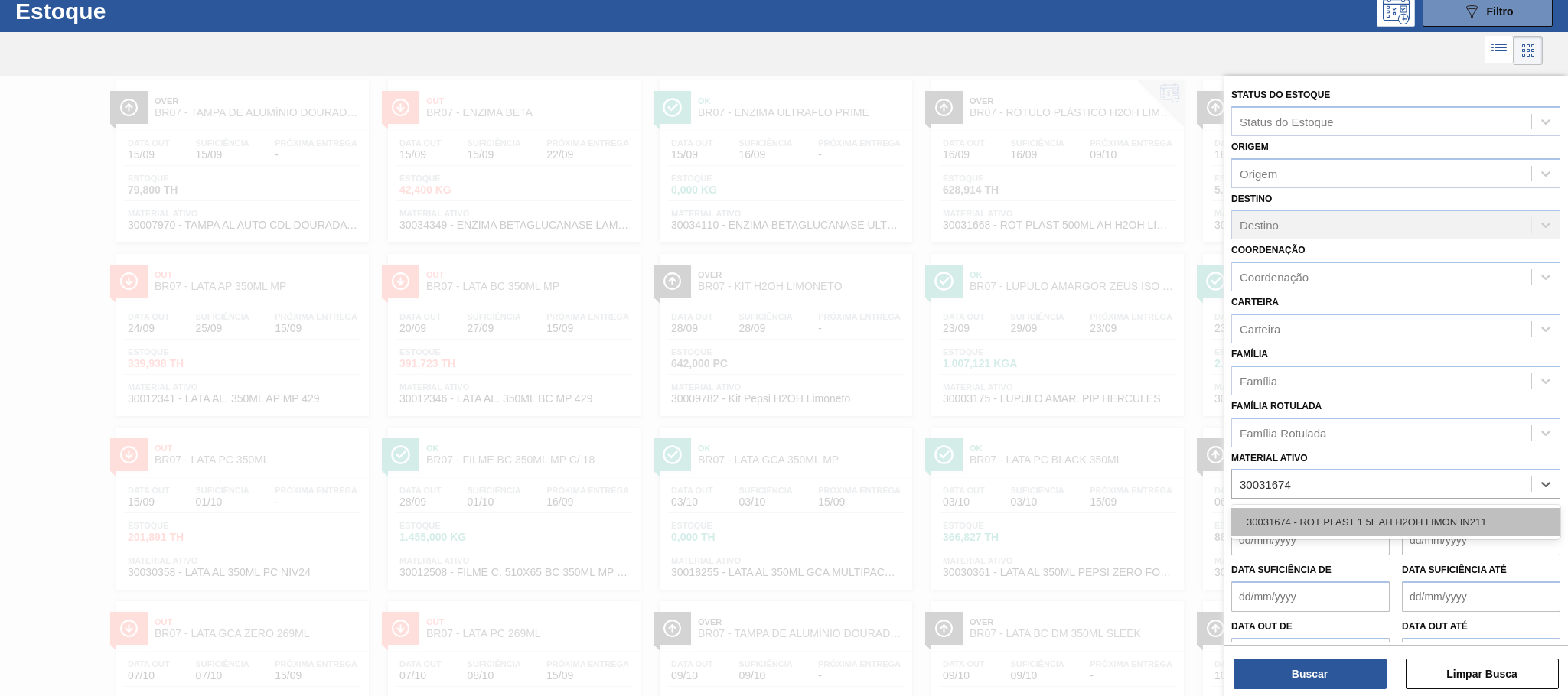
click at [1291, 521] on div "30031674 - ROT PLAST 1 5L AH H2OH LIMON IN211" at bounding box center [1396, 521] width 329 height 28
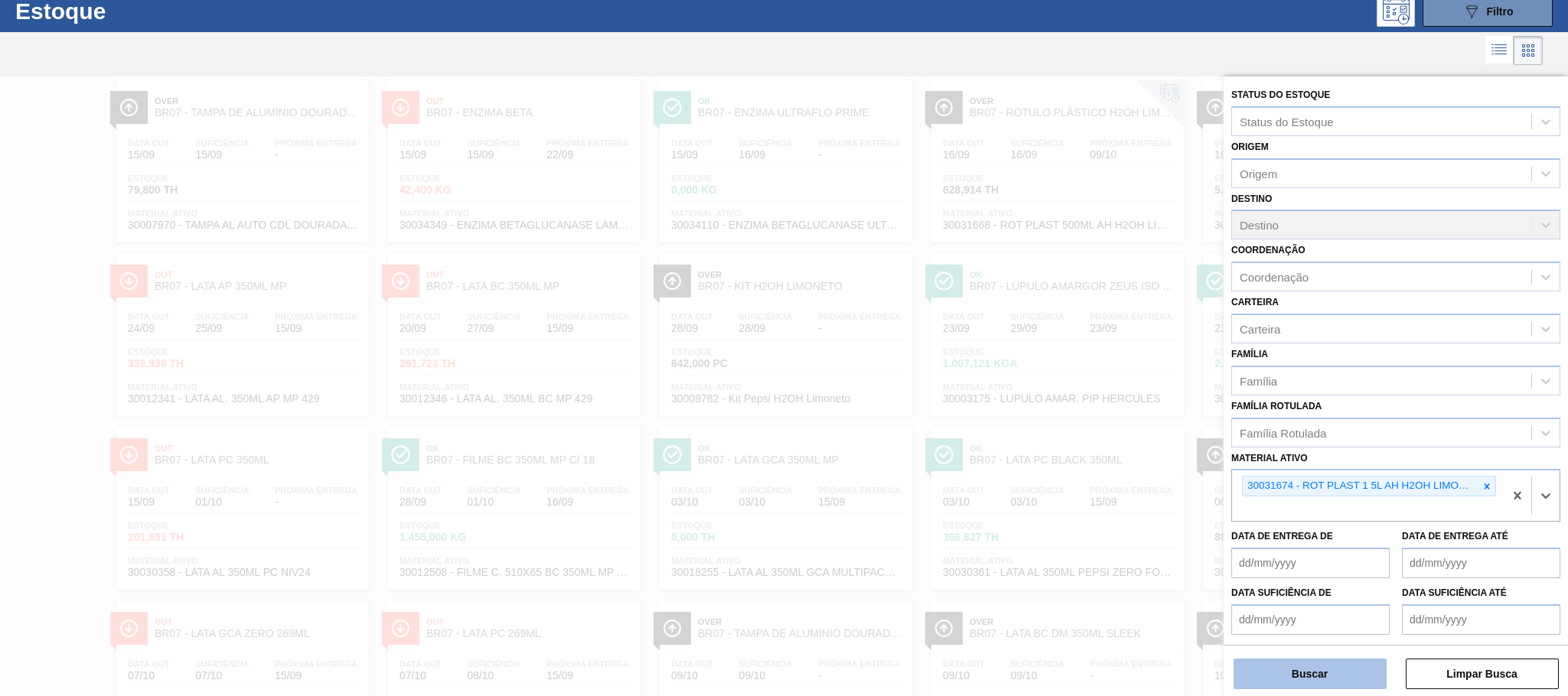
click at [1304, 682] on button "Buscar" at bounding box center [1310, 674] width 153 height 31
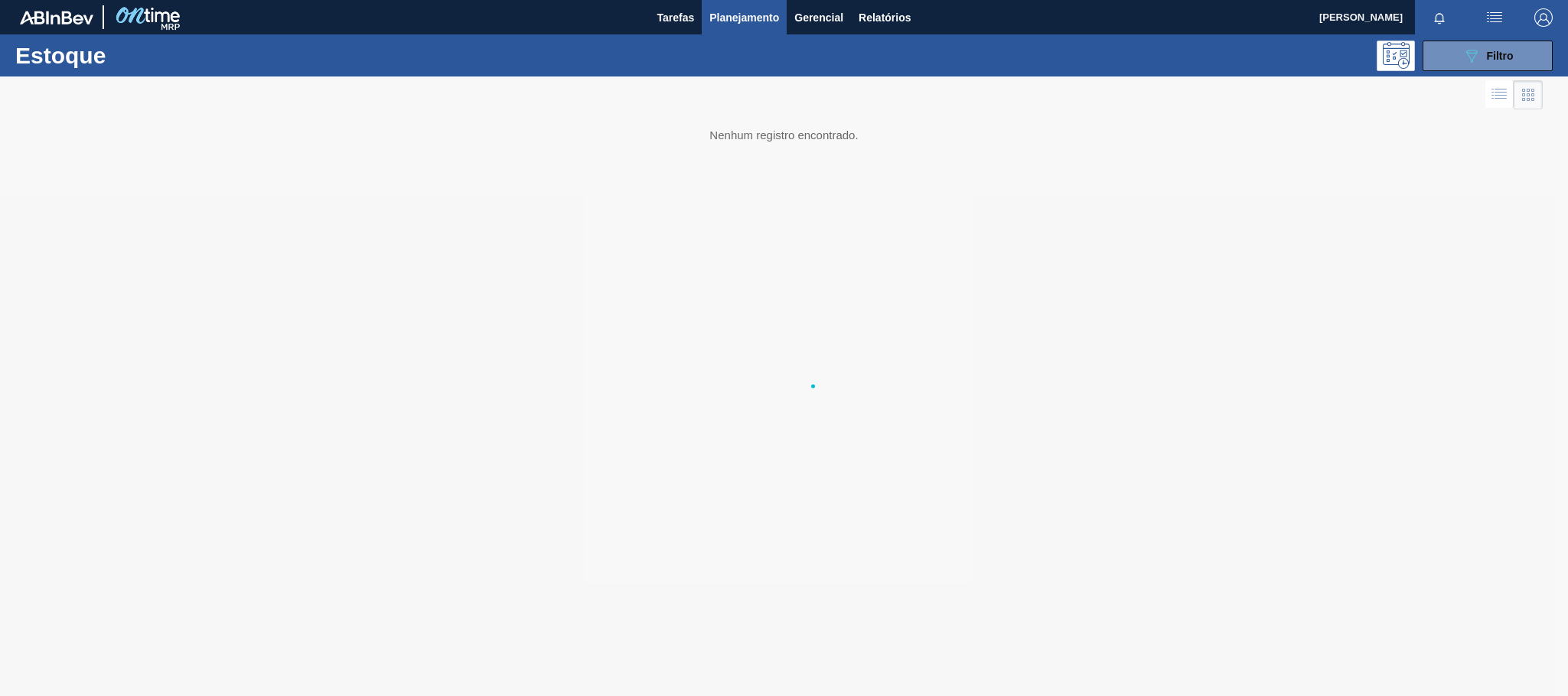
scroll to position [0, 0]
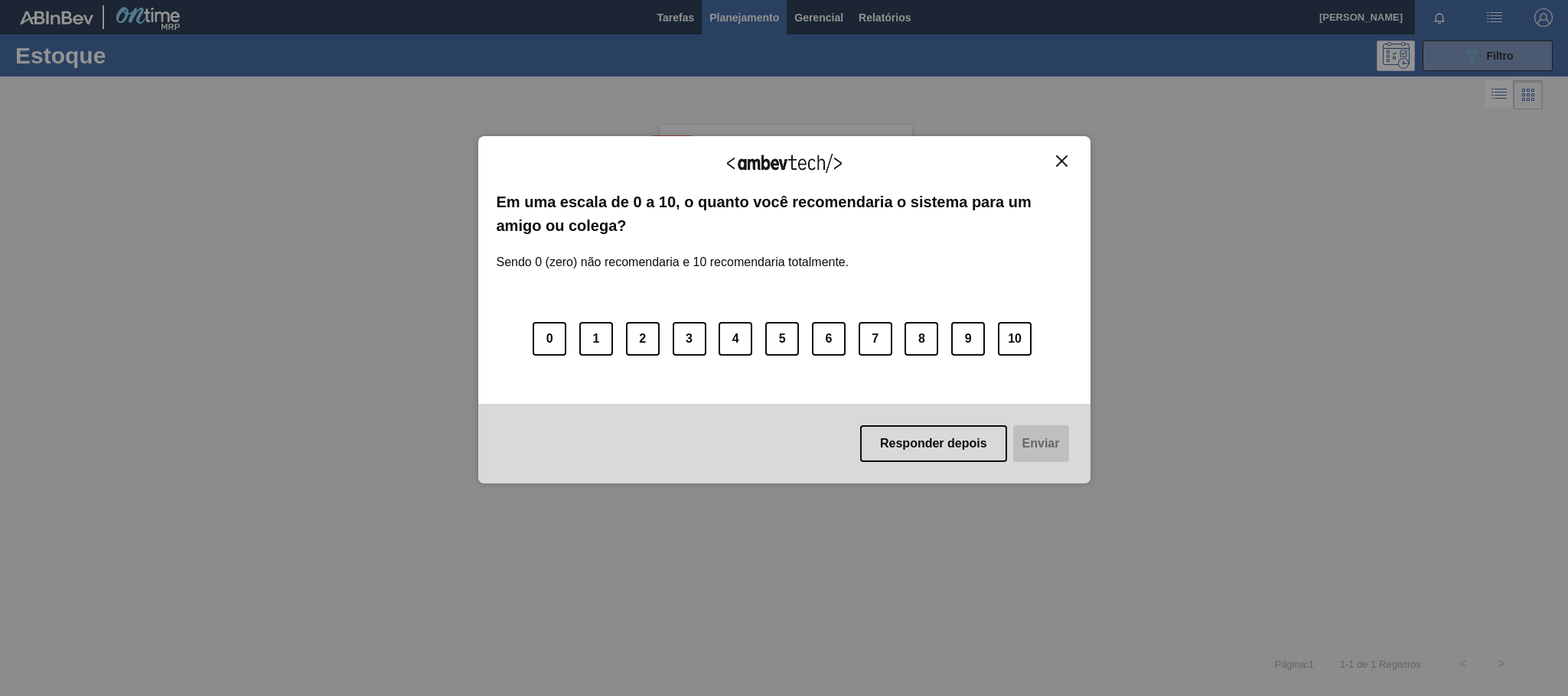
click at [1062, 151] on div "Agradecemos seu feedback! Em uma escala de 0 a 10, o quanto você recomendaria o…" at bounding box center [784, 310] width 613 height 348
click at [1058, 167] on button "Close" at bounding box center [1062, 161] width 21 height 13
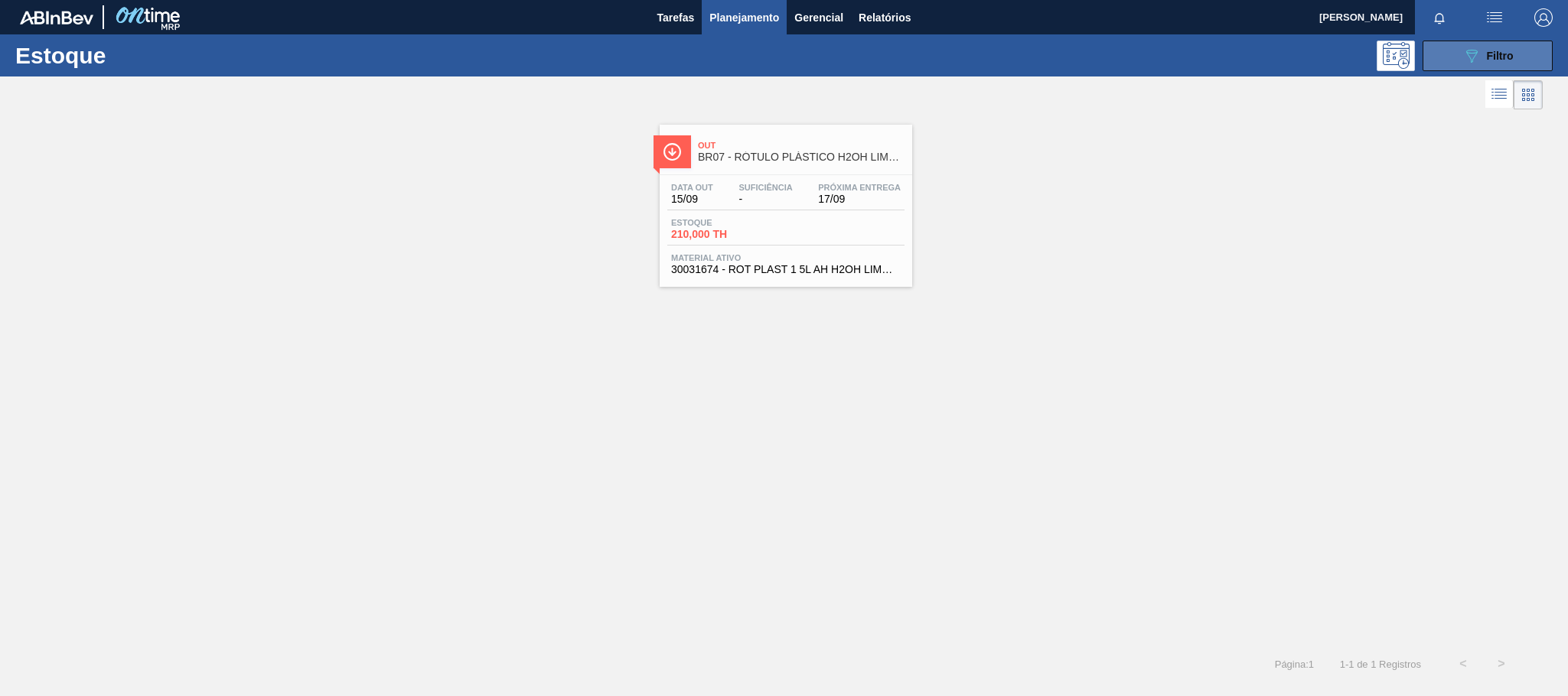
click at [1495, 47] on div "089F7B8B-B2A5-4AFE-B5C0-19BA573D28AC Filtro" at bounding box center [1488, 56] width 52 height 19
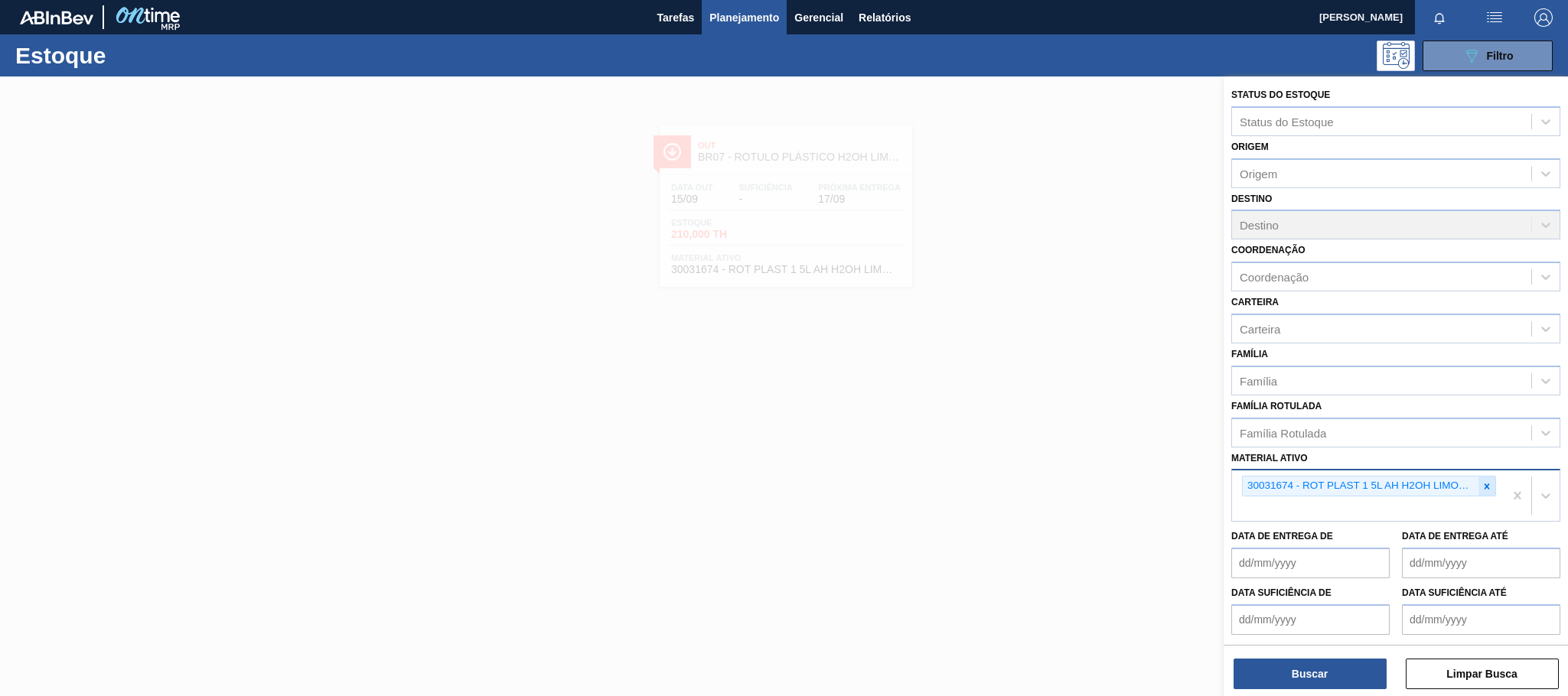
click at [1485, 484] on icon at bounding box center [1487, 486] width 6 height 6
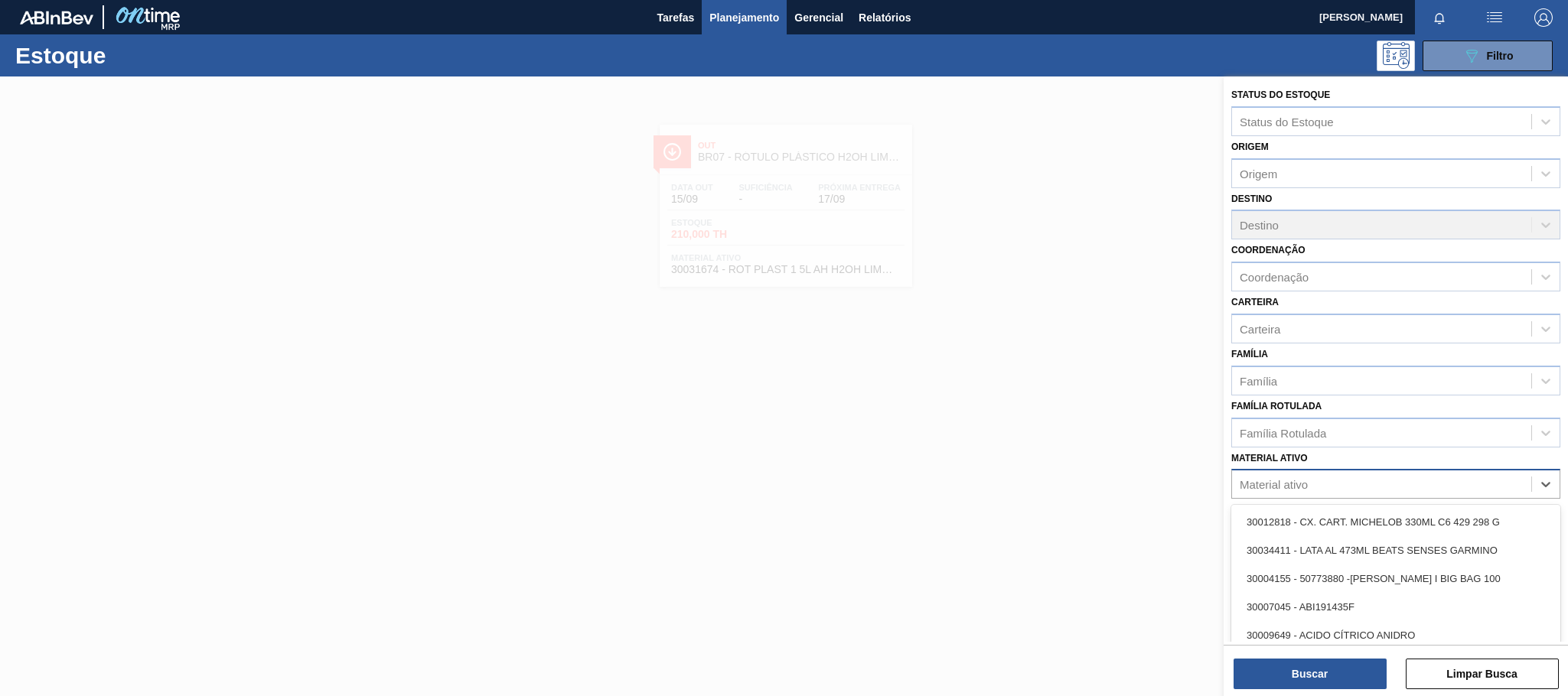
click at [1309, 485] on div "Material ativo" at bounding box center [1382, 484] width 299 height 23
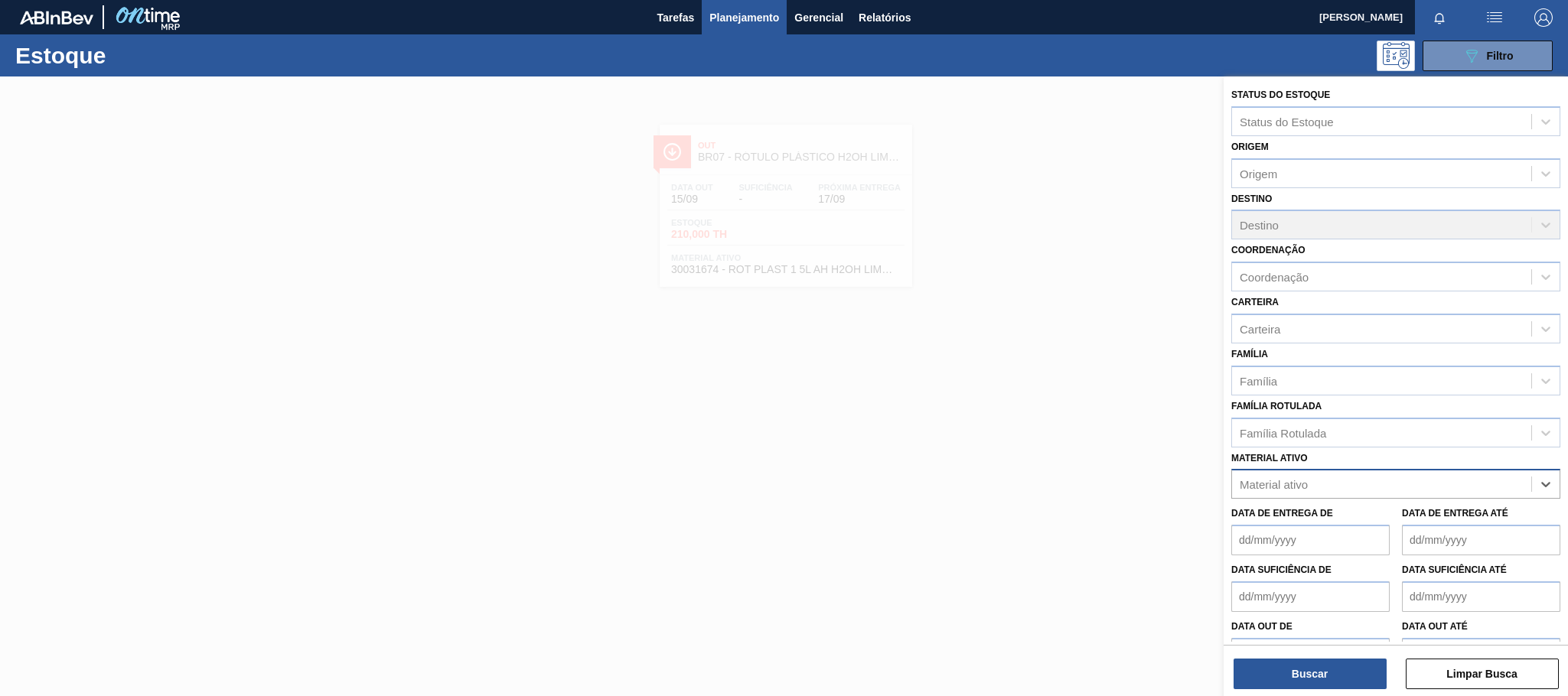
paste ativo "30030371"
type ativo "30030371"
click at [1327, 530] on div "30030371 - ROT PLAST 200ML H PC BLACK NIV24" at bounding box center [1396, 521] width 329 height 28
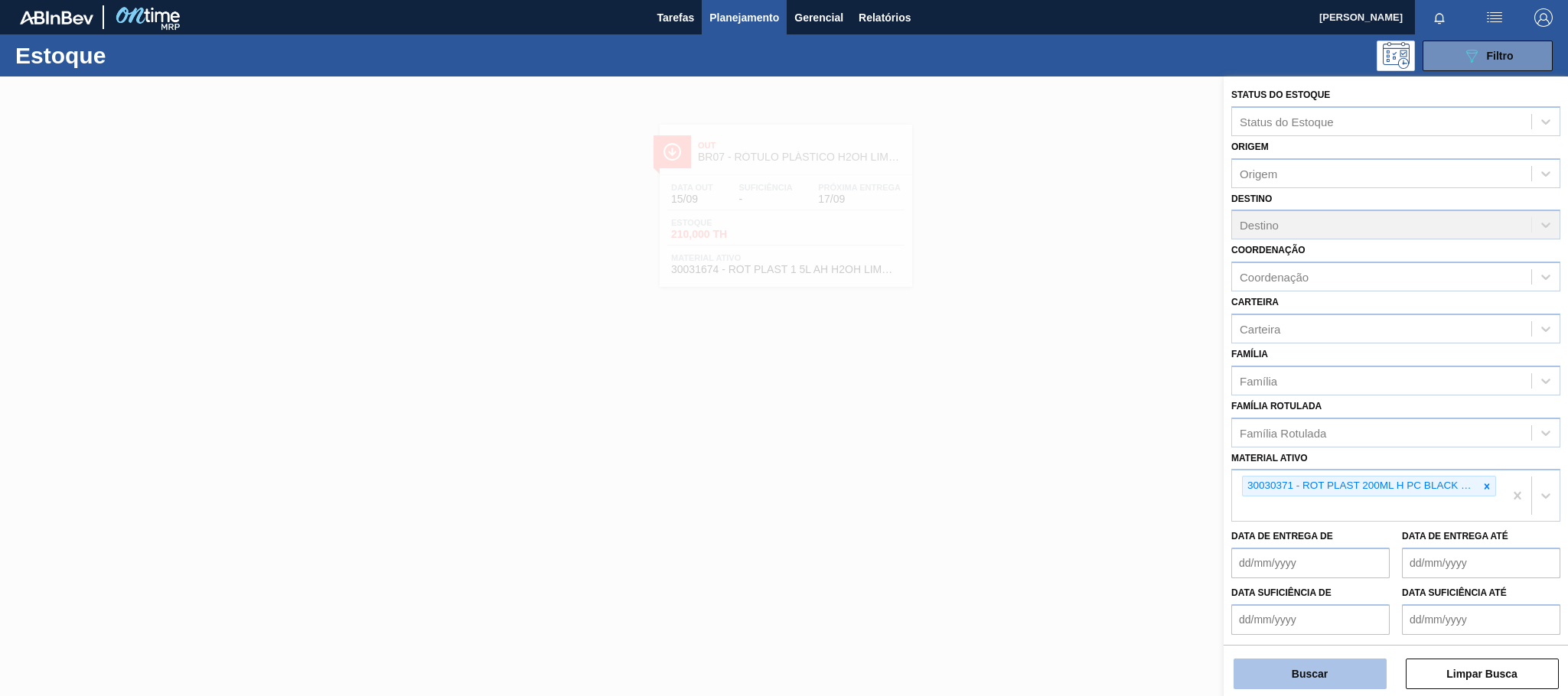
click at [1295, 669] on button "Buscar" at bounding box center [1310, 674] width 153 height 31
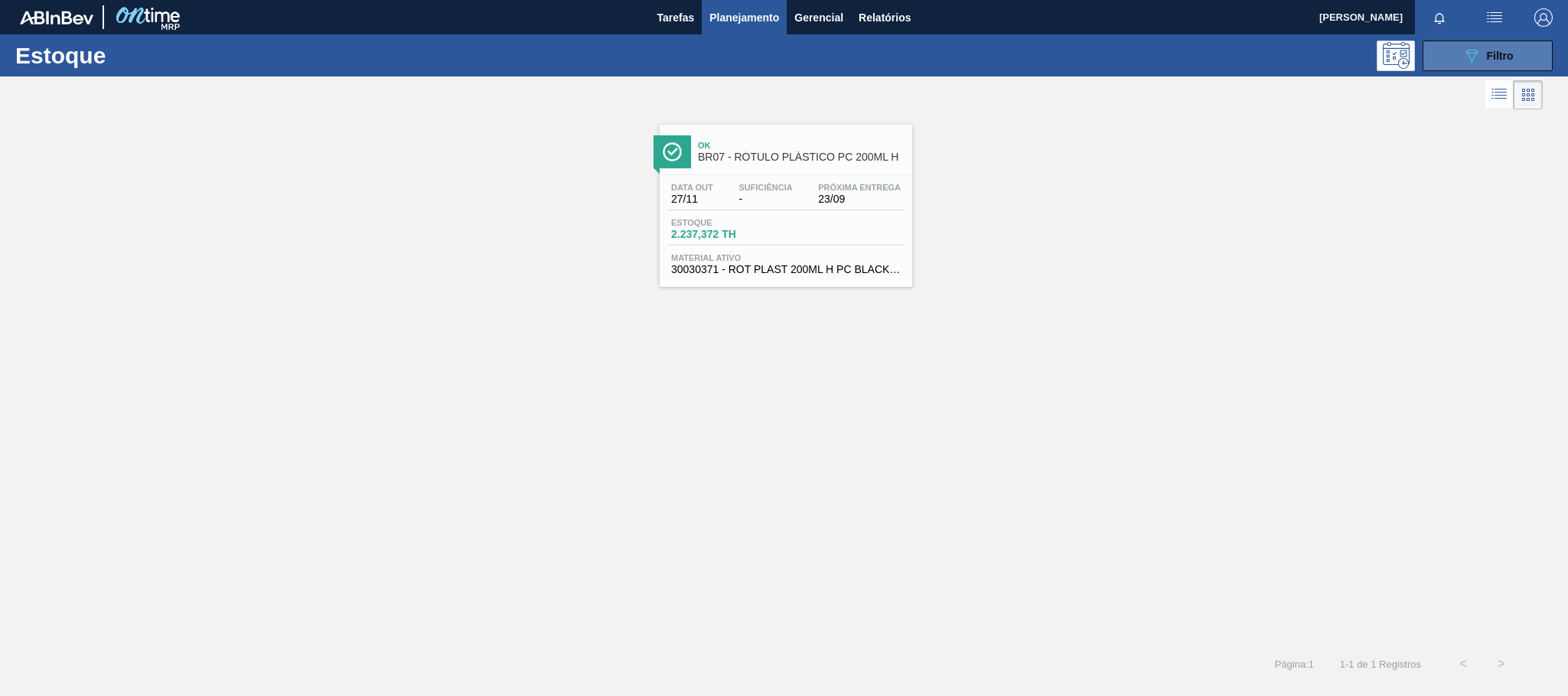
click at [1490, 48] on div "089F7B8B-B2A5-4AFE-B5C0-19BA573D28AC Filtro" at bounding box center [1488, 56] width 52 height 19
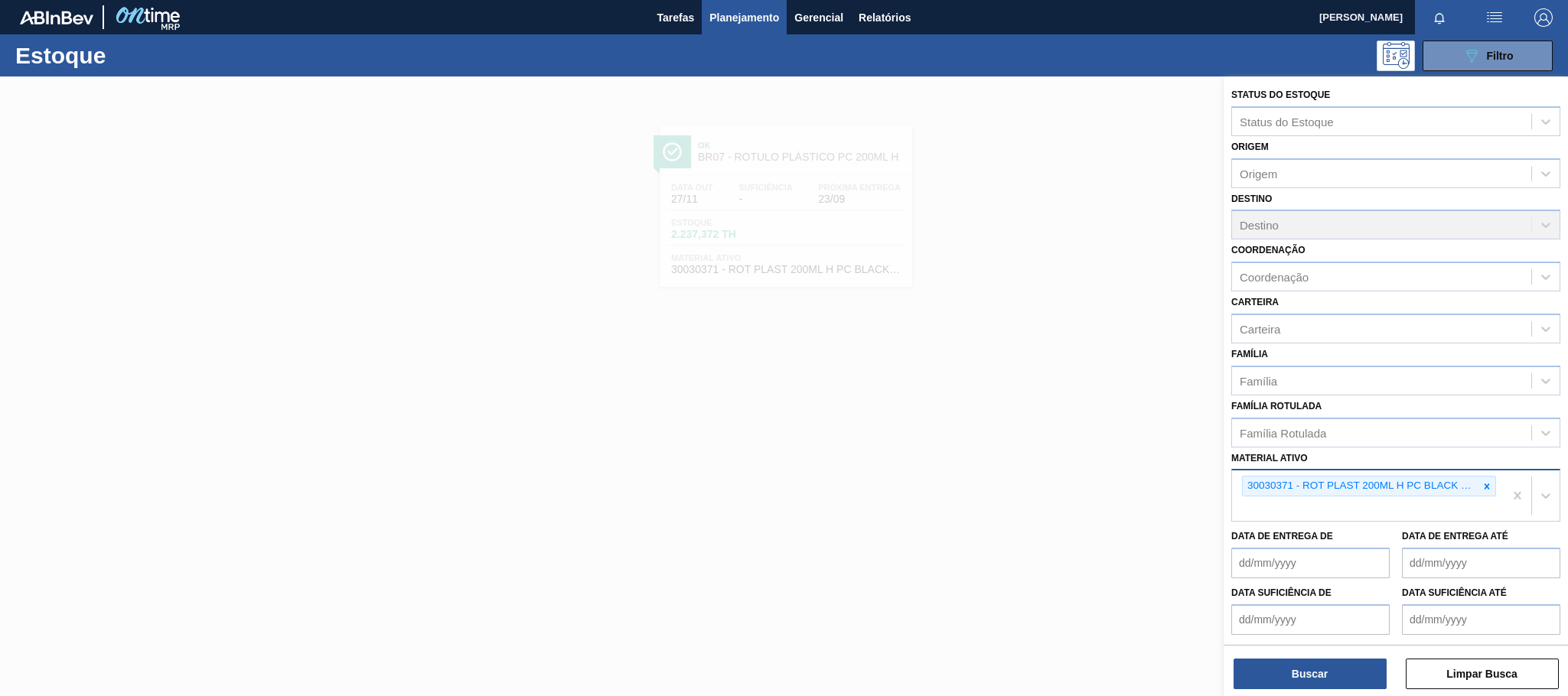
click at [1486, 488] on icon at bounding box center [1486, 486] width 10 height 10
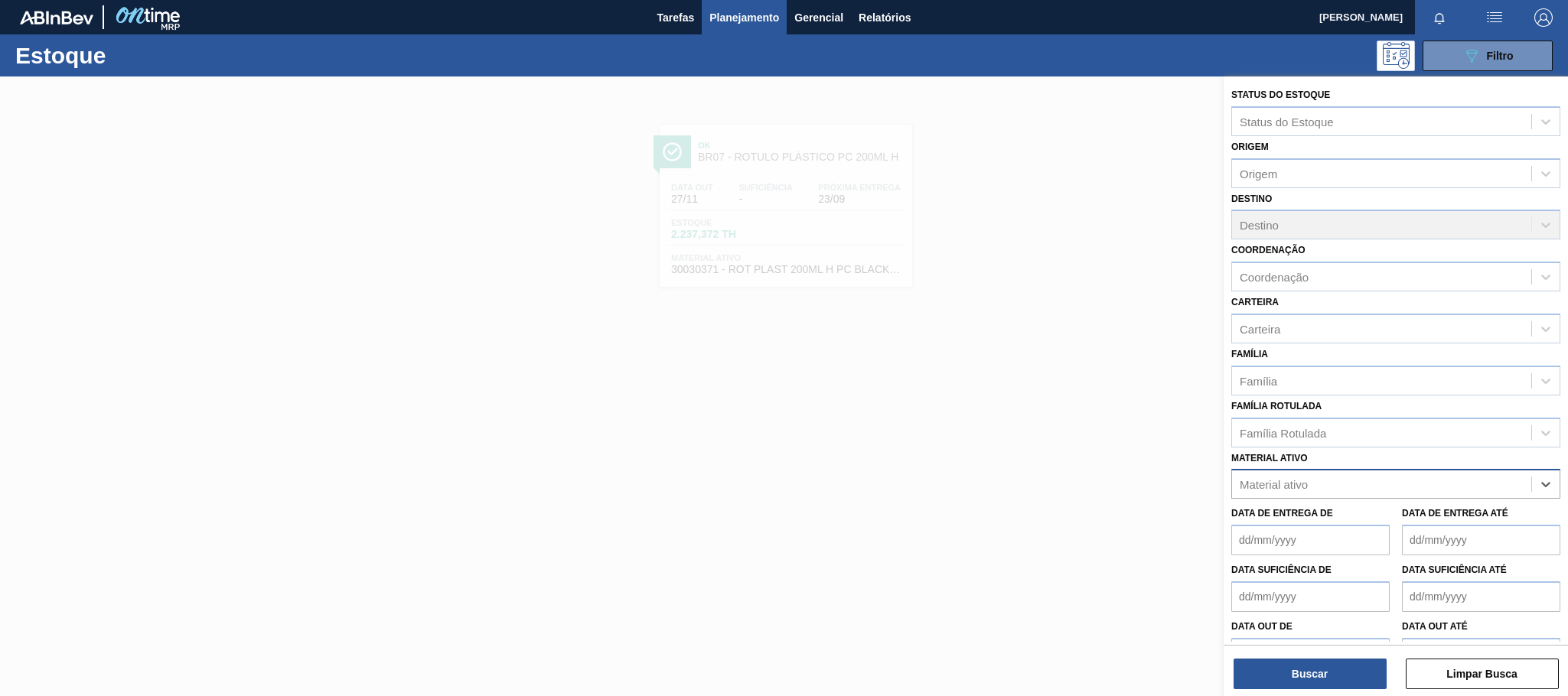
paste ativo "30003806"
type ativo "30003806"
click at [1314, 525] on div "30003806 - ROT PLAST 200ML H GCA NIV22" at bounding box center [1396, 521] width 329 height 28
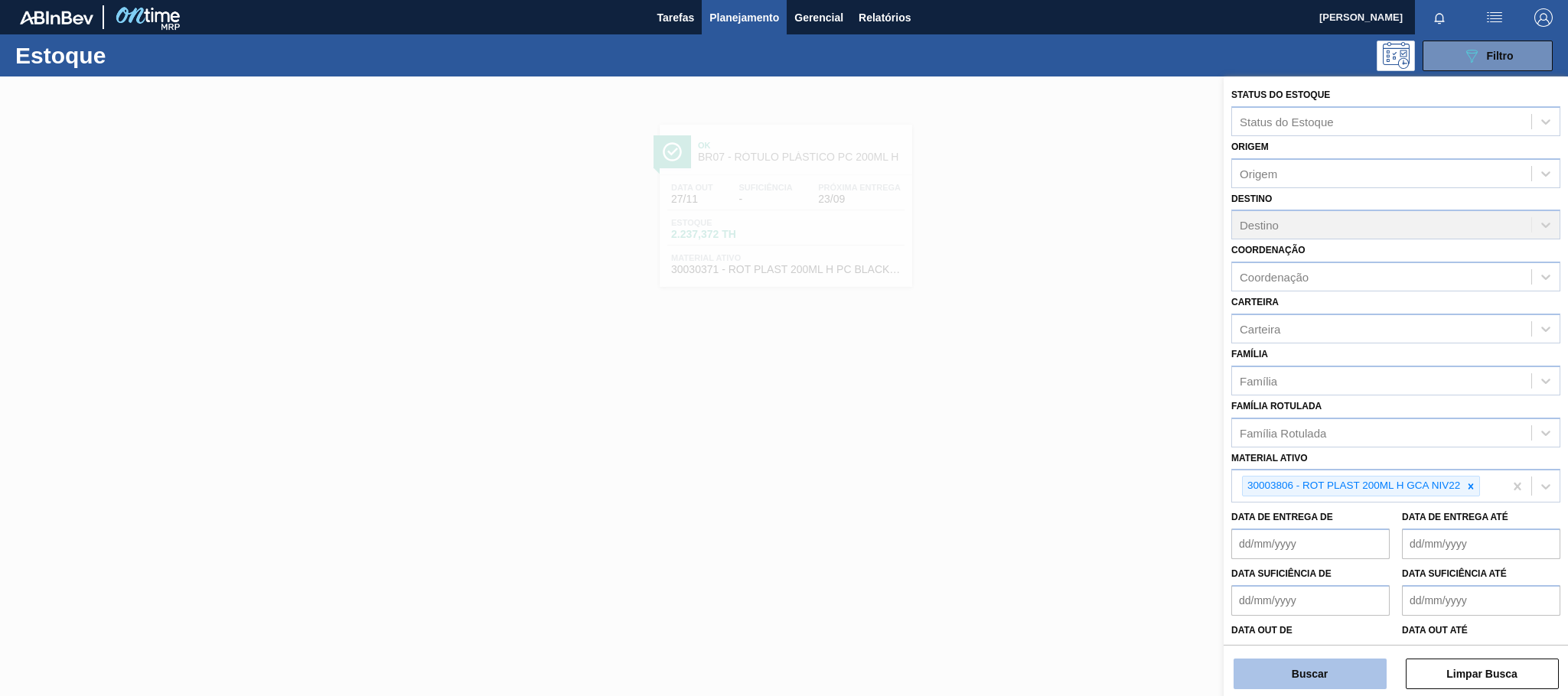
click at [1288, 661] on button "Buscar" at bounding box center [1310, 674] width 153 height 31
